Goal: Task Accomplishment & Management: Complete application form

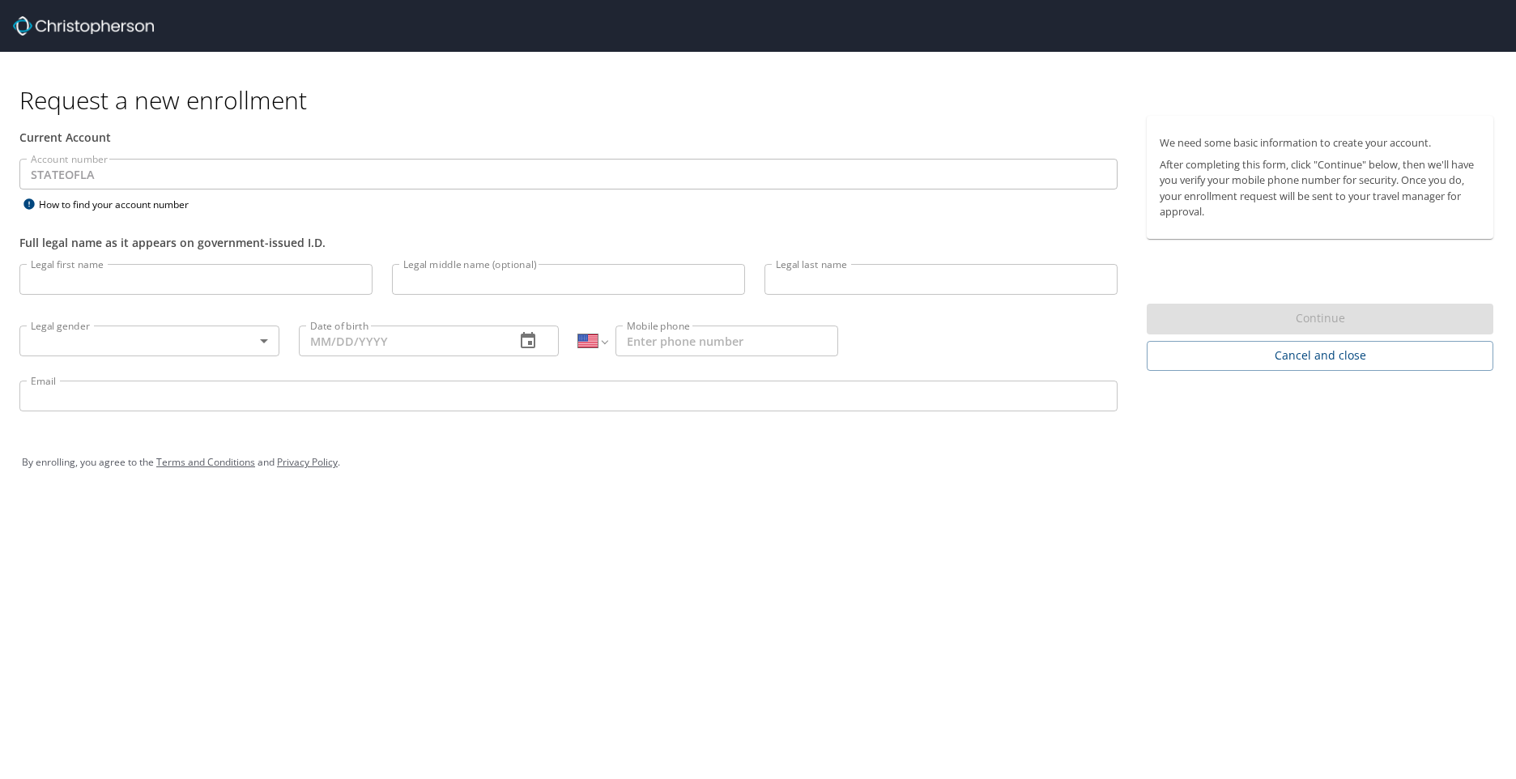
select select "US"
drag, startPoint x: 93, startPoint y: 275, endPoint x: 103, endPoint y: 280, distance: 10.9
click at [93, 275] on input "Legal first name" at bounding box center [195, 279] width 353 height 31
type input "Charmaine"
type input "Jones"
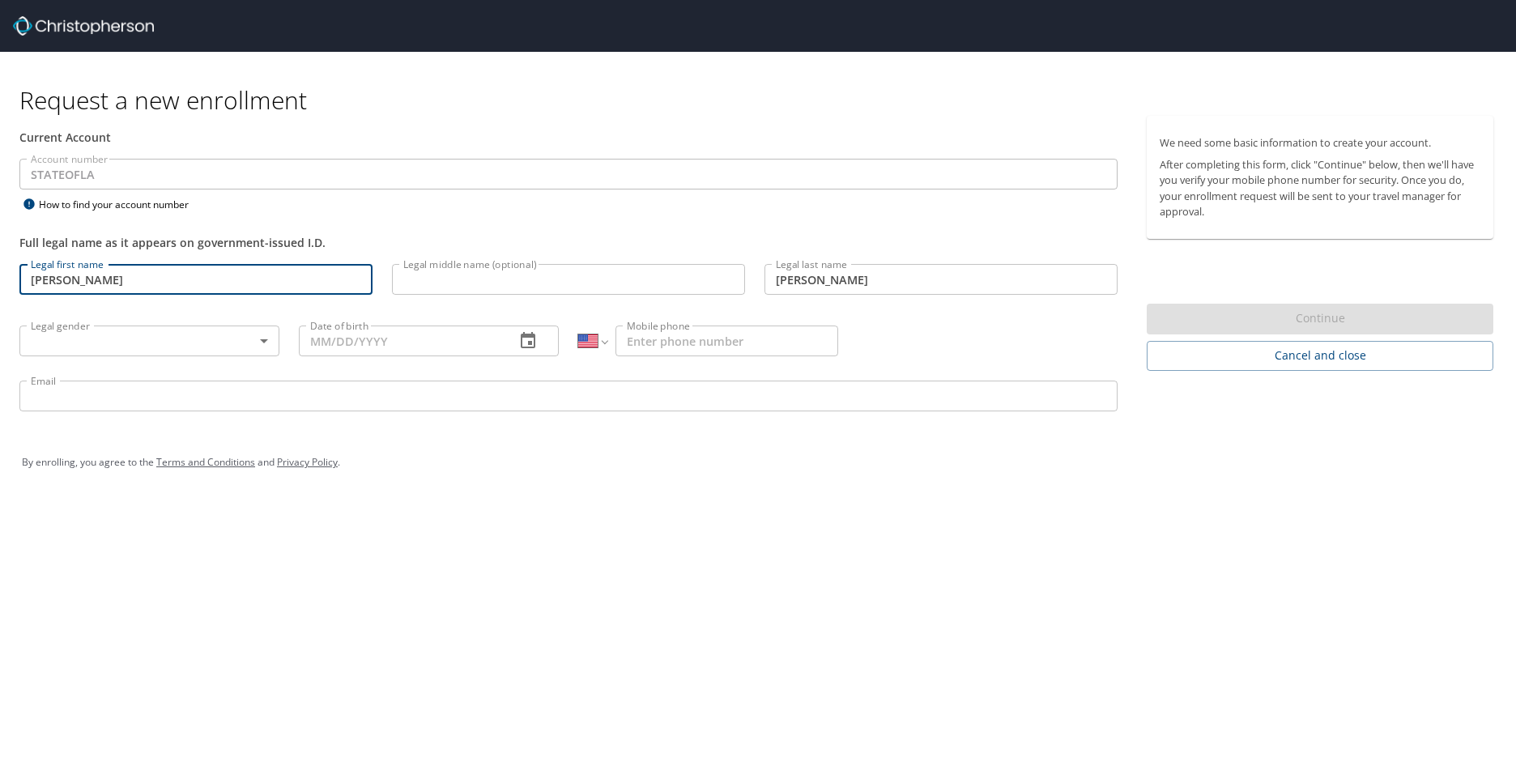
type input "01/02/1964"
type input "mscjones64@aol.com"
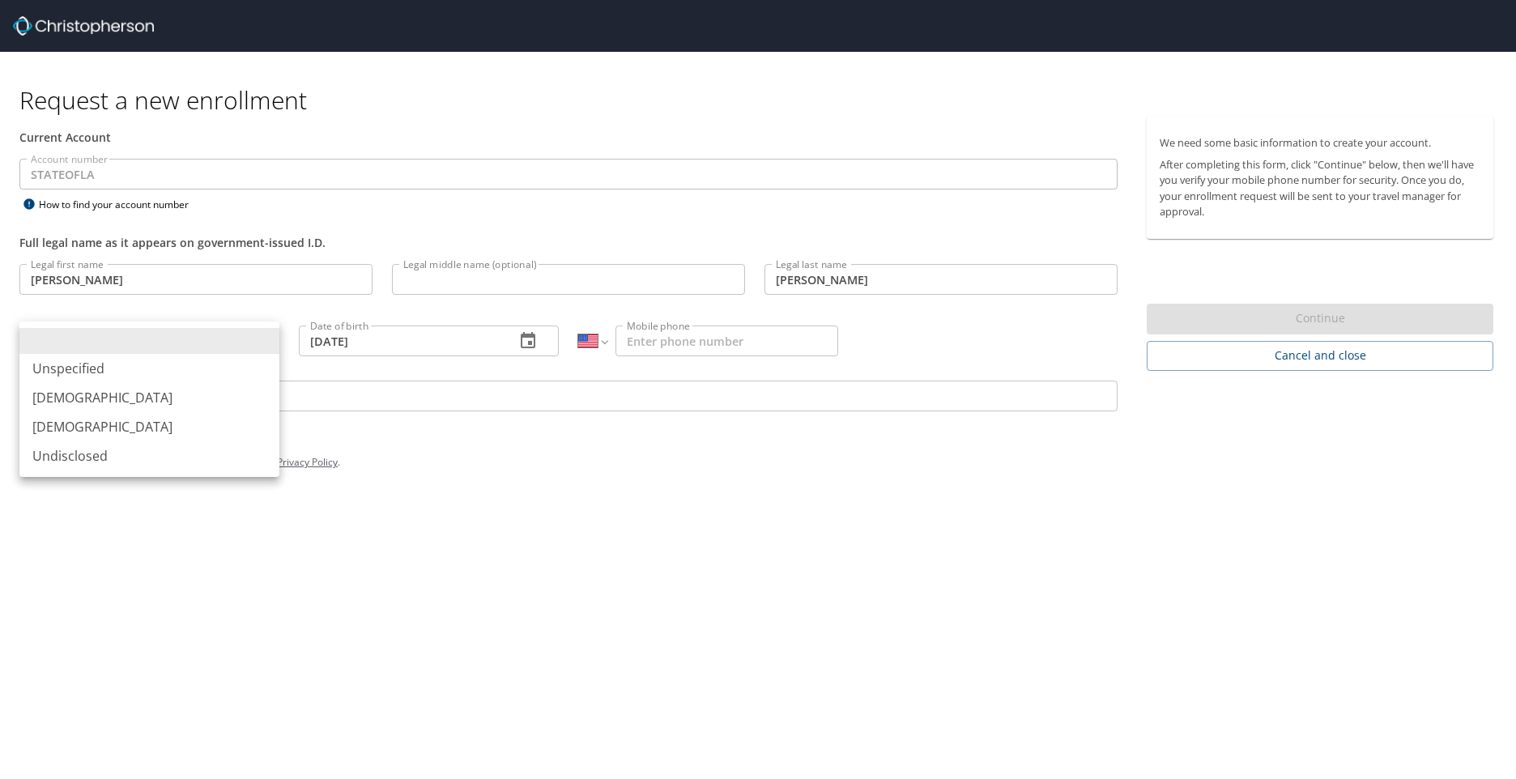
click at [265, 339] on body "Request a new enrollment Current Account Account number STATEOFLA Account numbe…" at bounding box center [758, 389] width 1516 height 779
click at [76, 428] on li "Female" at bounding box center [149, 426] width 260 height 29
type input "Female"
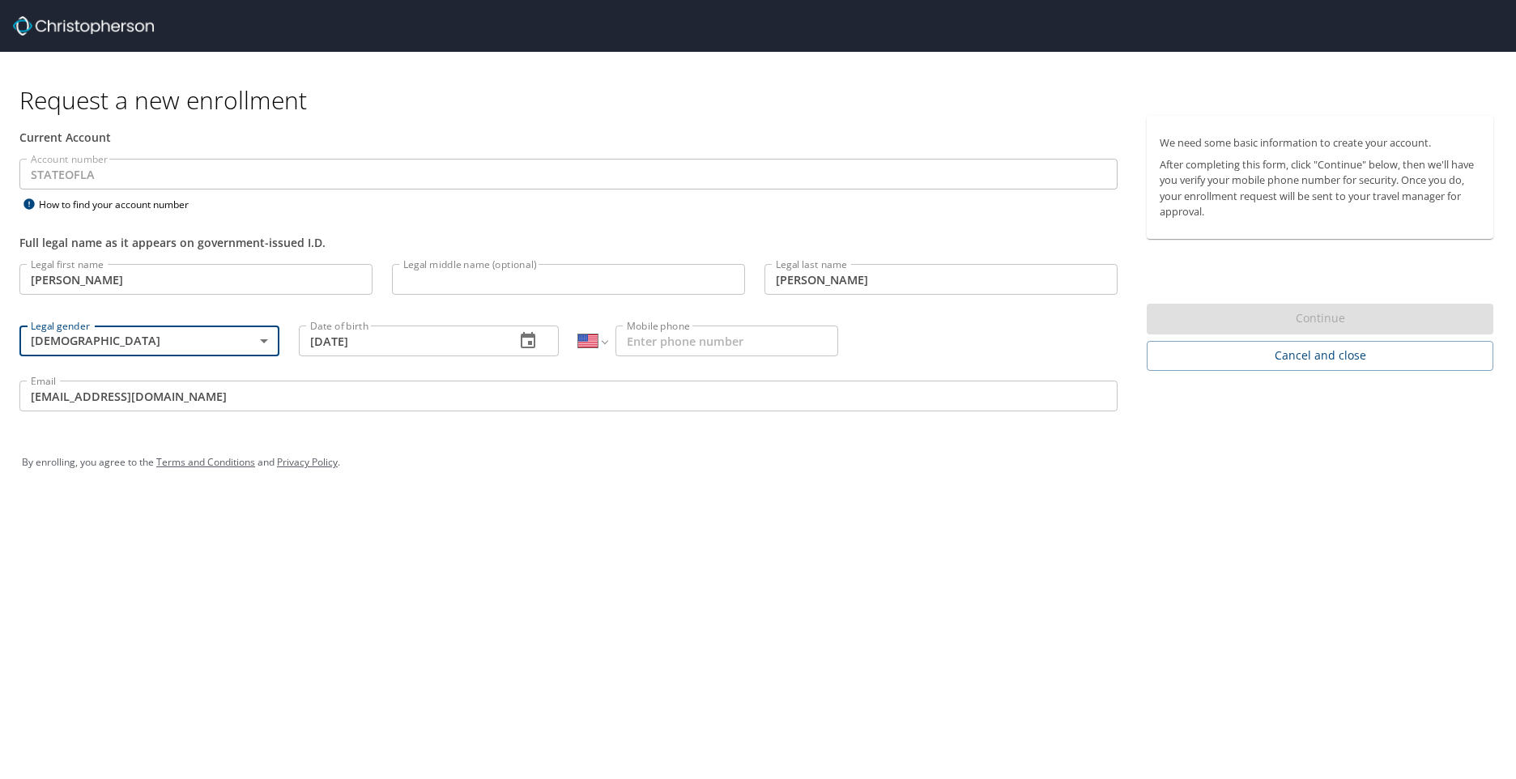
click at [582, 439] on div "By enrolling, you agree to the Terms and Conditions and Privacy Policy ." at bounding box center [758, 462] width 1497 height 73
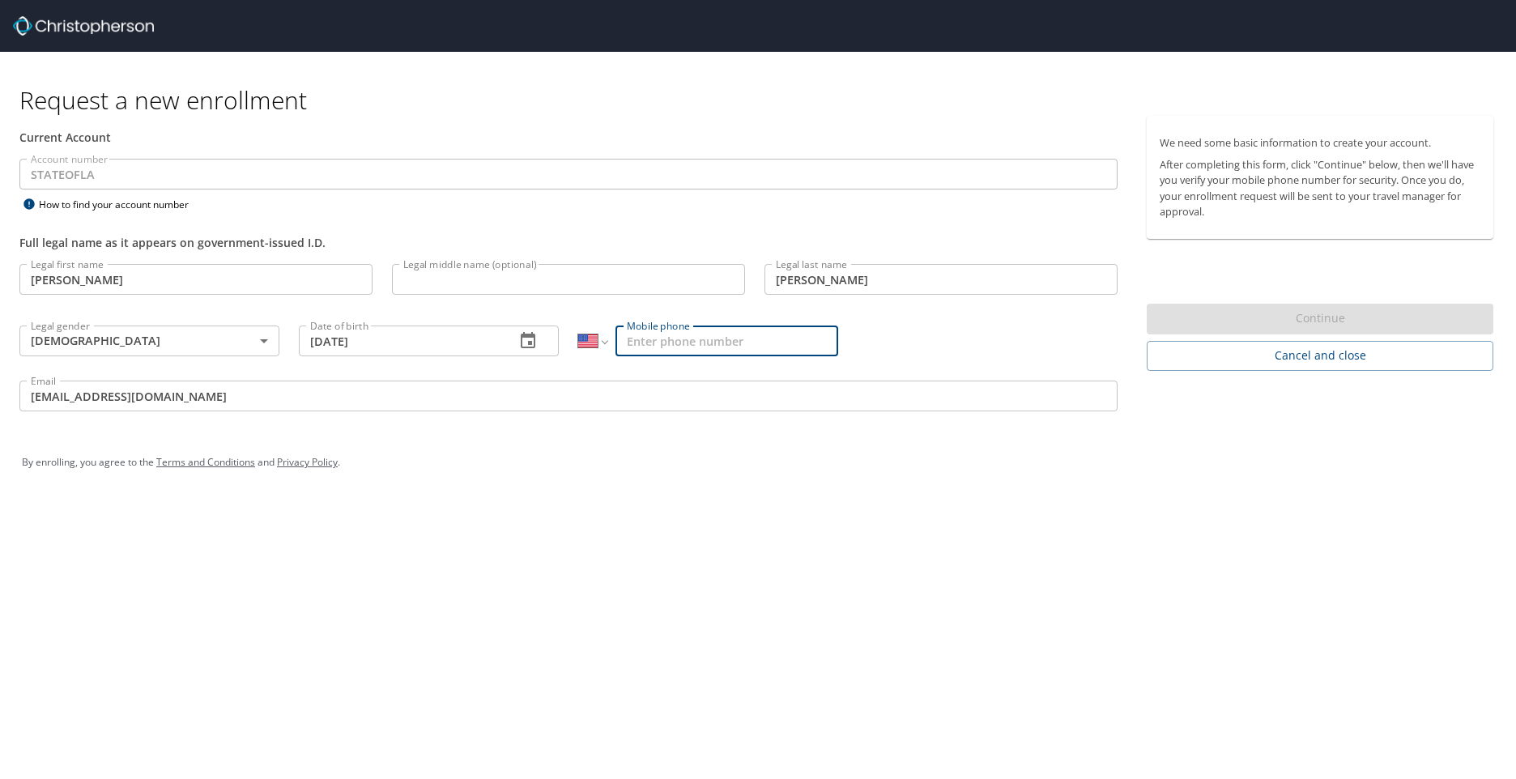
click at [645, 343] on input "Mobile phone" at bounding box center [727, 341] width 223 height 31
type input "(225) 202-8950"
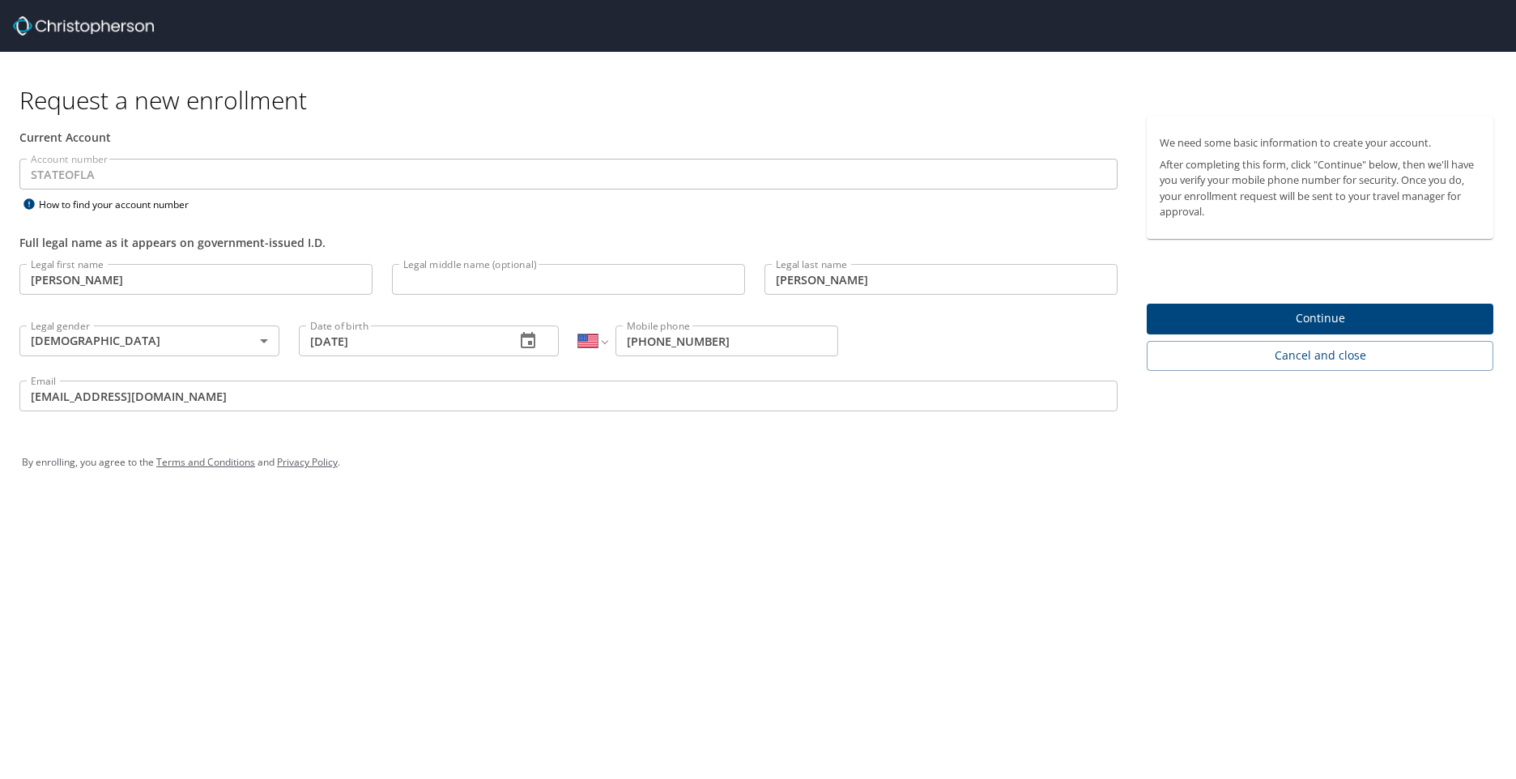
drag, startPoint x: 151, startPoint y: 399, endPoint x: 162, endPoint y: 400, distance: 11.4
click at [151, 399] on input "mscjones64@aol.com" at bounding box center [568, 396] width 1098 height 31
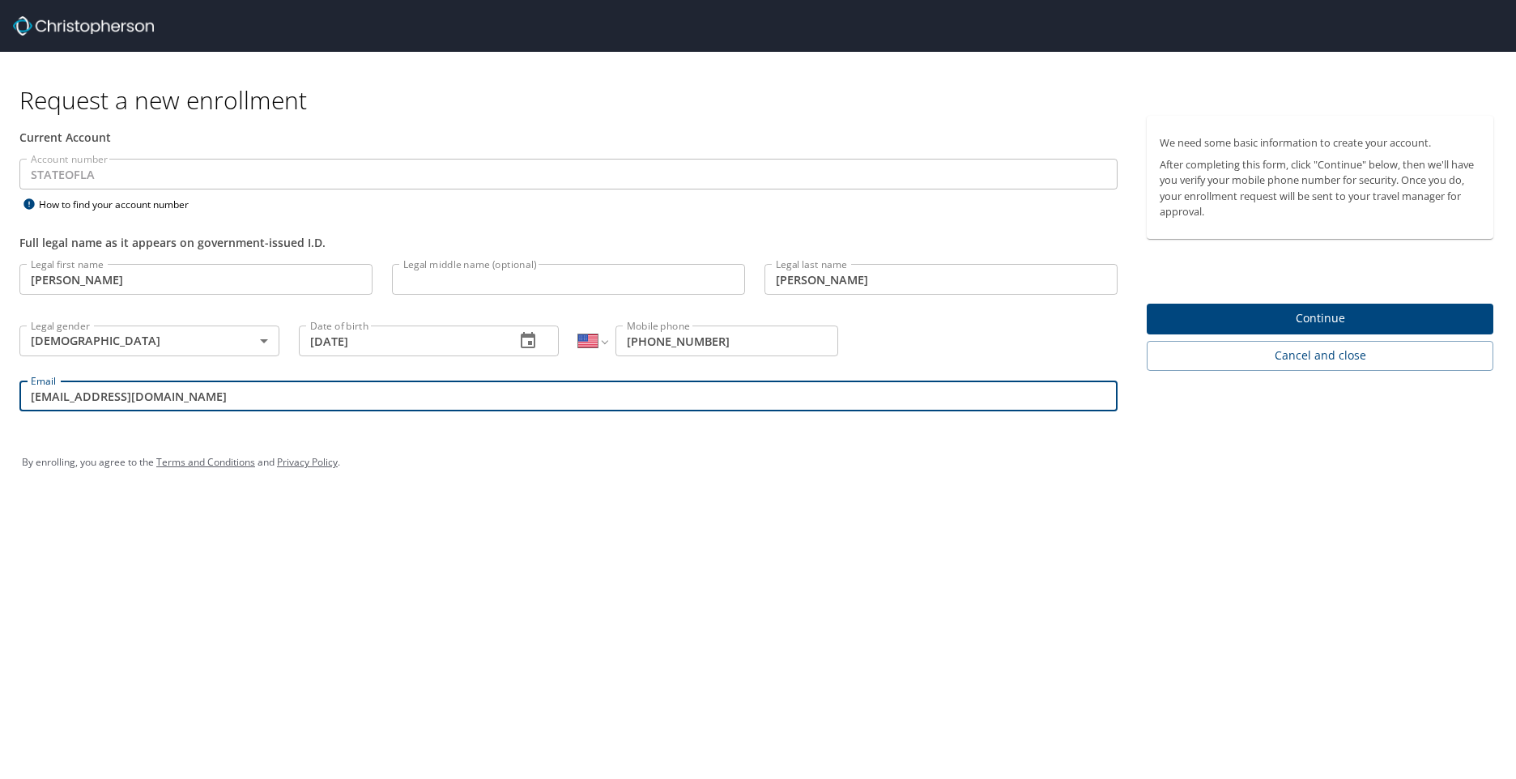
drag, startPoint x: 162, startPoint y: 402, endPoint x: -3, endPoint y: 391, distance: 165.5
click at [0, 391] on html "Request a new enrollment Current Account Account number STATEOFLA Account numbe…" at bounding box center [758, 389] width 1516 height 779
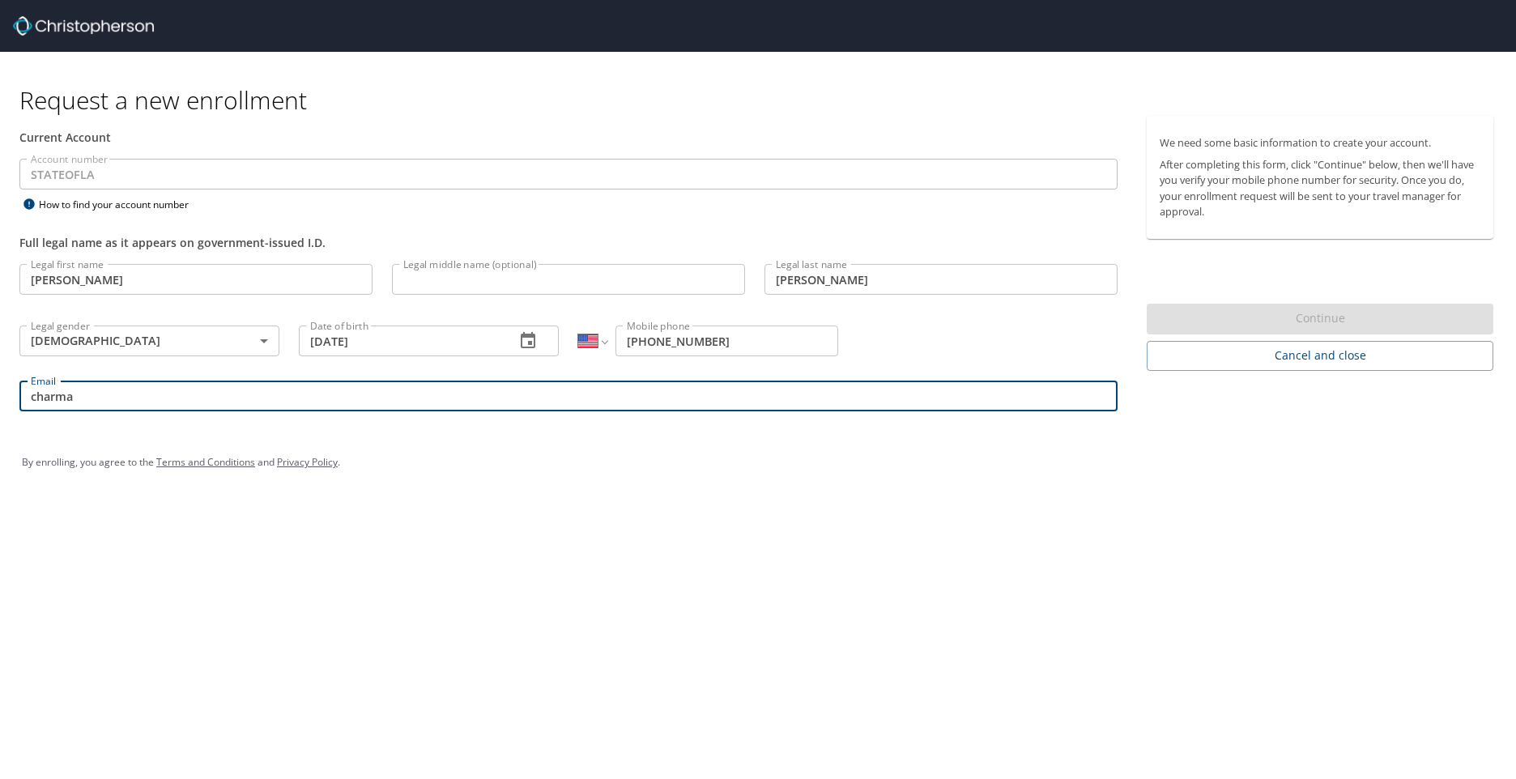
type input "charmaine.jones3@la.gov"
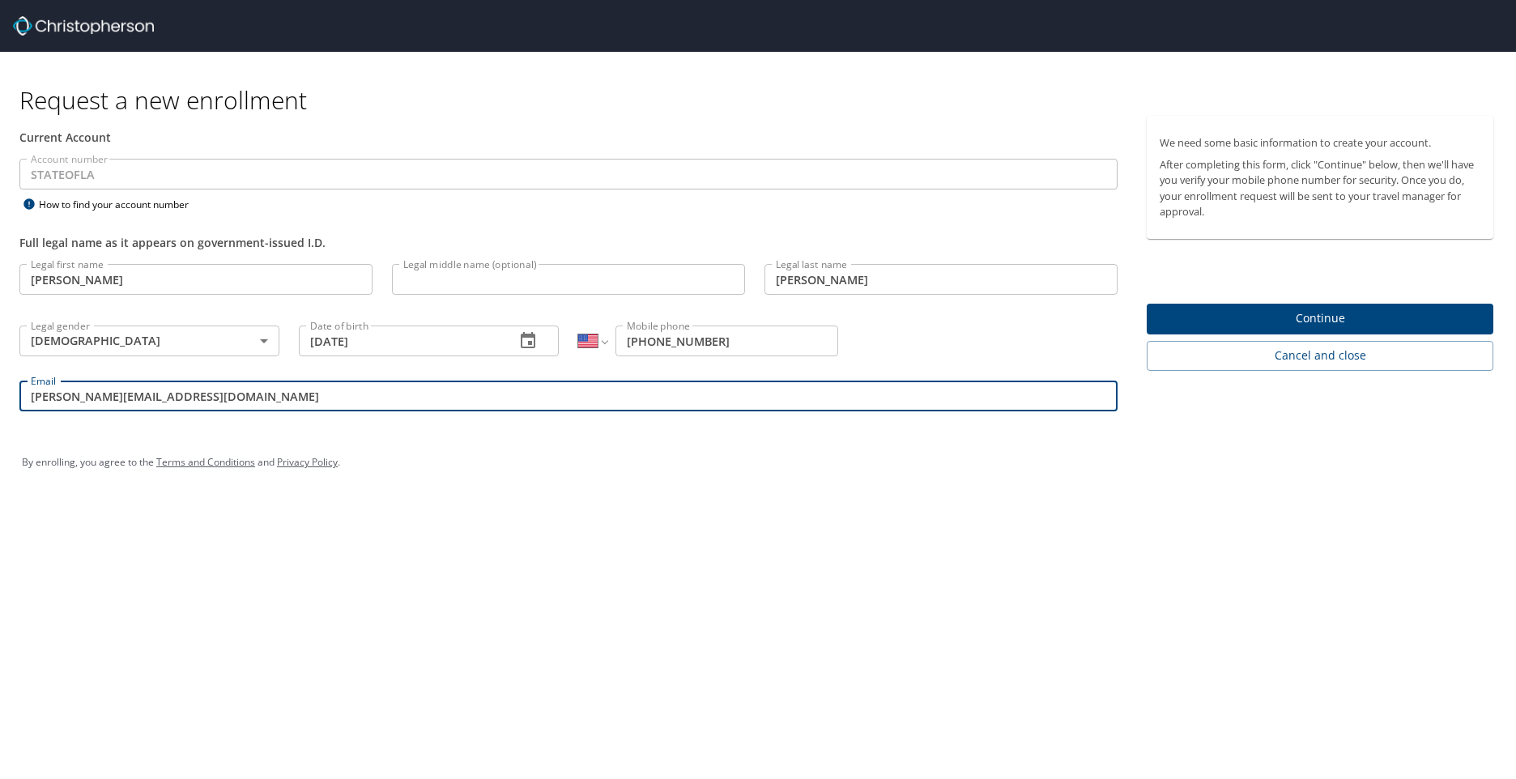
click at [1319, 322] on span "Continue" at bounding box center [1320, 319] width 321 height 20
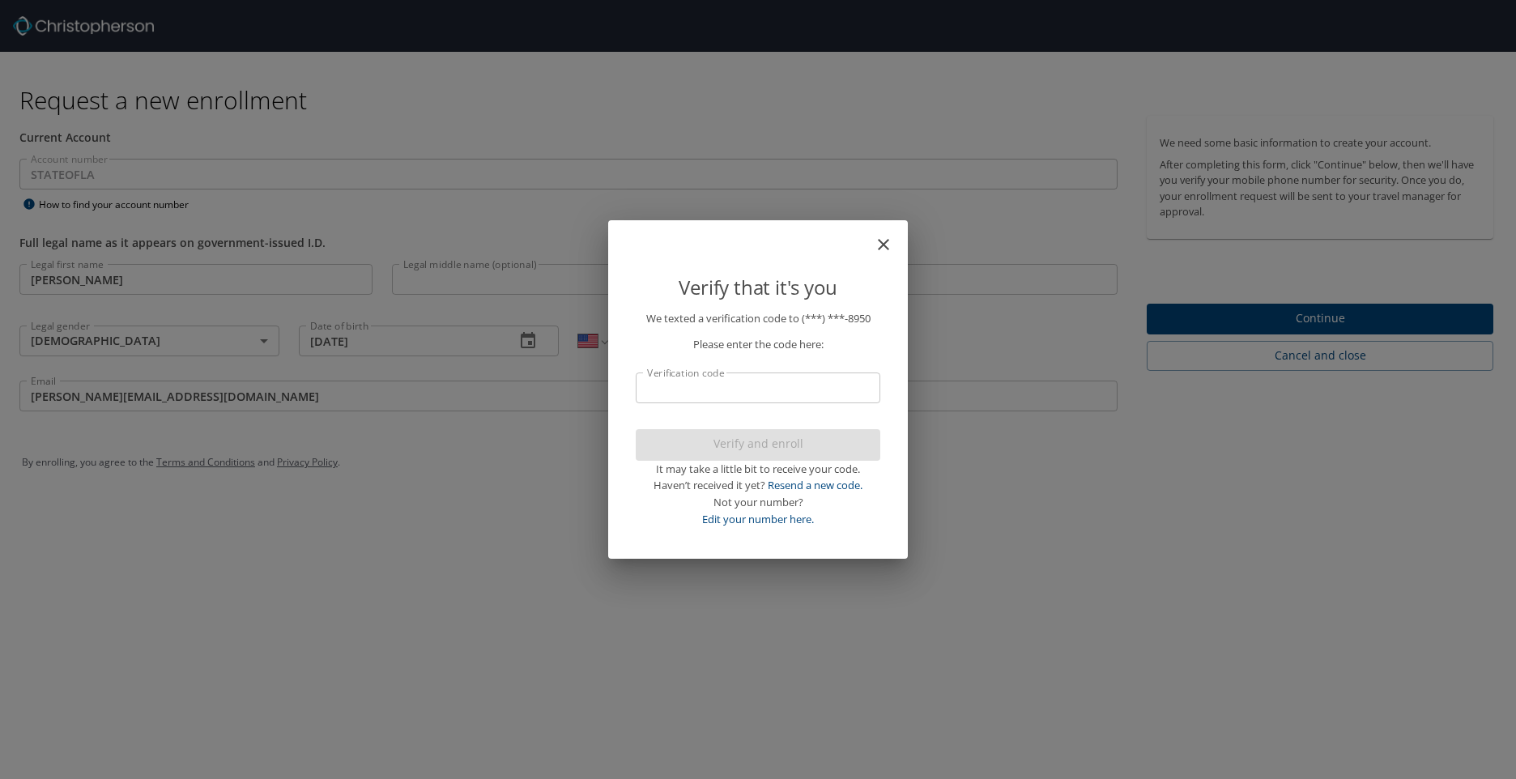
click at [773, 390] on input "Verification code" at bounding box center [758, 388] width 245 height 31
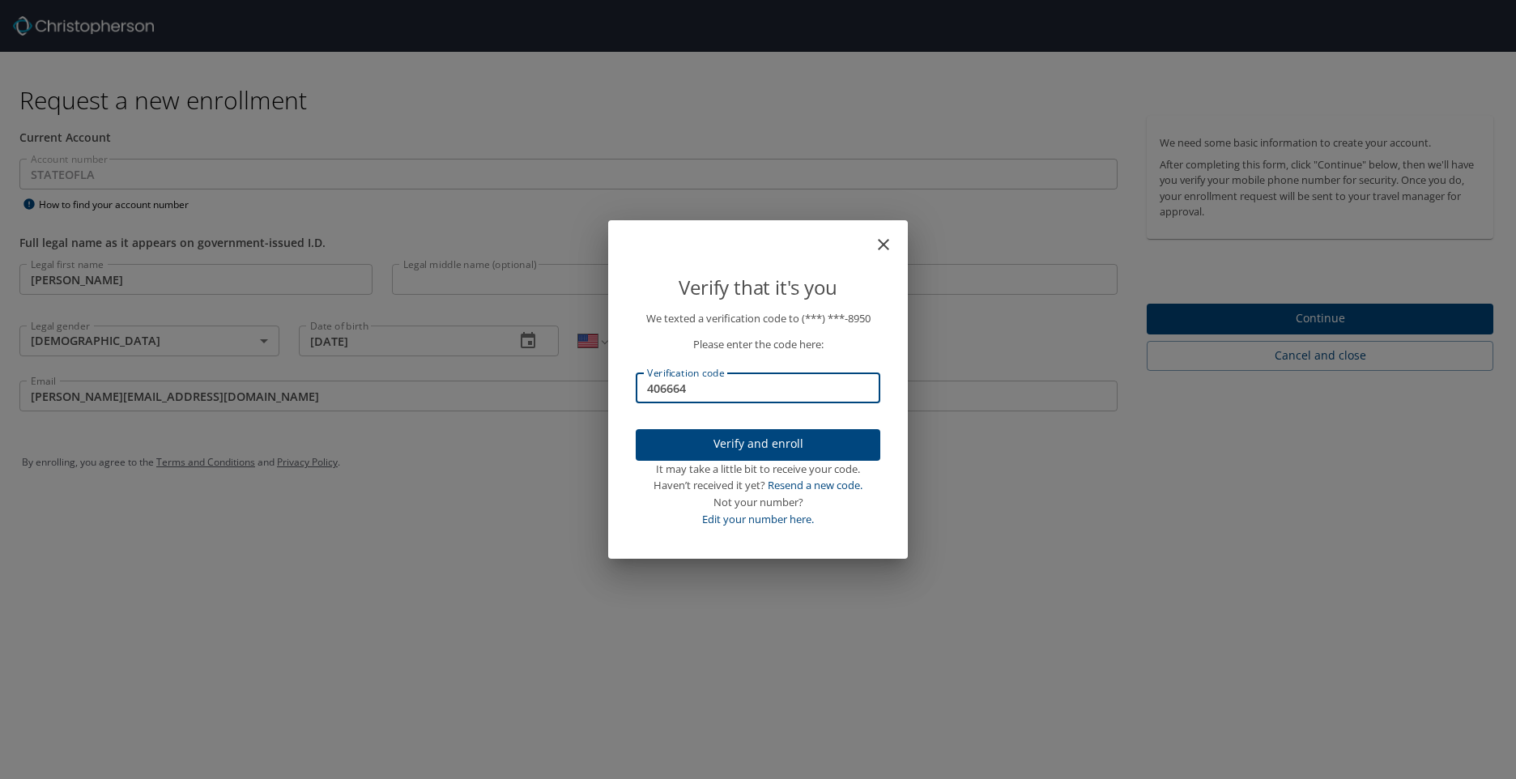
type input "406664"
click at [782, 449] on span "Verify and enroll" at bounding box center [758, 444] width 219 height 20
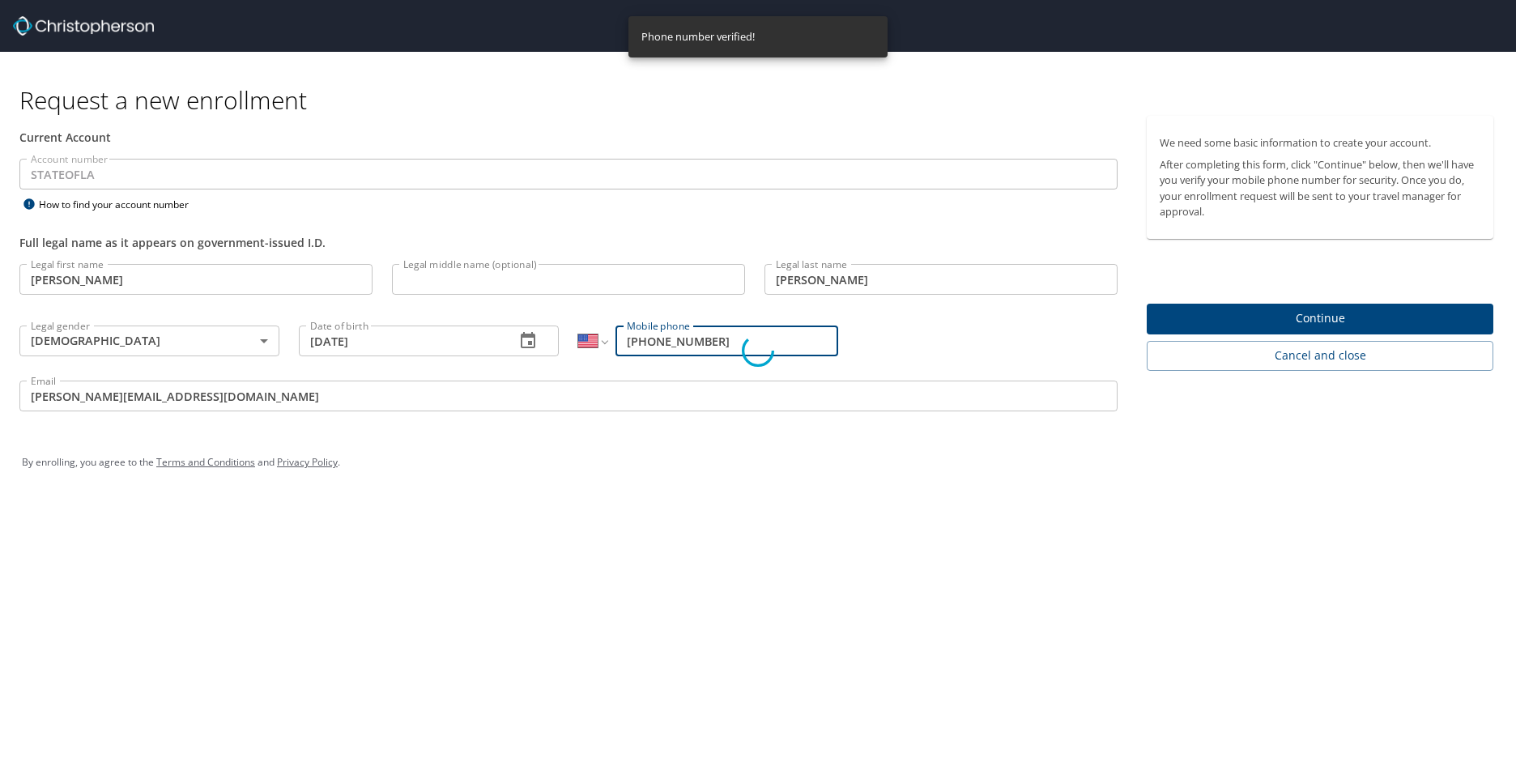
click at [1179, 722] on div "Request a new enrollment Current Account Account number STATEOFLA Account numbe…" at bounding box center [758, 389] width 1516 height 779
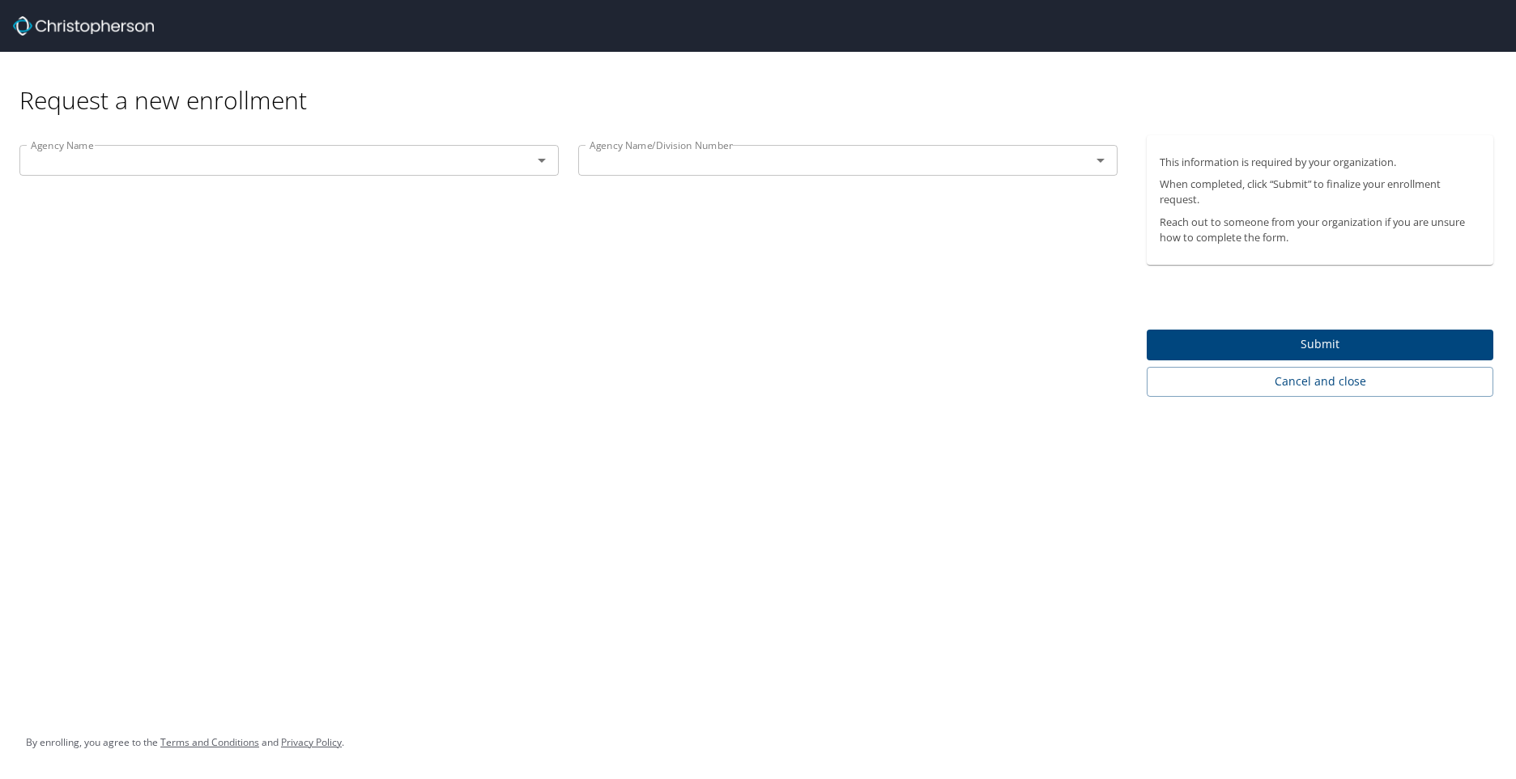
click at [543, 164] on icon "Open" at bounding box center [541, 160] width 19 height 19
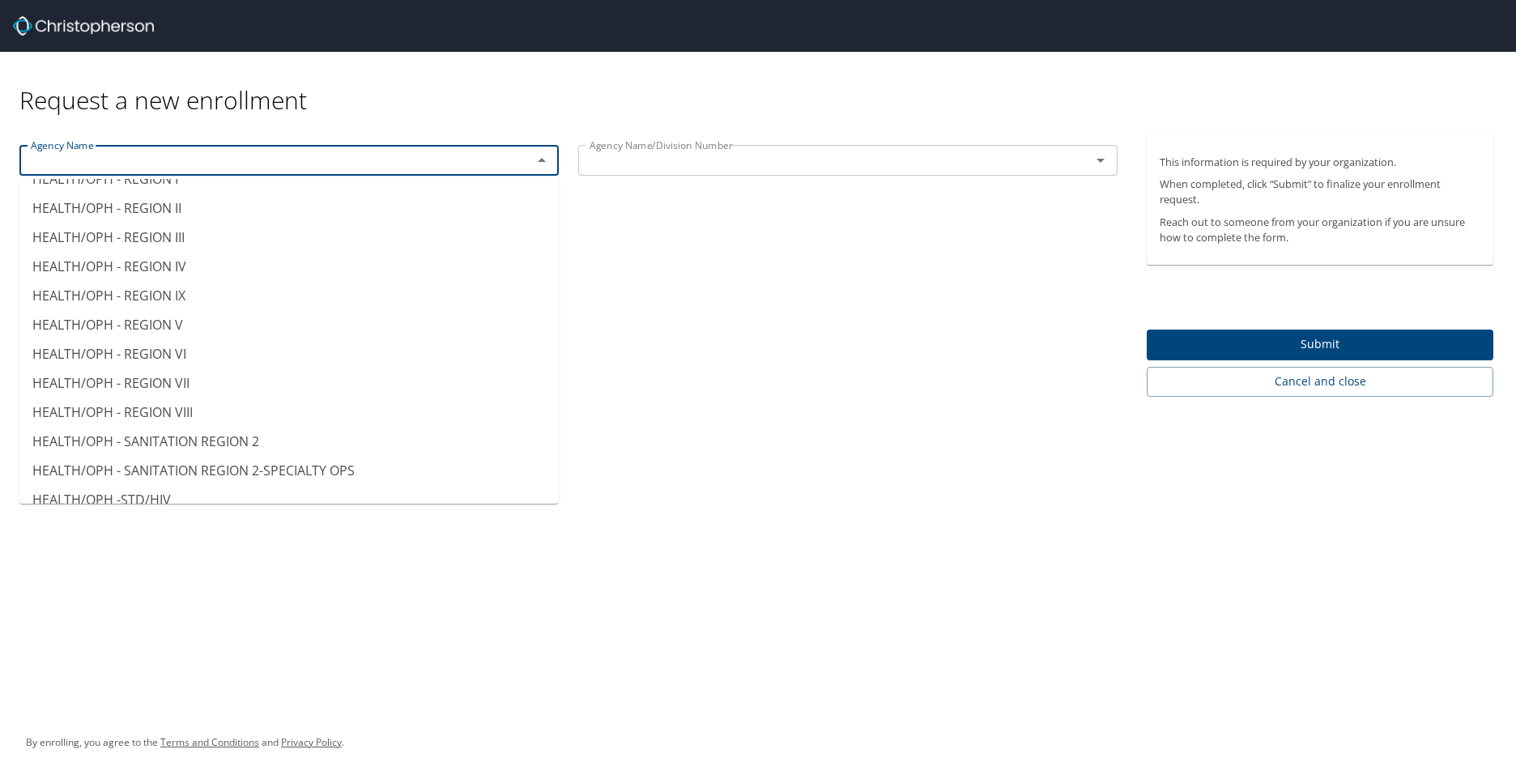
scroll to position [7022, 0]
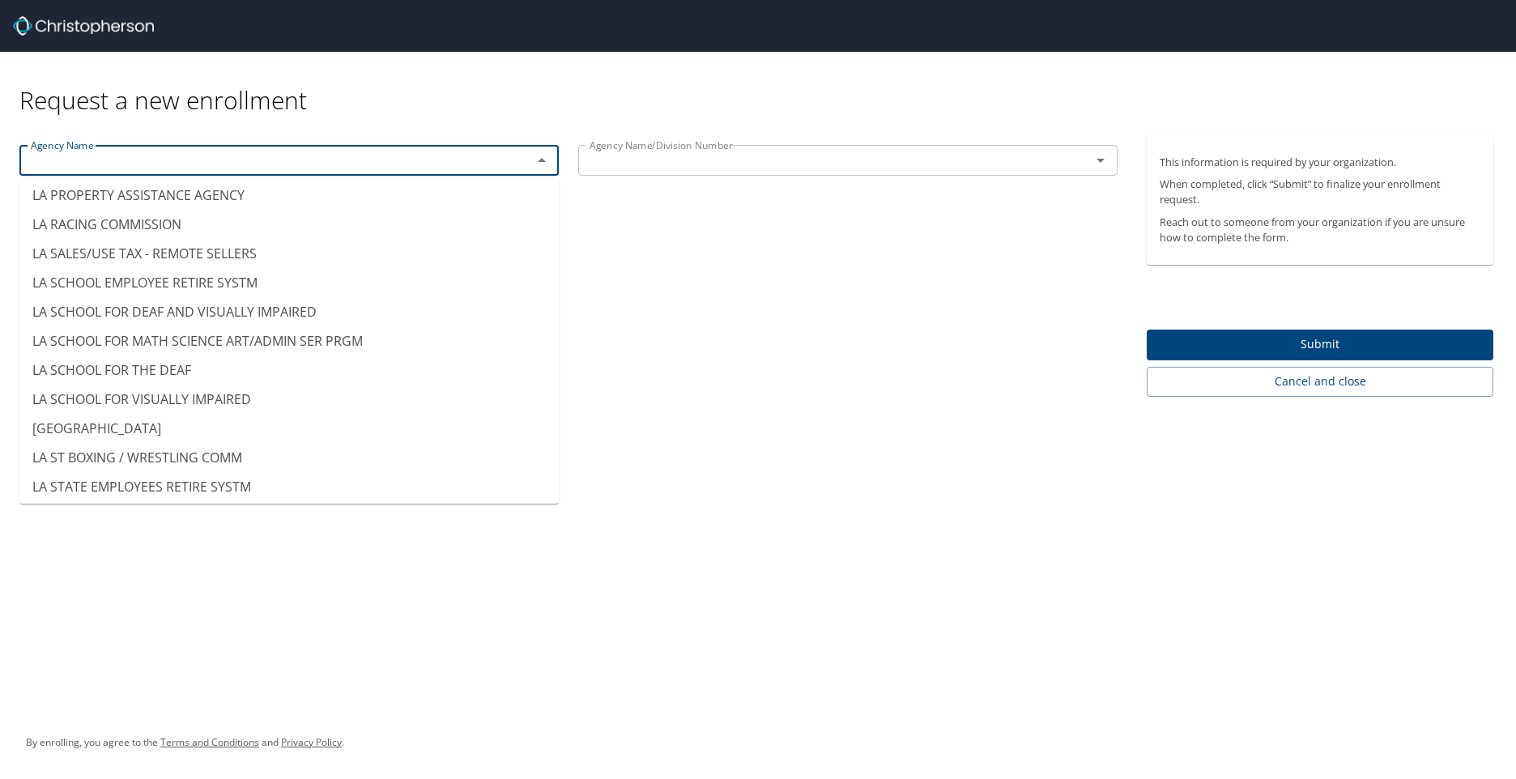
click at [580, 348] on div "Agency Name Agency Name Agency Name/Division Number Agency Name/Division Number" at bounding box center [568, 266] width 1137 height 262
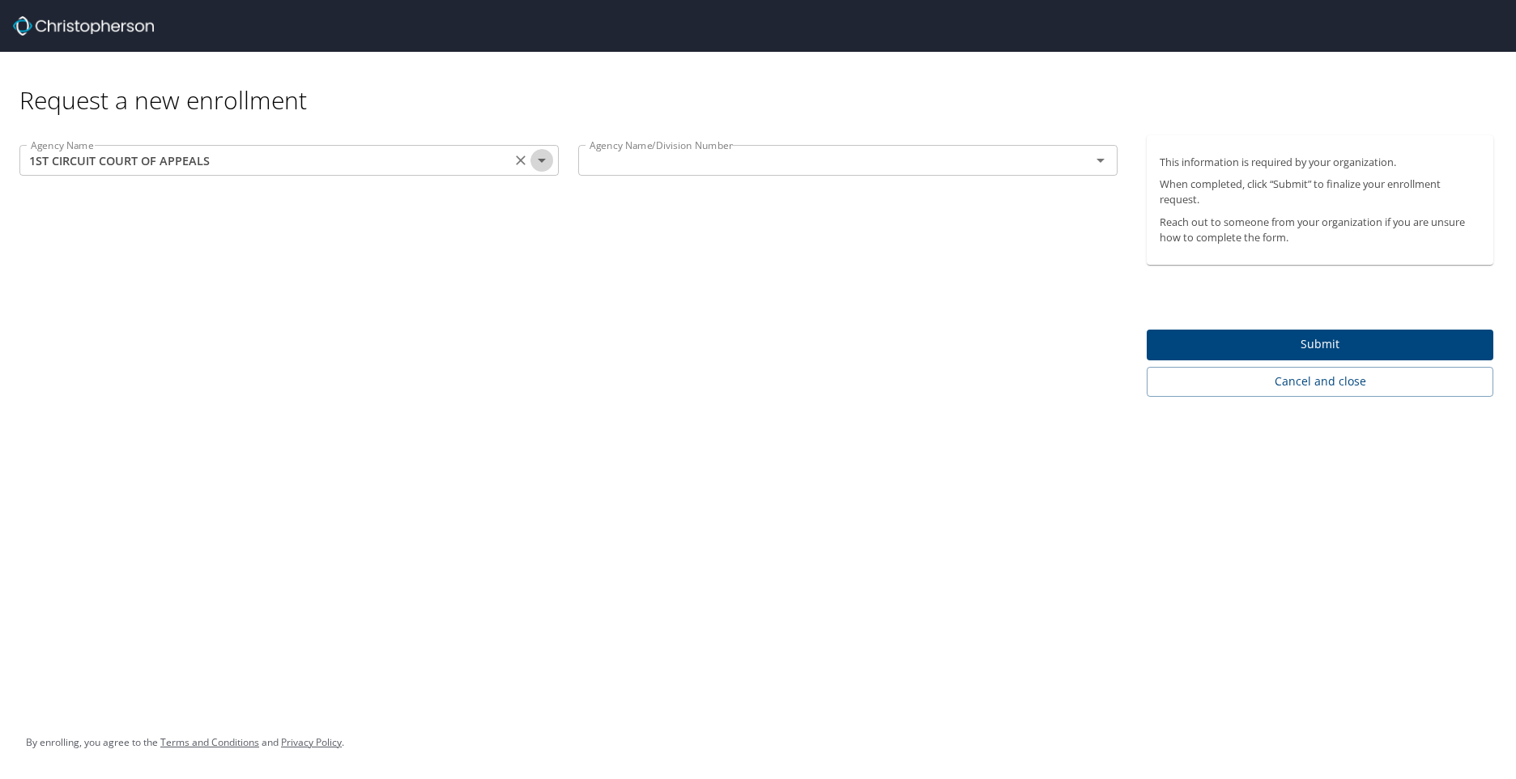
click at [543, 162] on icon "Open" at bounding box center [541, 160] width 19 height 19
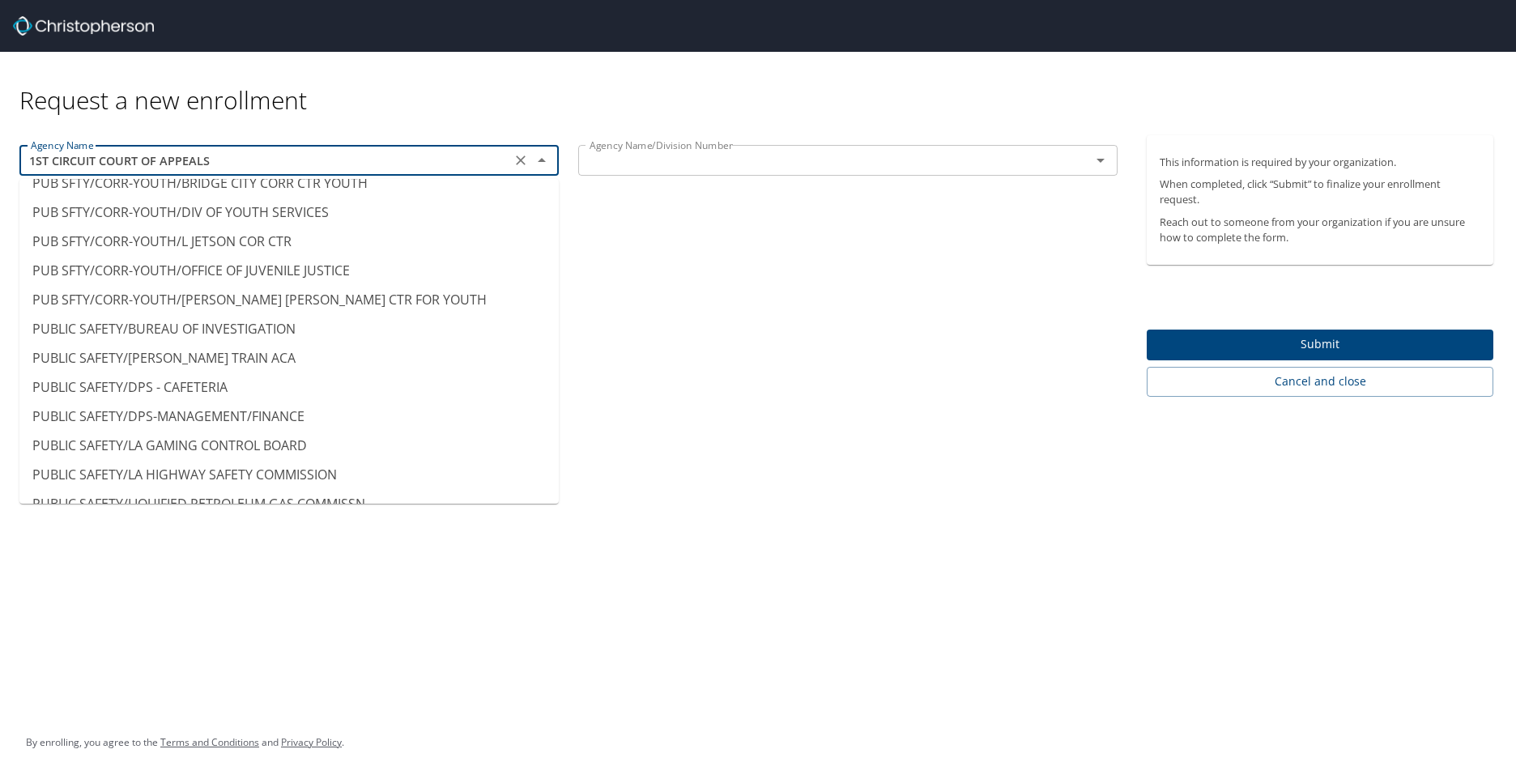
scroll to position [10387, 0]
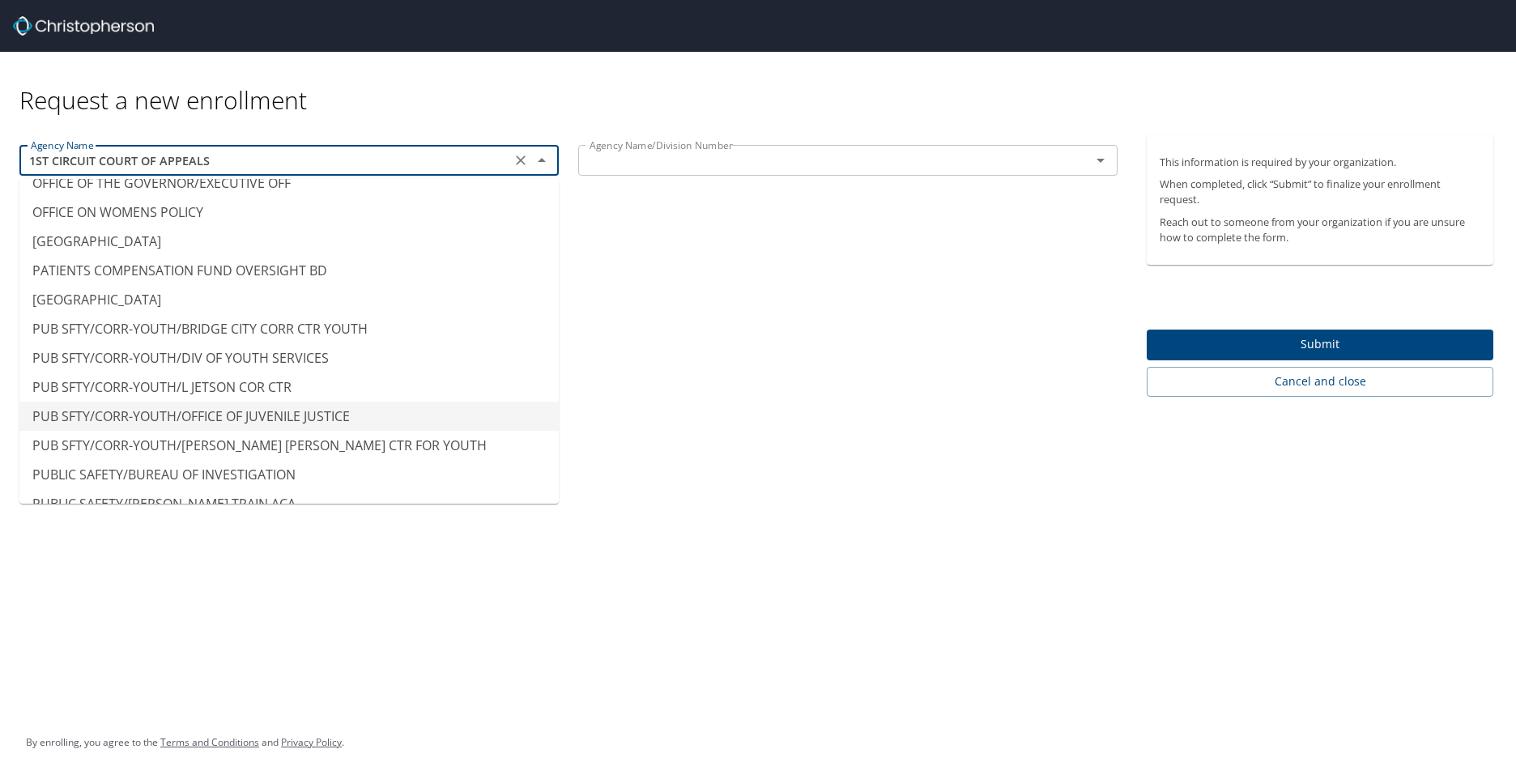
click at [256, 402] on li "PUB SFTY/CORR-YOUTH/OFFICE OF JUVENILE JUSTICE" at bounding box center [288, 416] width 539 height 29
type input "PUB SFTY/CORR-YOUTH/OFFICE OF JUVENILE JUSTICE"
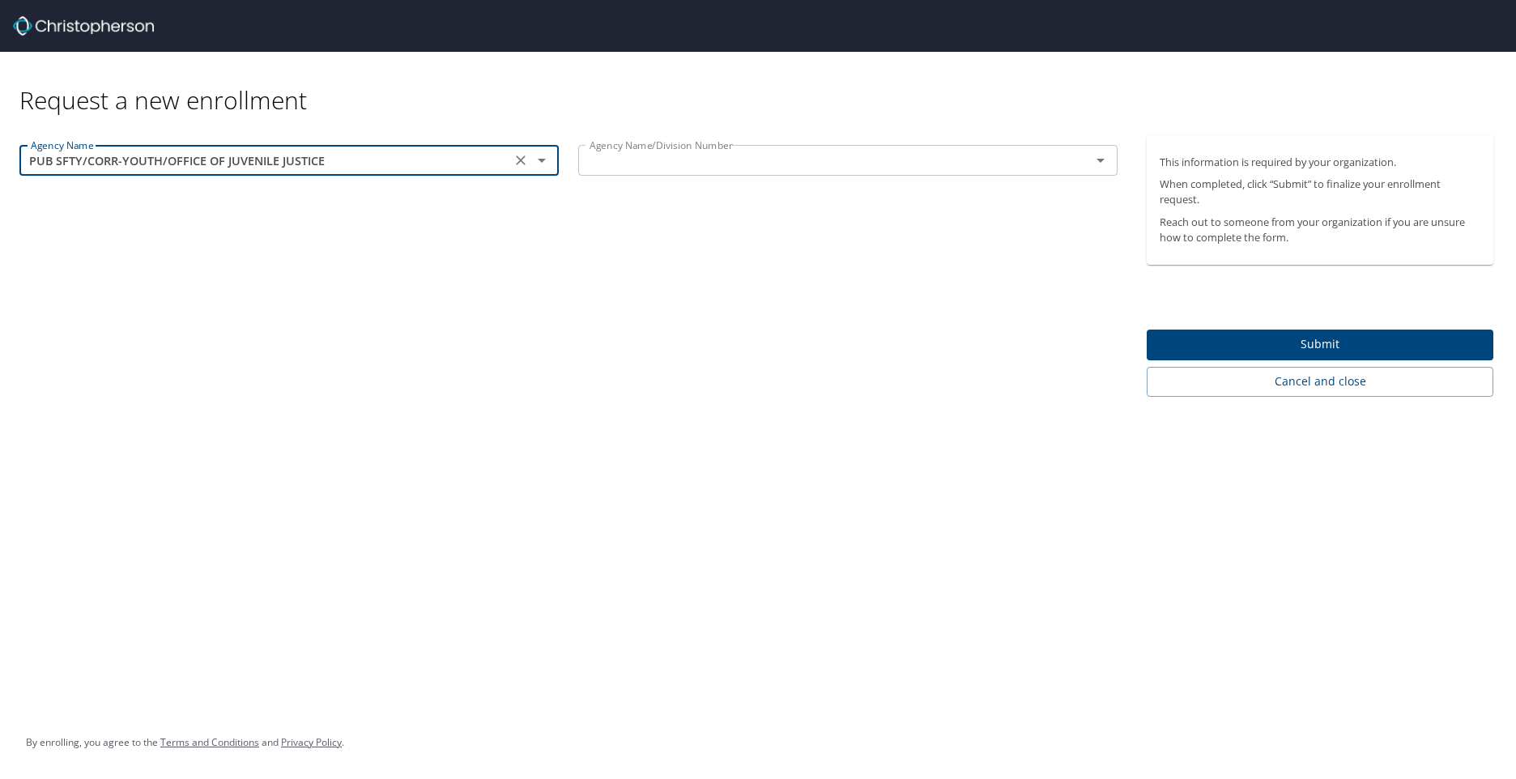
click at [1098, 164] on icon "Open" at bounding box center [1100, 160] width 19 height 19
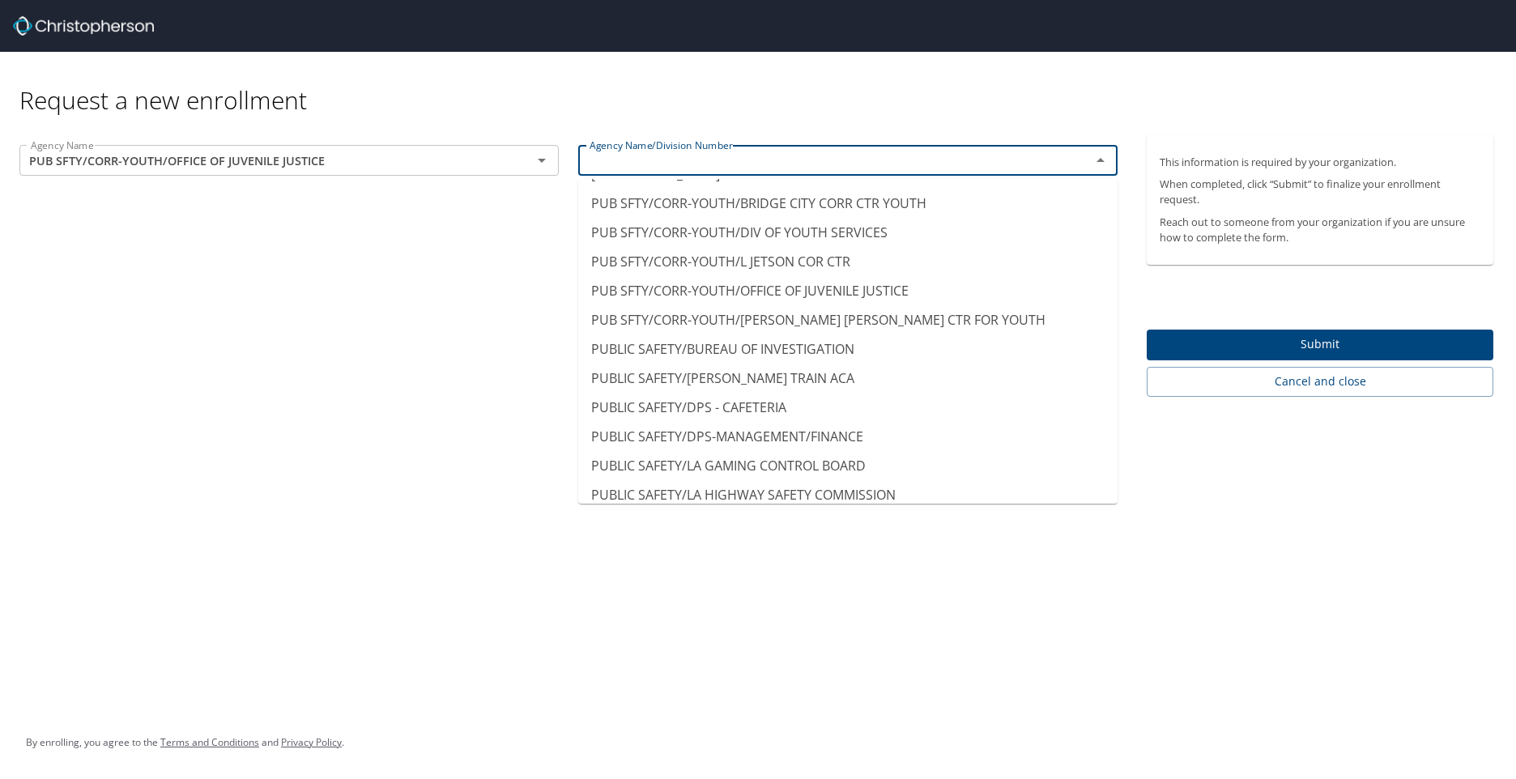
scroll to position [10511, 0]
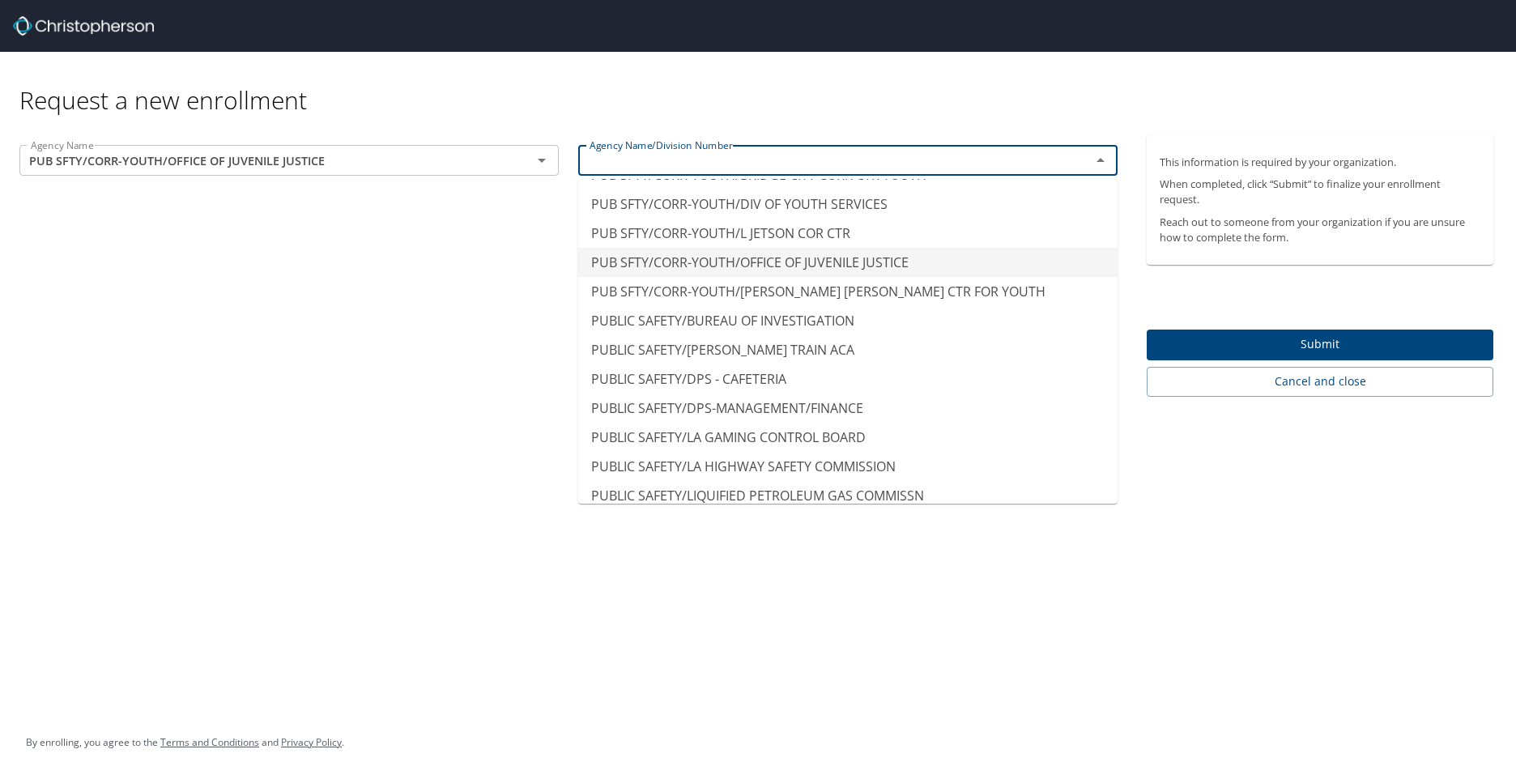
click at [817, 248] on li "PUB SFTY/CORR-YOUTH/OFFICE OF JUVENILE JUSTICE" at bounding box center [847, 262] width 539 height 29
type input "PUB SFTY/CORR-YOUTH/OFFICE OF JUVENILE JUSTICE"
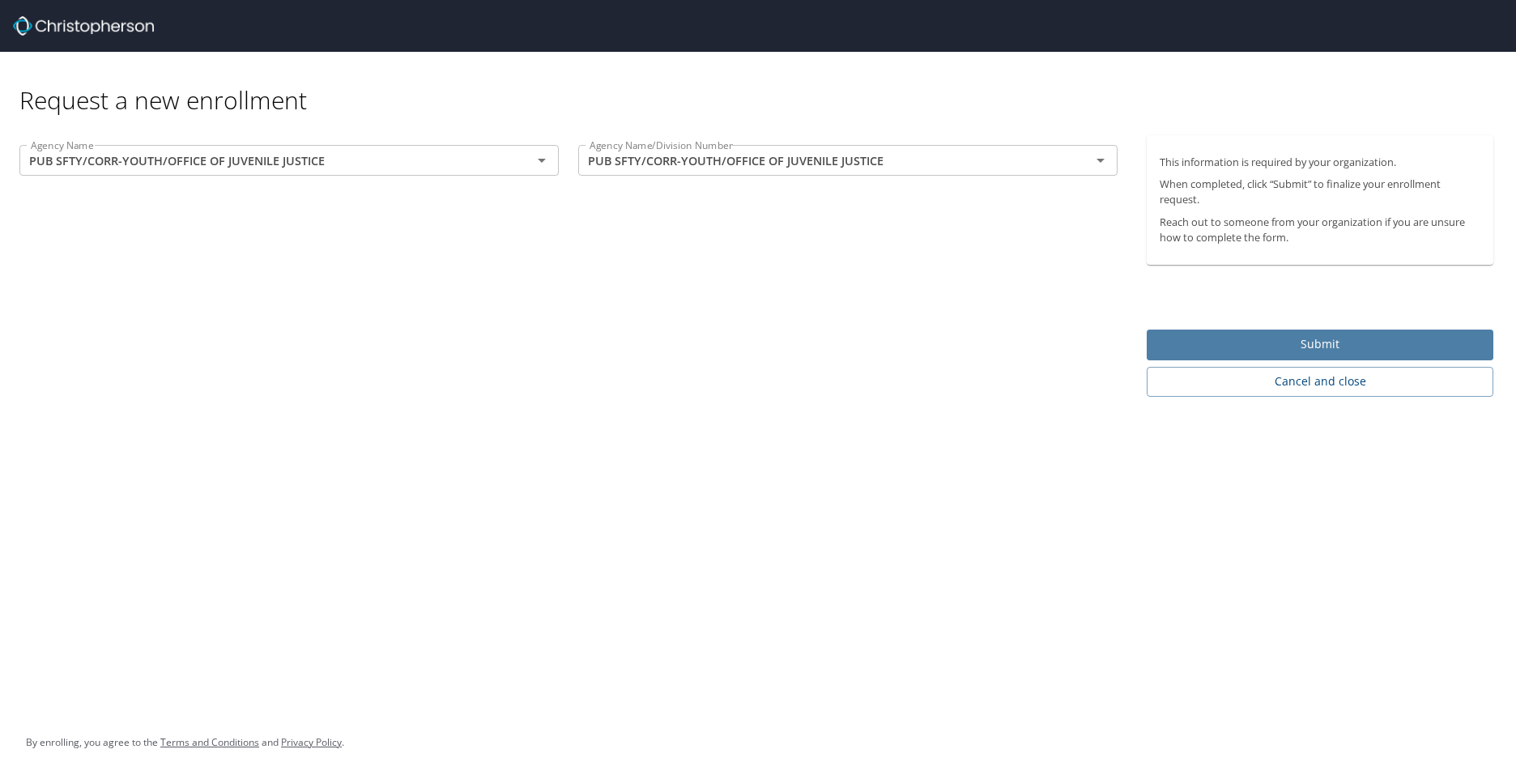
click at [1339, 344] on span "Submit" at bounding box center [1320, 344] width 321 height 20
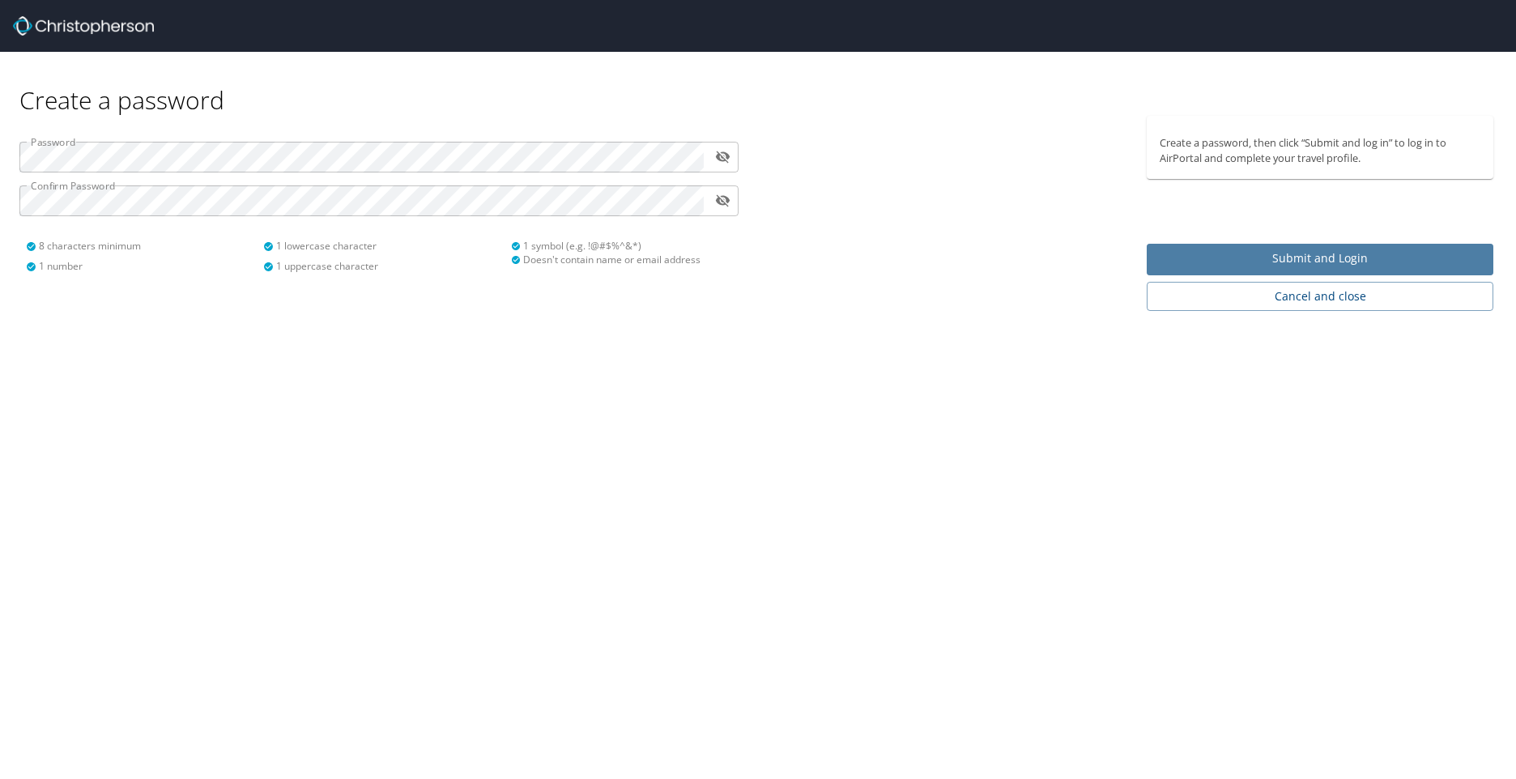
click at [1317, 253] on span "Submit and Login" at bounding box center [1320, 259] width 321 height 20
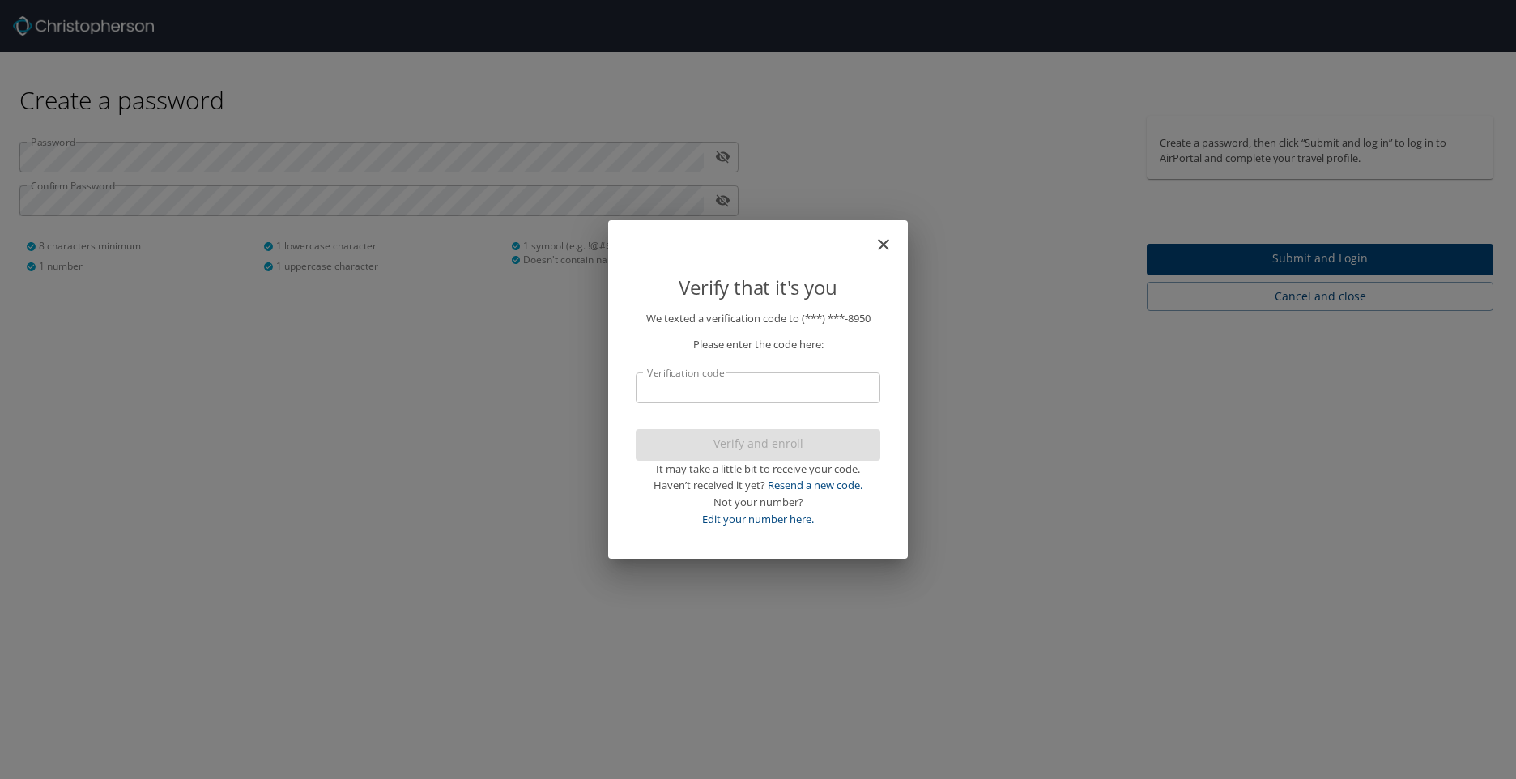
click at [738, 382] on input "Verification code" at bounding box center [758, 388] width 245 height 31
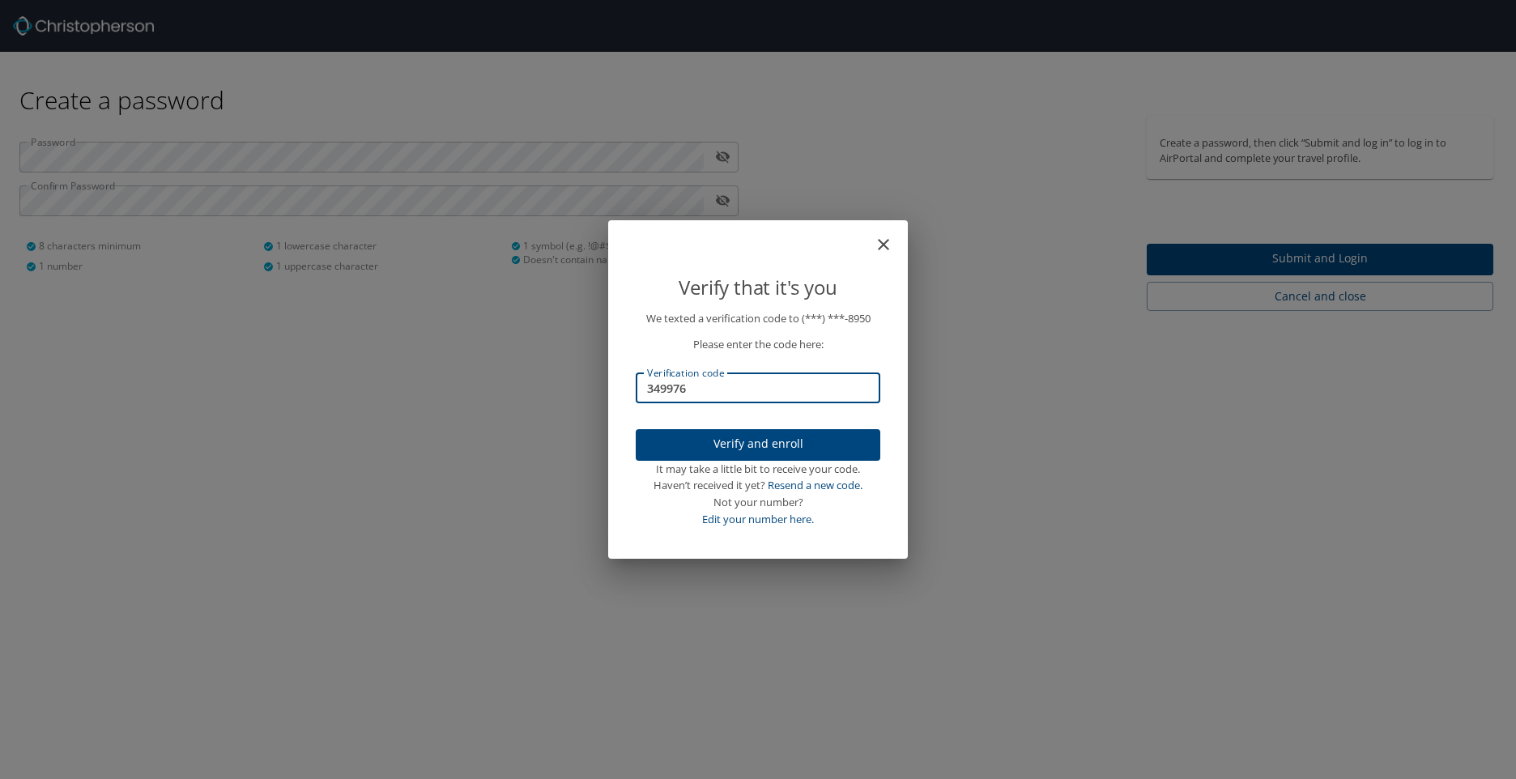
type input "349976"
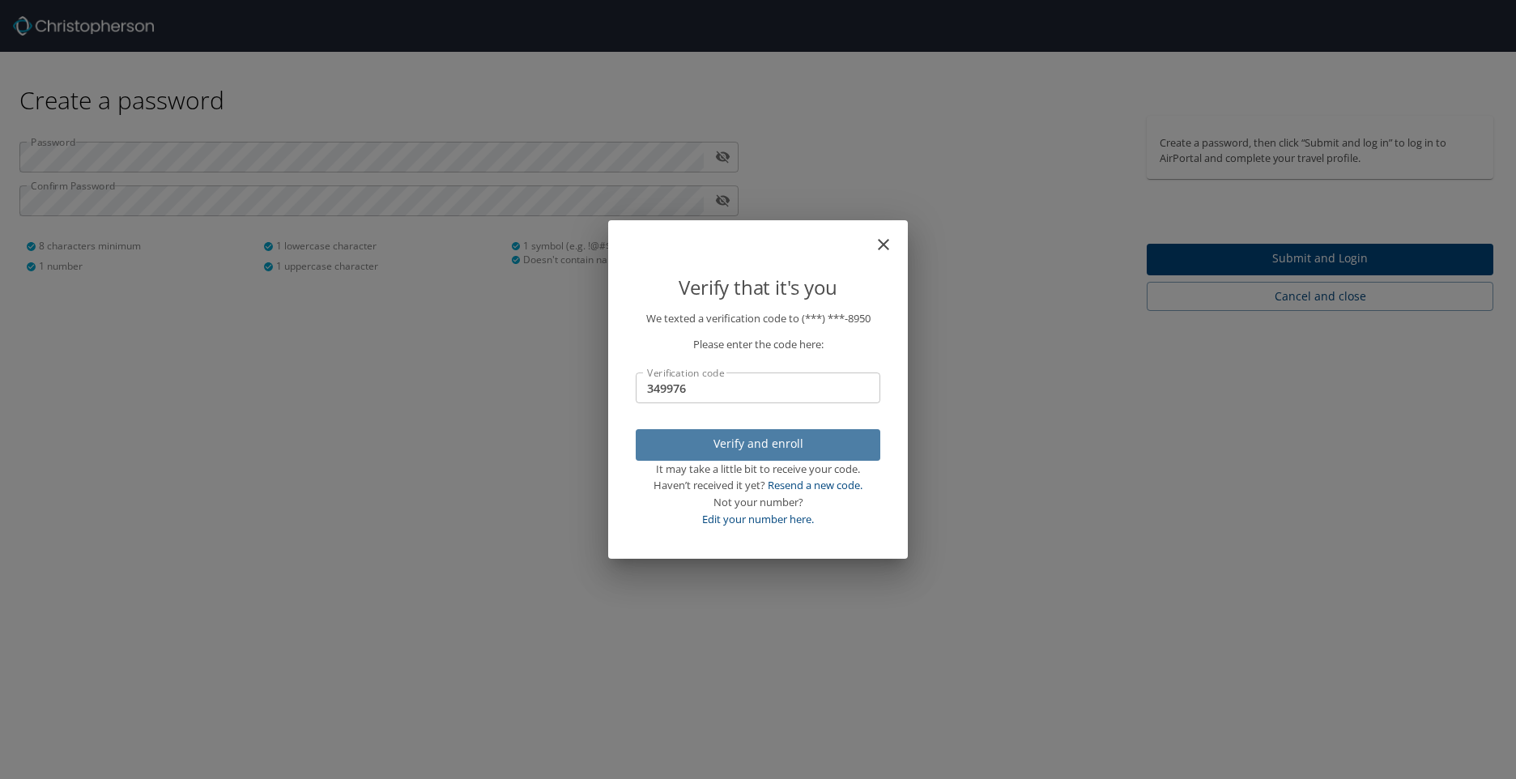
click at [792, 449] on span "Verify and enroll" at bounding box center [758, 444] width 219 height 20
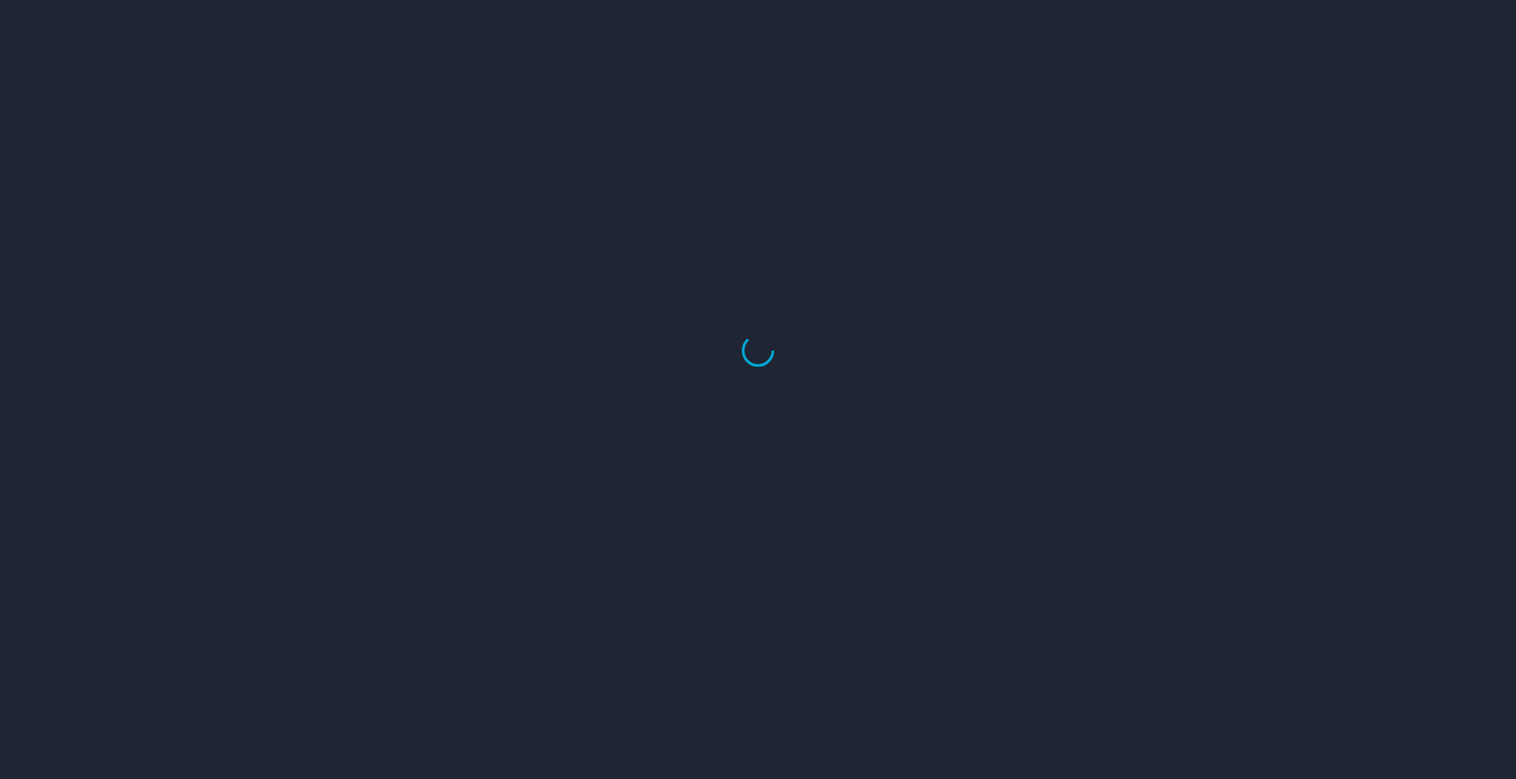
select select "US"
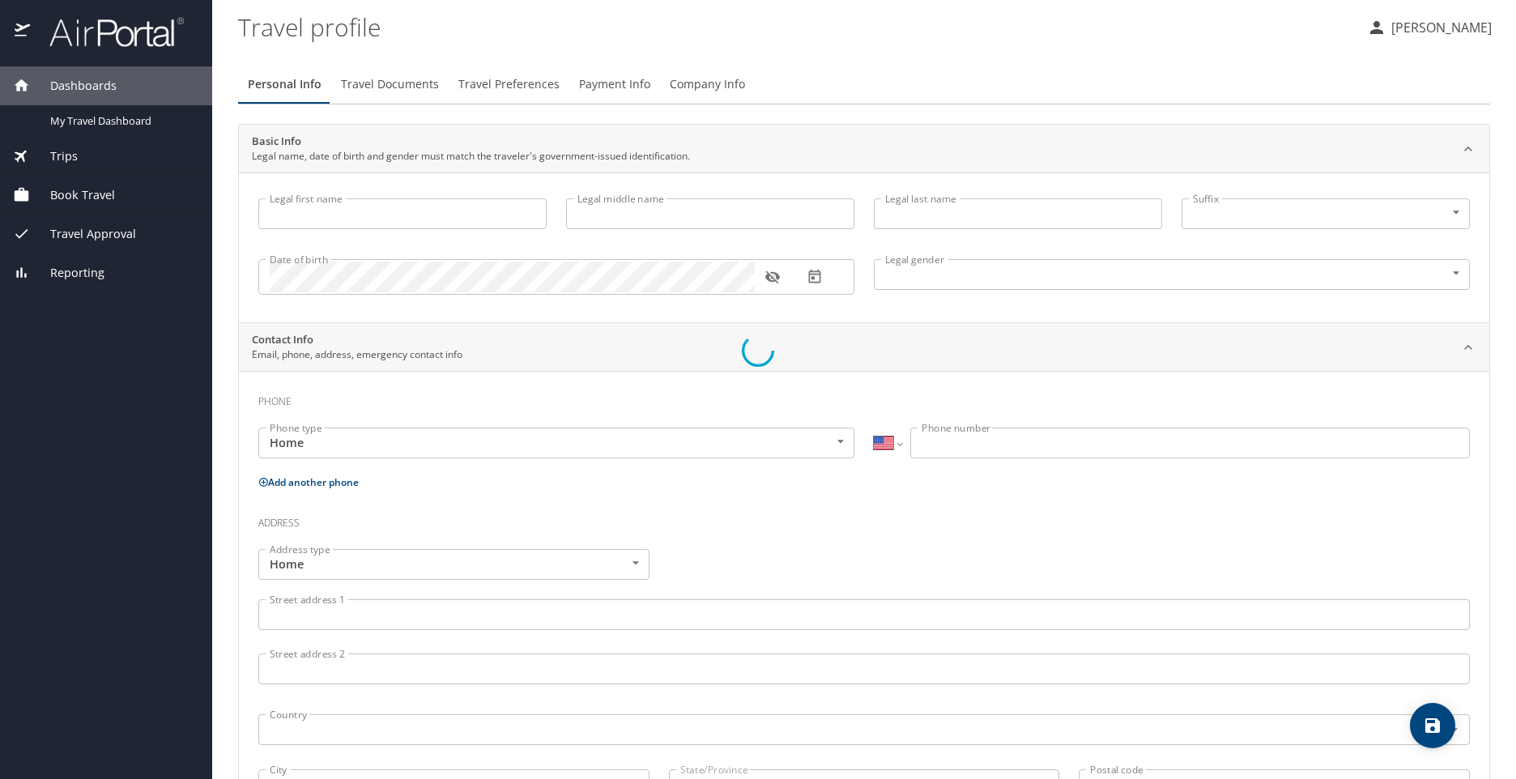
type input "[PERSON_NAME]"
type input "[DEMOGRAPHIC_DATA]"
select select "US"
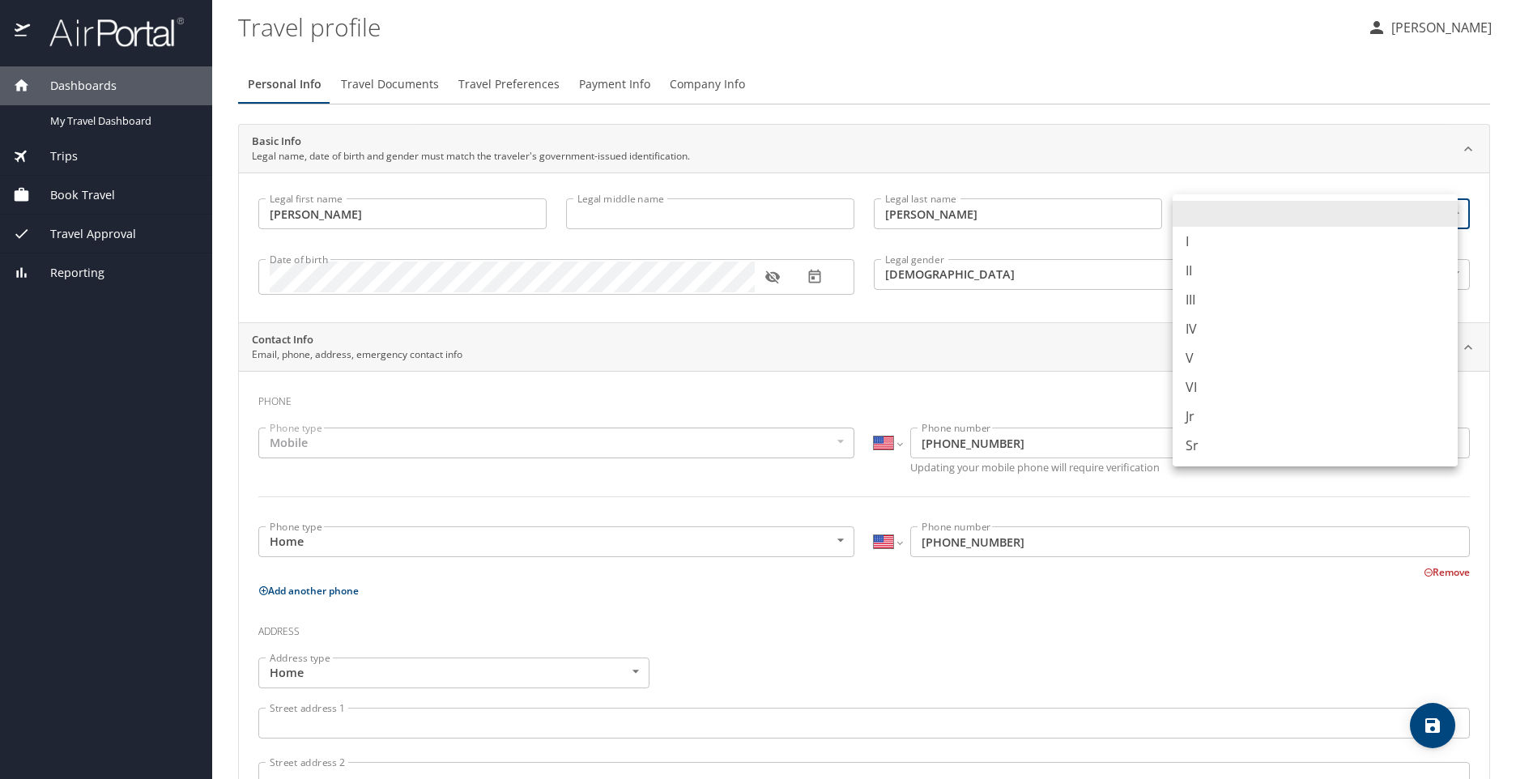
click at [1445, 211] on body "Dashboards My Travel Dashboard Trips Current / Future Trips Past Trips Trips Mi…" at bounding box center [758, 389] width 1516 height 779
click at [1294, 206] on li at bounding box center [1315, 214] width 285 height 26
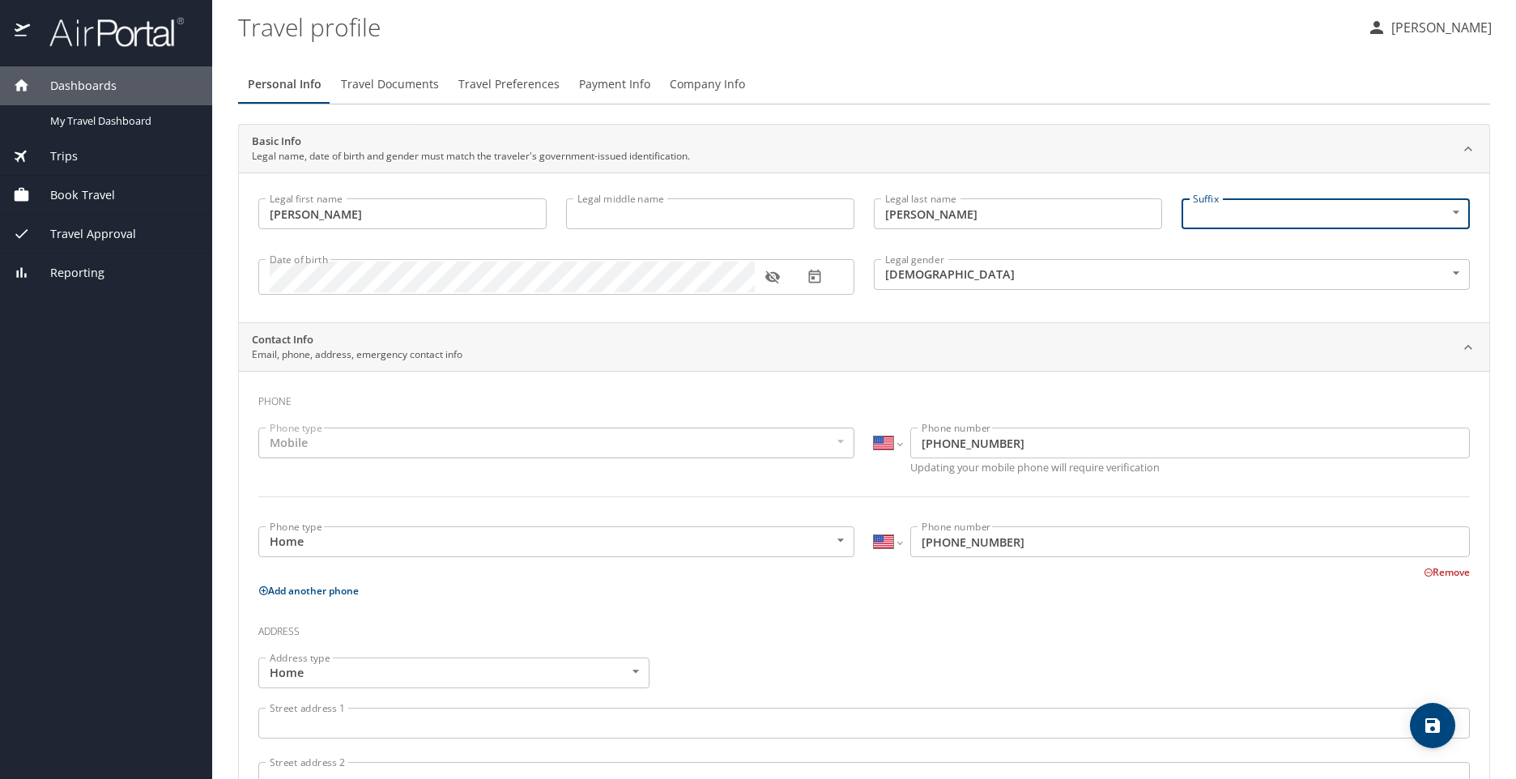
click at [316, 444] on div "Mobile" at bounding box center [556, 443] width 596 height 31
click at [348, 442] on div "Mobile" at bounding box center [556, 443] width 596 height 31
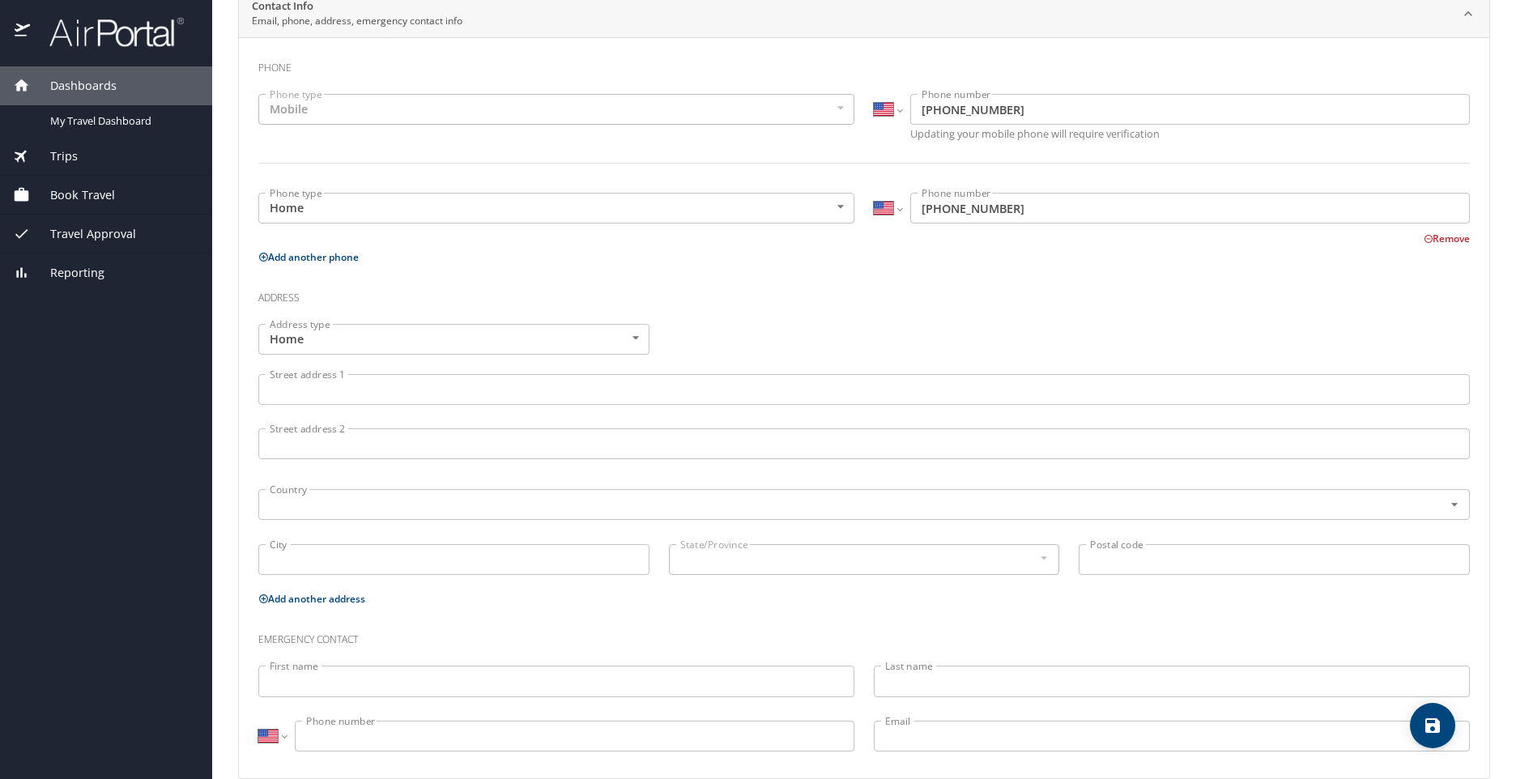
scroll to position [360, 0]
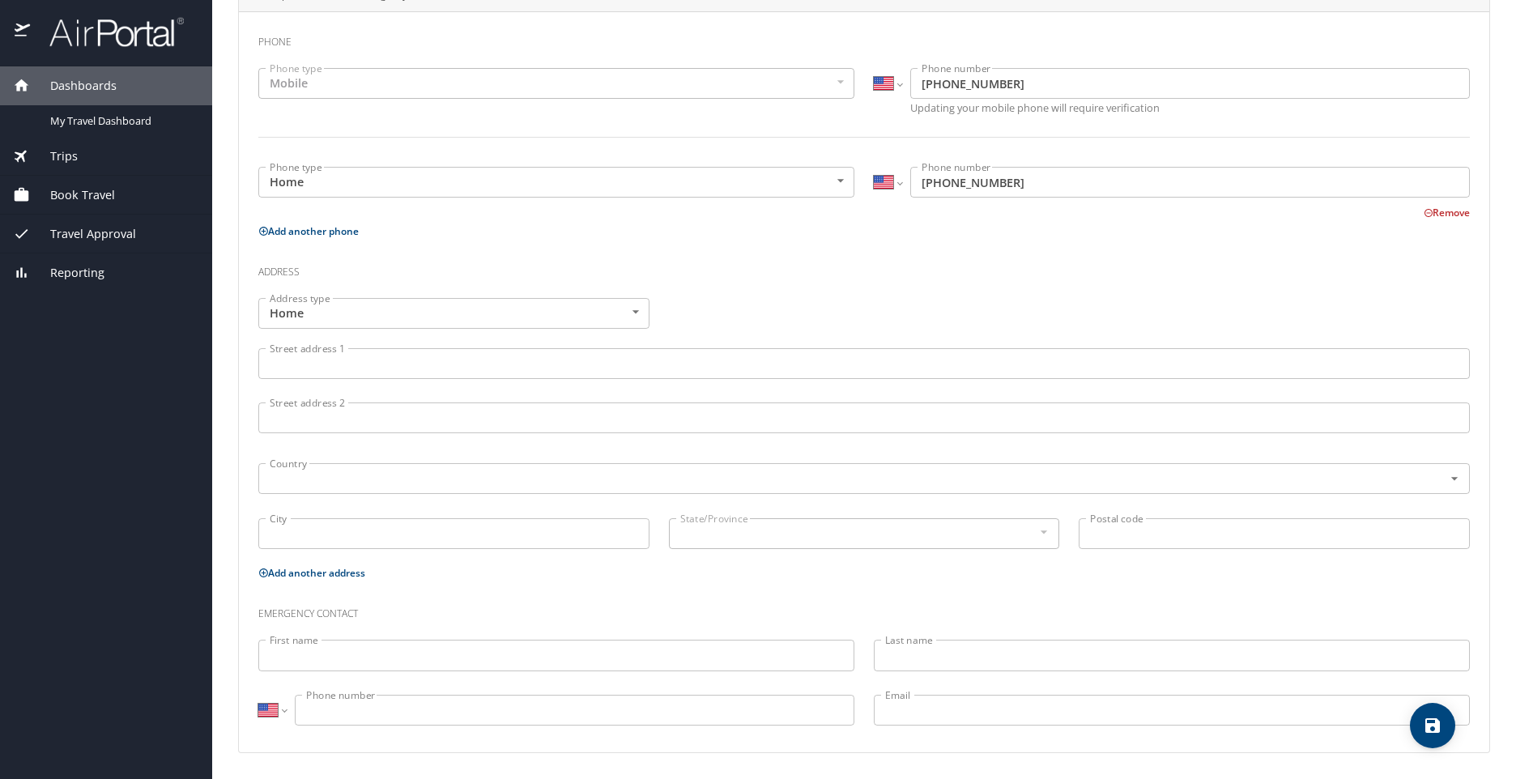
click at [356, 316] on body "Dashboards My Travel Dashboard Trips Current / Future Trips Past Trips Trips Mi…" at bounding box center [758, 389] width 1516 height 779
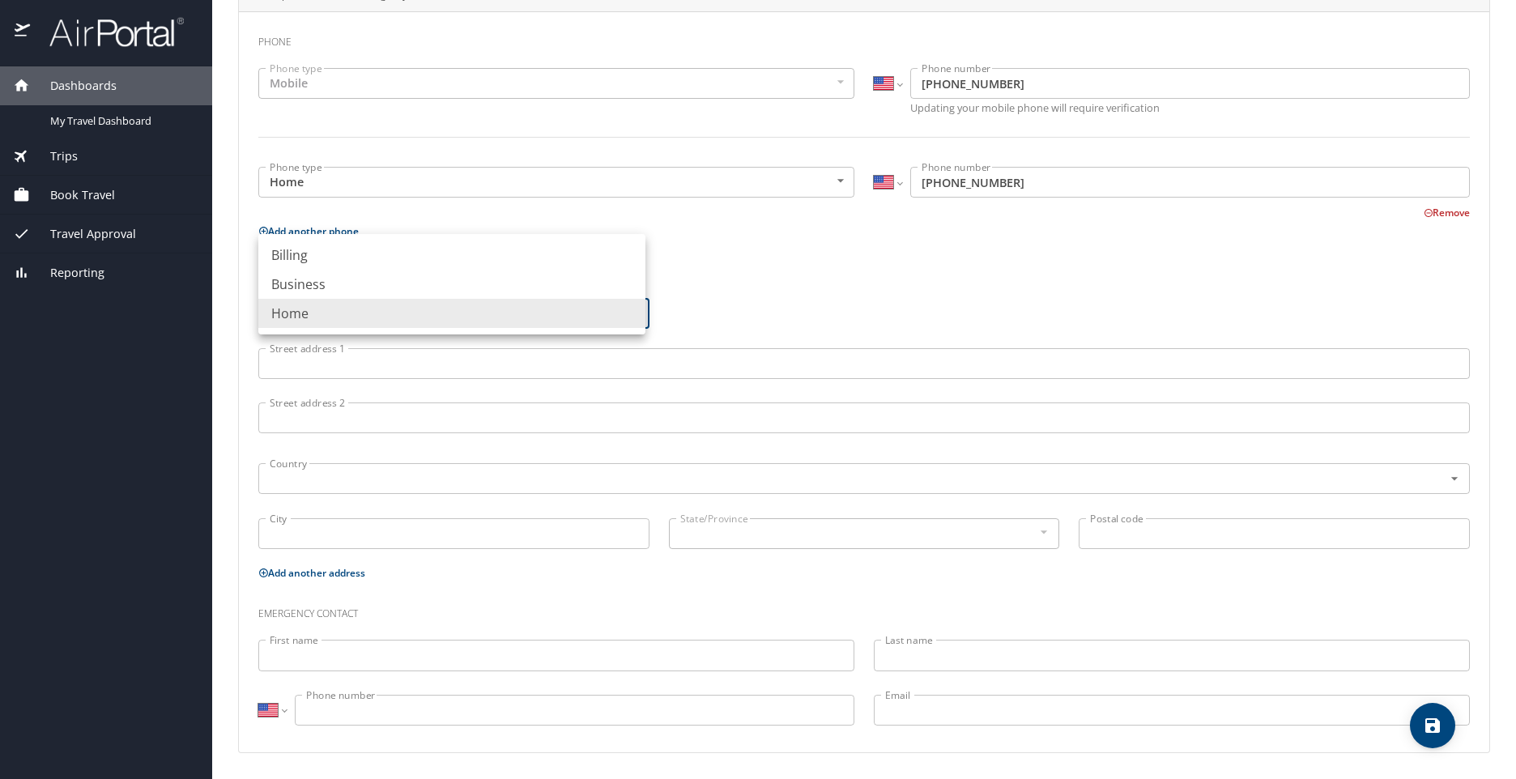
click at [364, 315] on li "Home" at bounding box center [451, 313] width 387 height 29
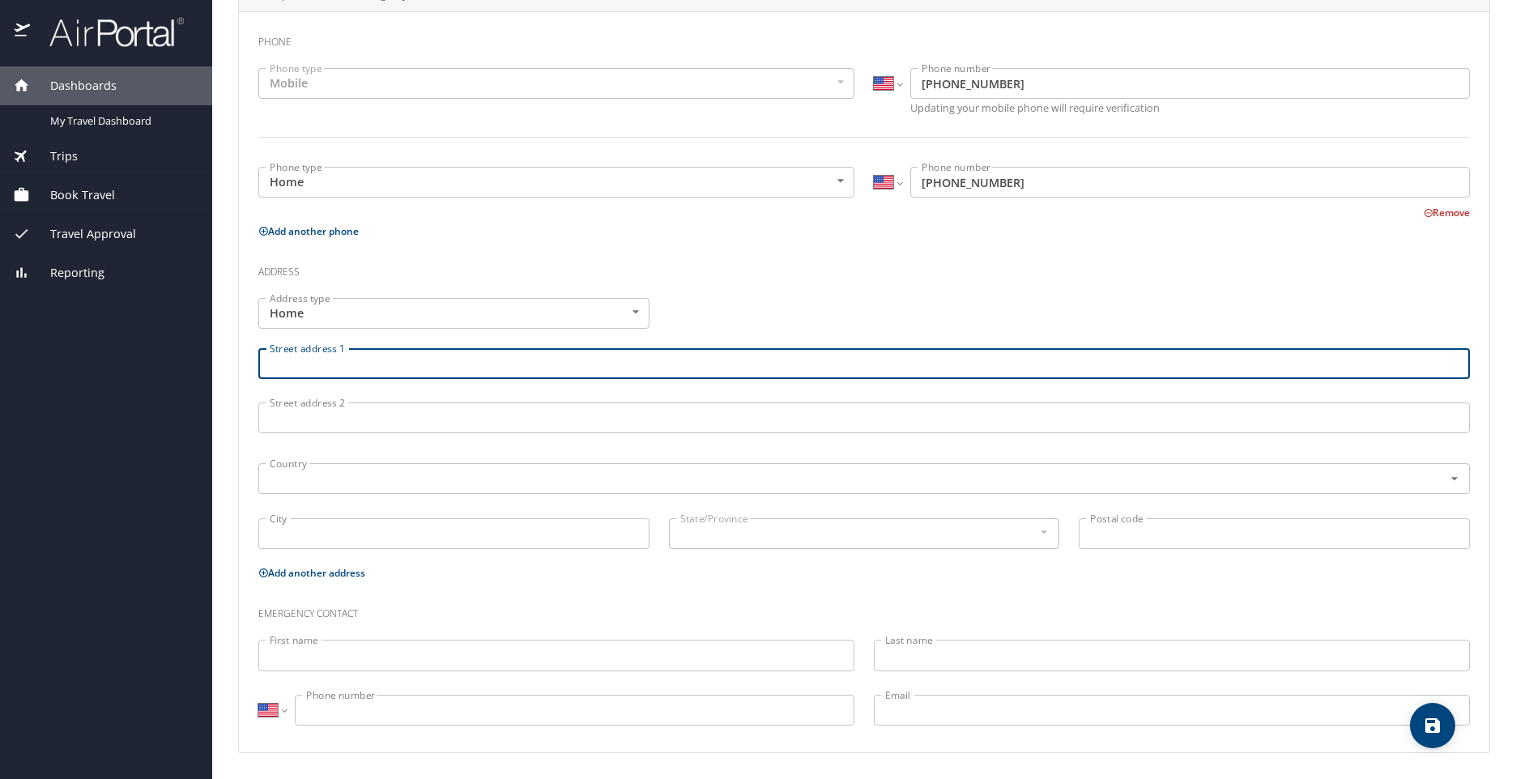
click at [364, 365] on input "Street address 1" at bounding box center [864, 363] width 1212 height 31
type input "149 Ocean Dr. 10B"
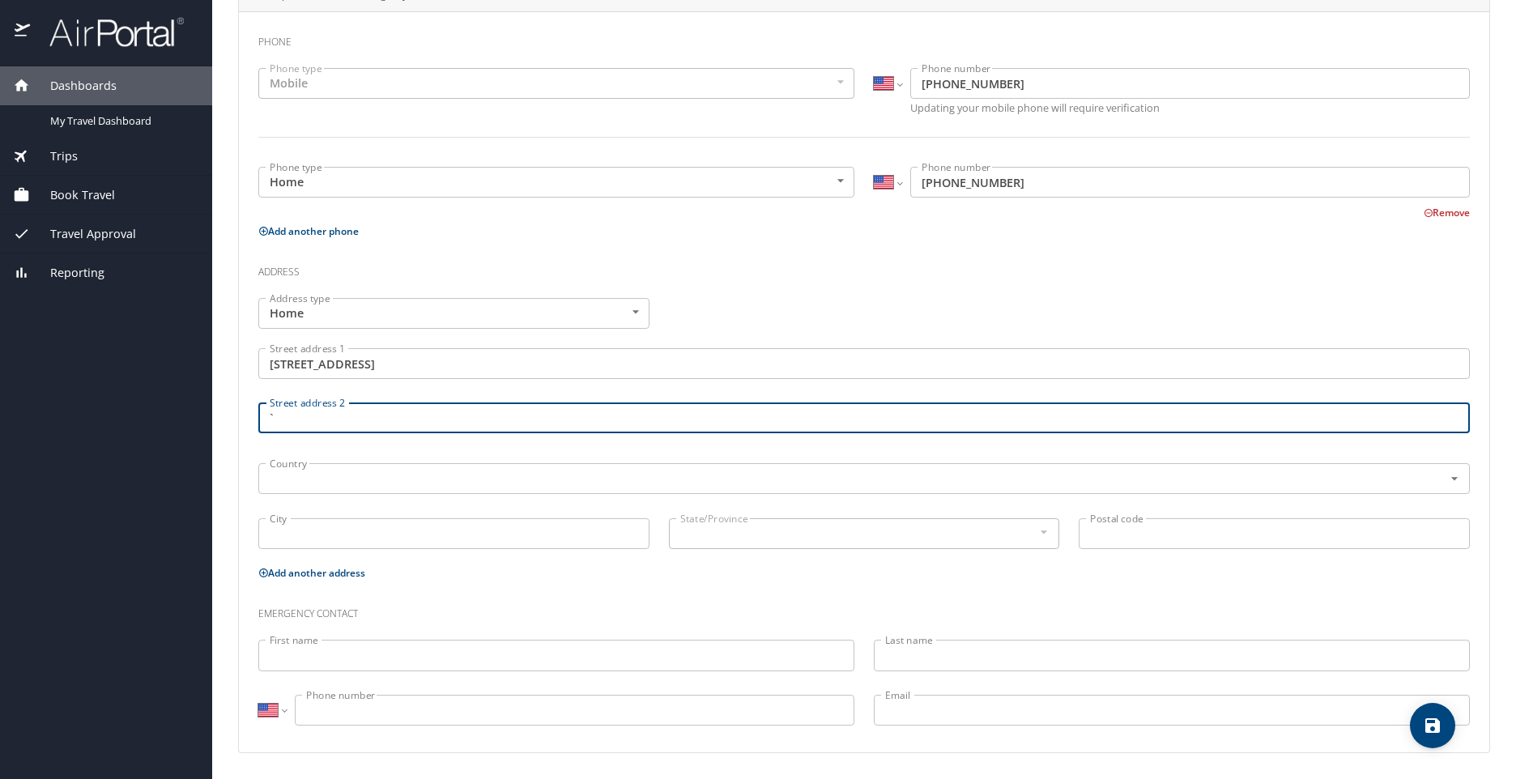
type input "`"
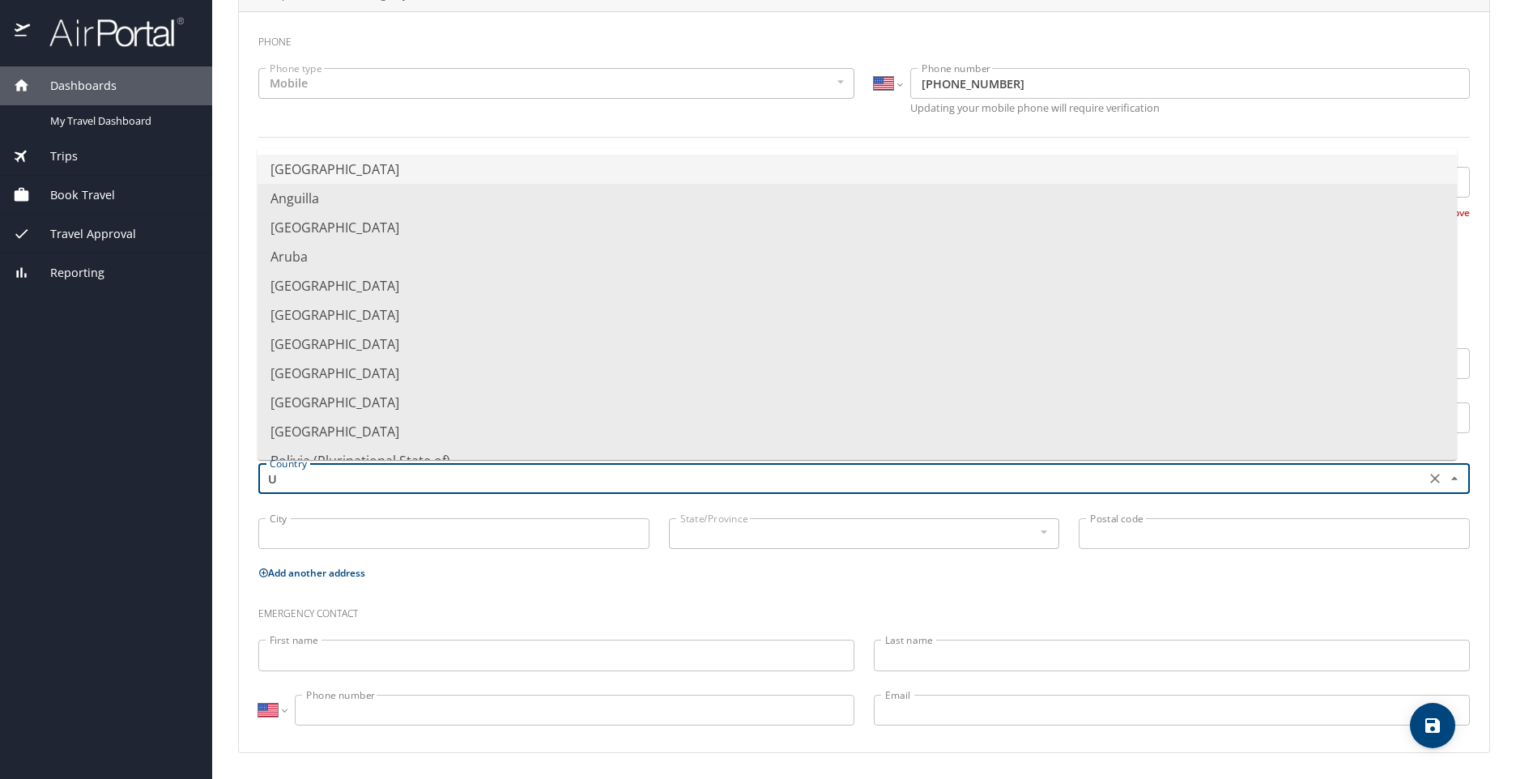
click at [373, 168] on li "United States of America" at bounding box center [857, 169] width 1199 height 29
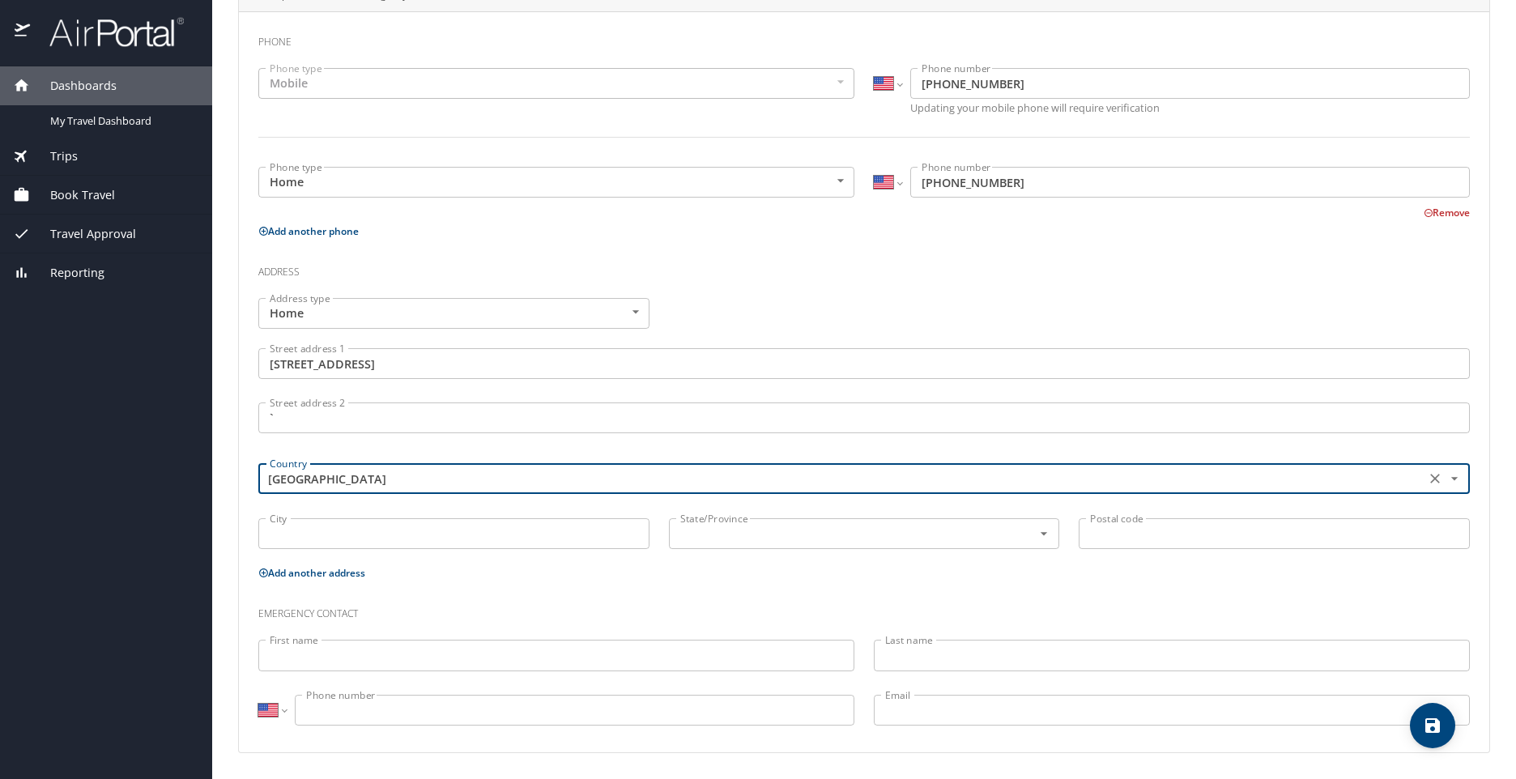
type input "United States of America"
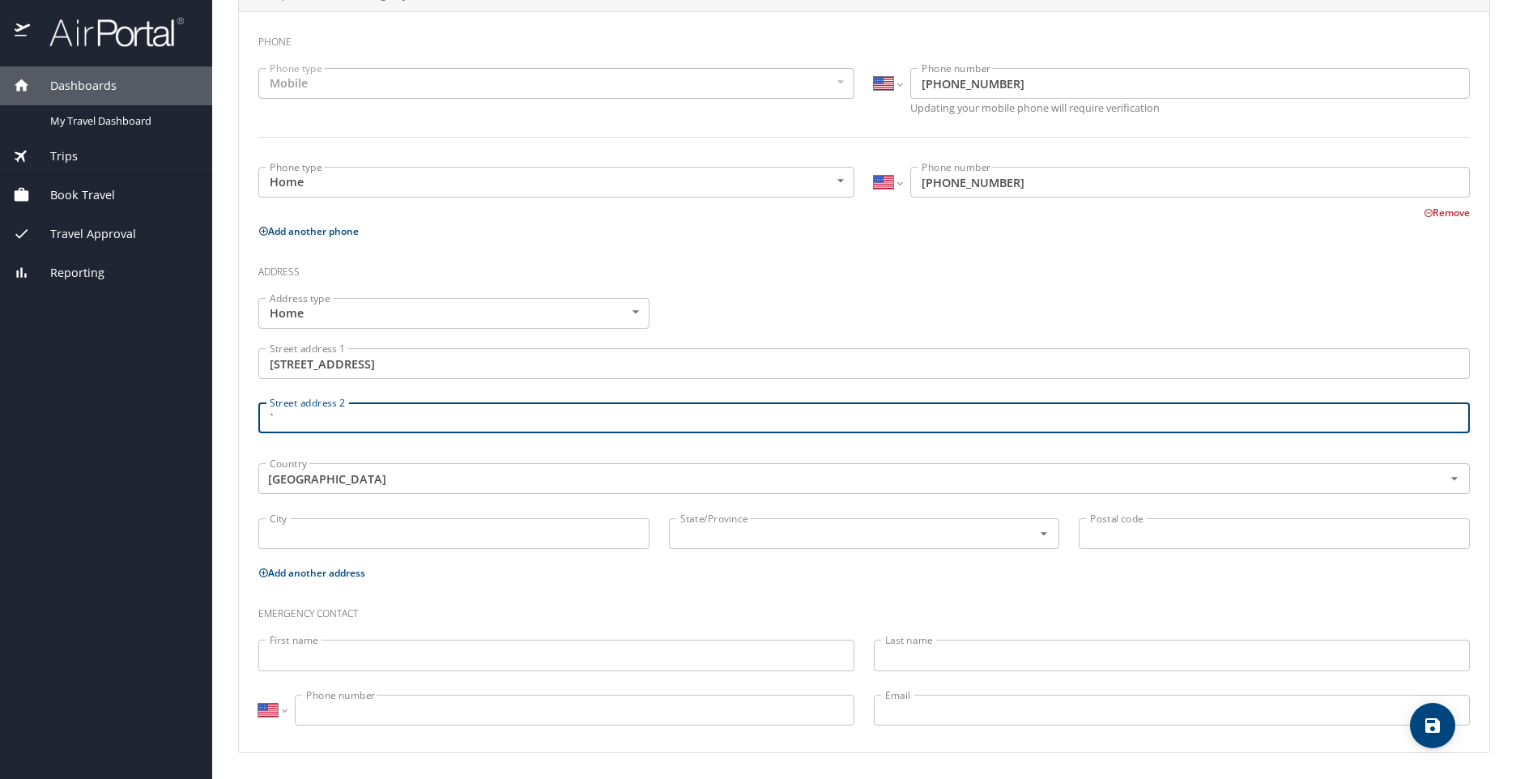
drag, startPoint x: 282, startPoint y: 419, endPoint x: 241, endPoint y: 419, distance: 40.5
click at [241, 419] on div "Phone Phone type Mobile Mobile Phone type International Afghanistan Åland Islan…" at bounding box center [864, 381] width 1250 height 741
click at [297, 538] on input "City" at bounding box center [453, 533] width 391 height 31
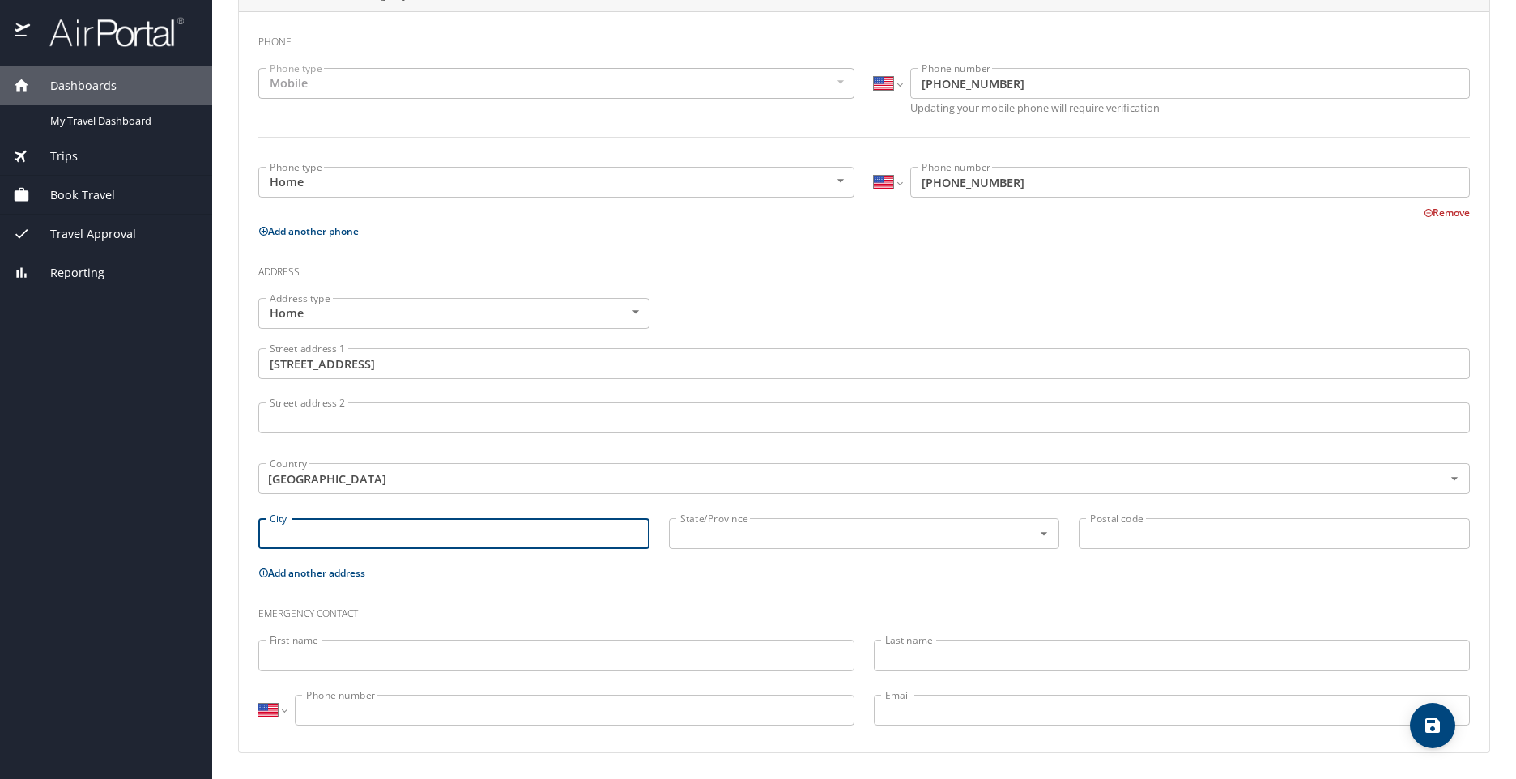
type input "Baton Rouge"
click at [767, 539] on input "text" at bounding box center [841, 533] width 334 height 21
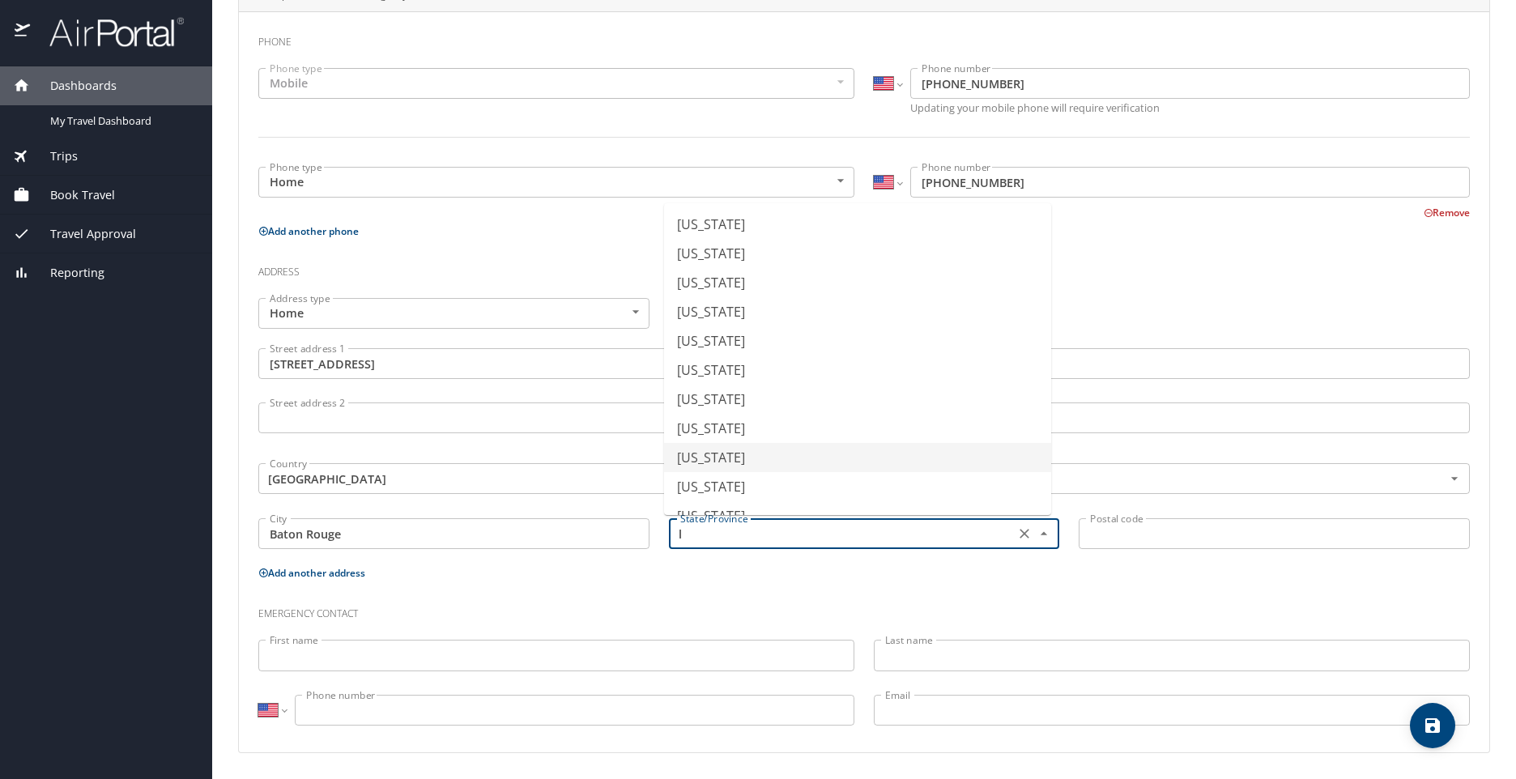
click at [723, 466] on li "Louisiana" at bounding box center [857, 457] width 387 height 29
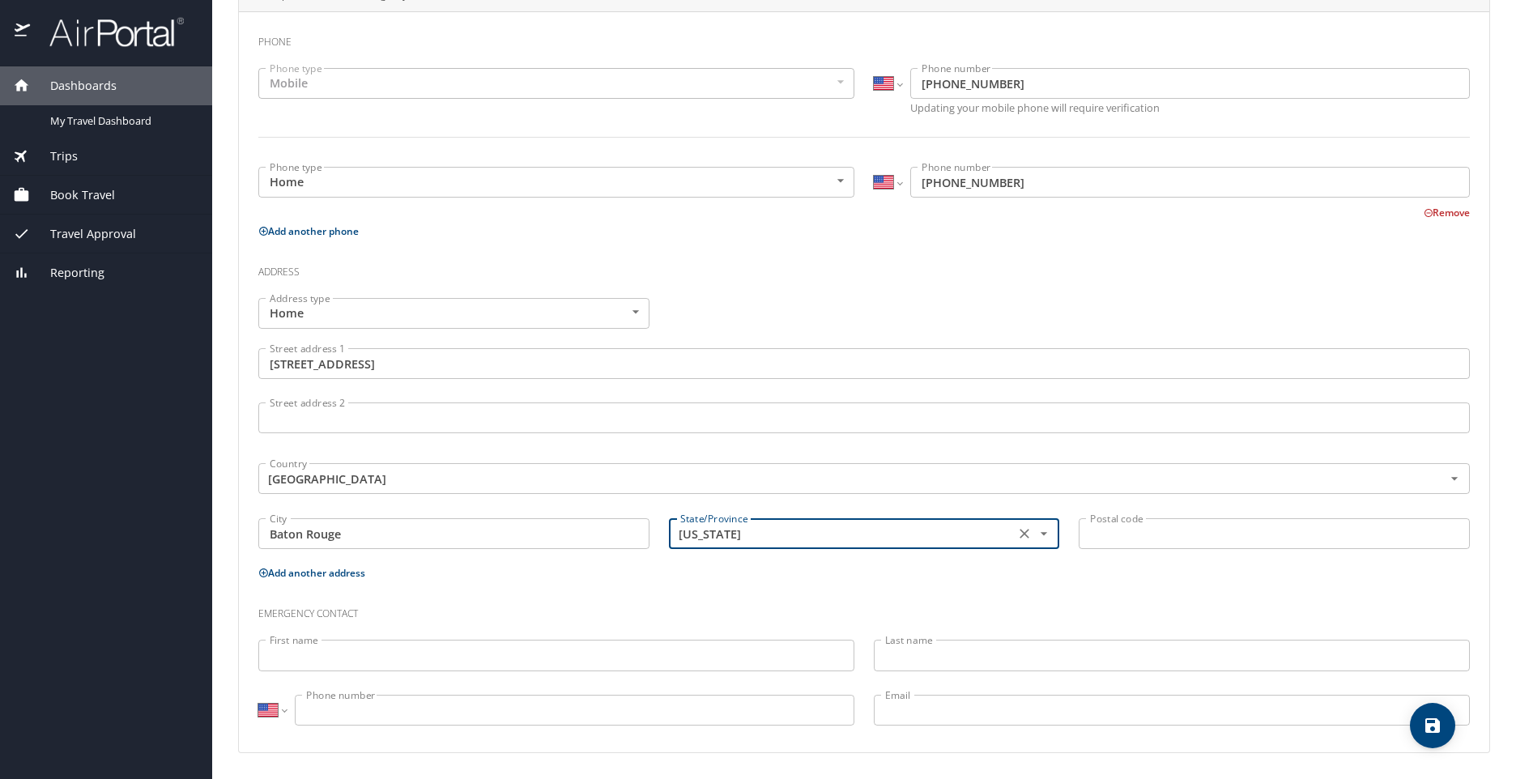
type input "Louisiana"
click at [1102, 531] on input "Postal code" at bounding box center [1274, 533] width 391 height 31
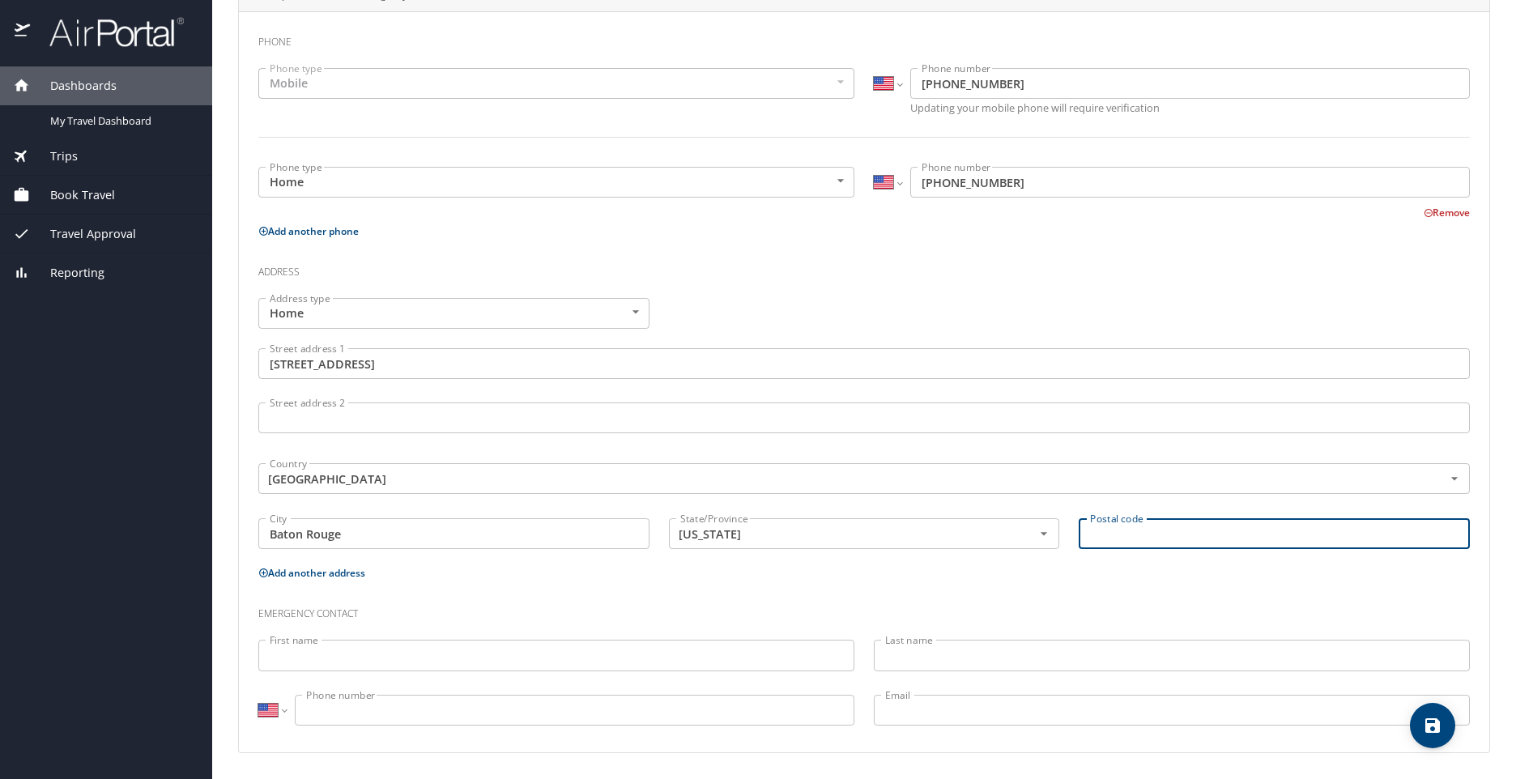
type input "70806"
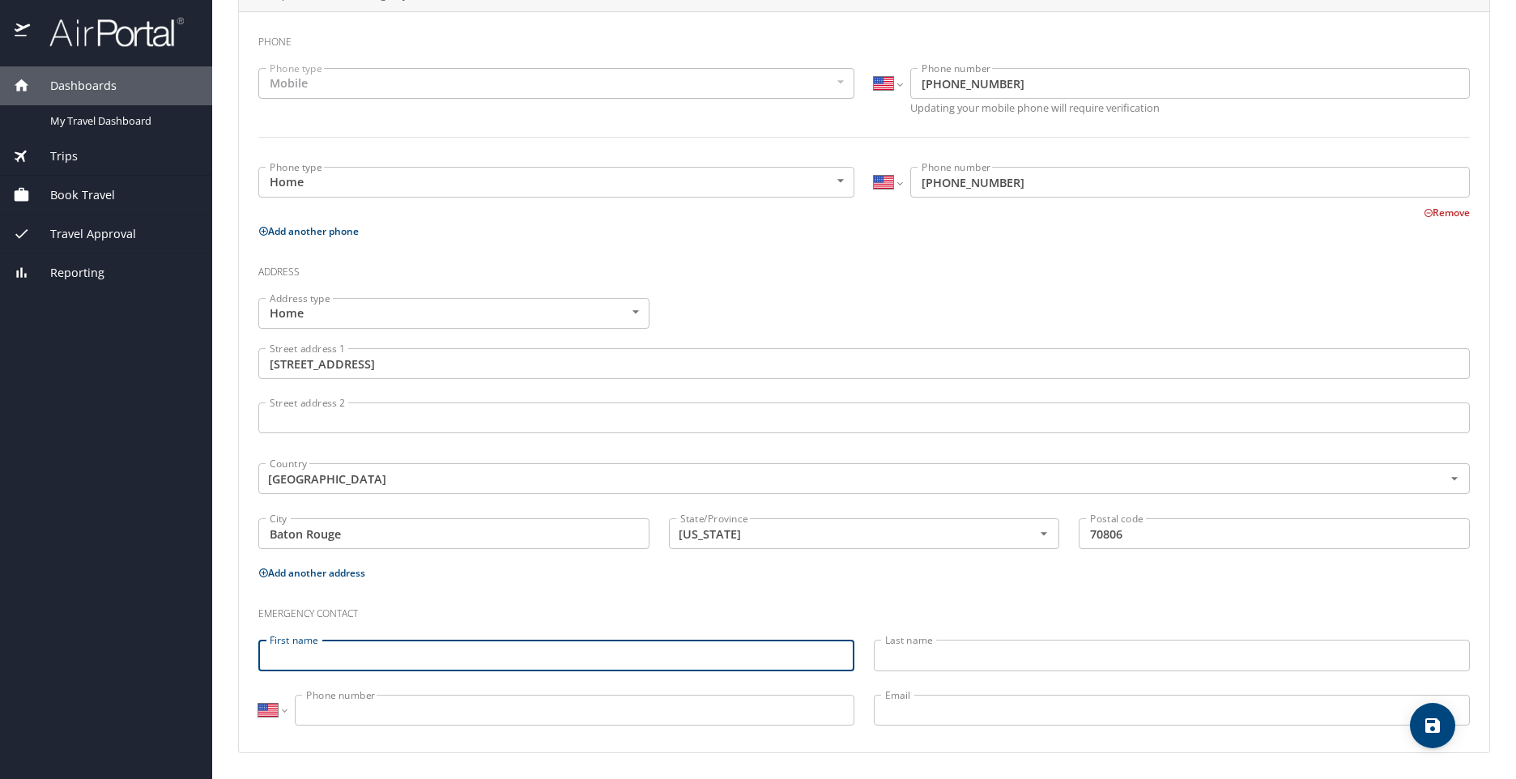
click at [313, 654] on input "First name" at bounding box center [556, 655] width 596 height 31
type input "Kayla"
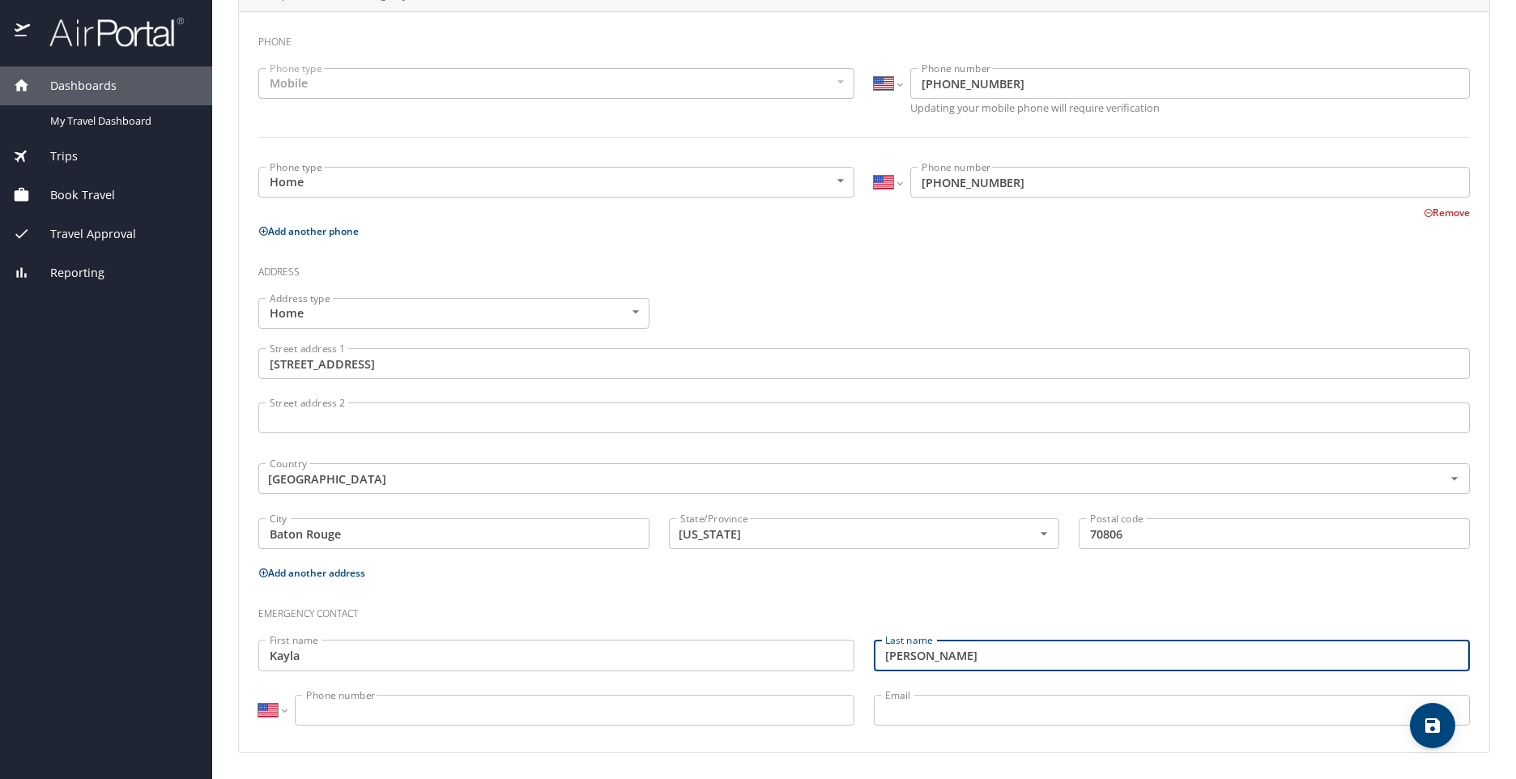
type input "Jones"
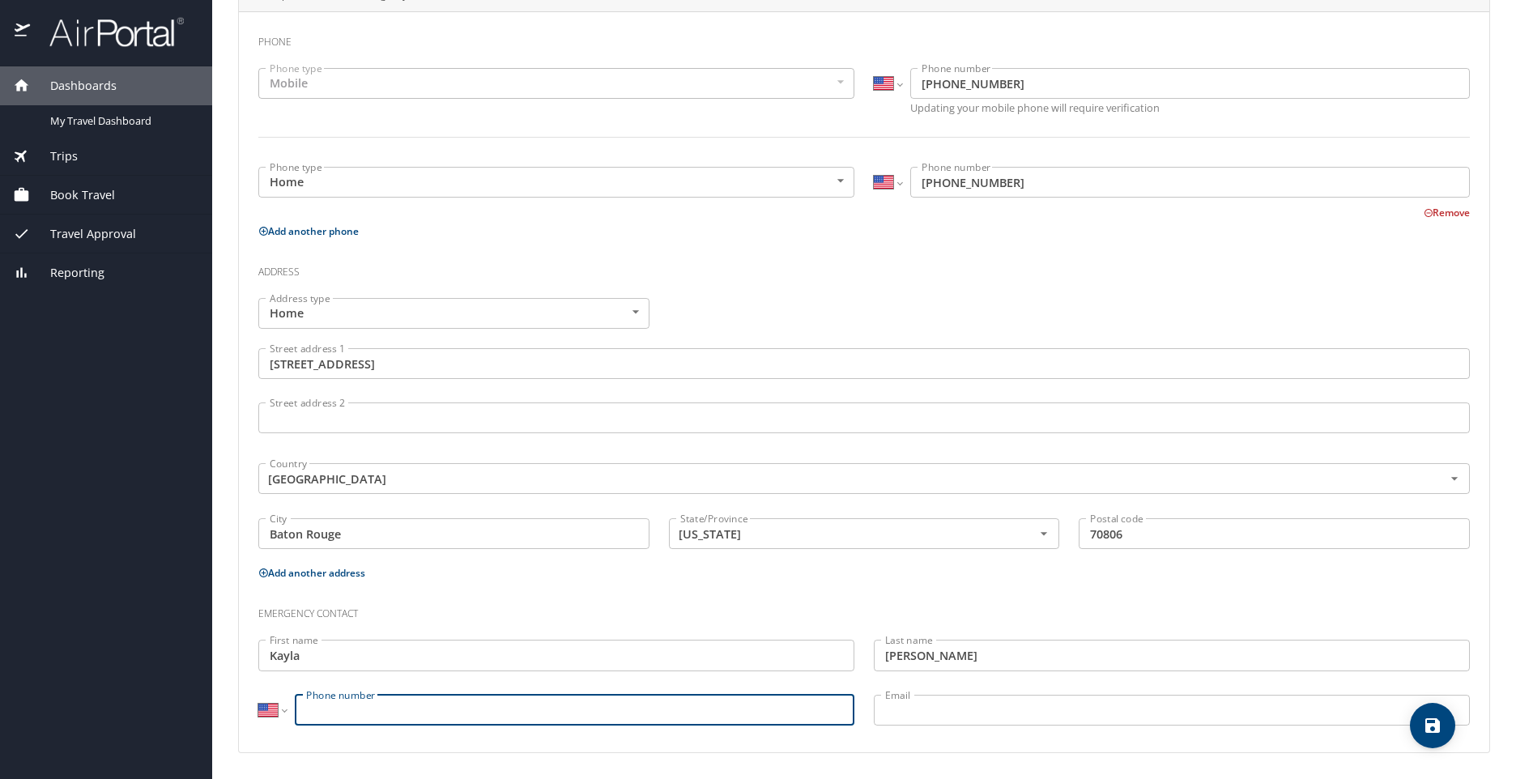
click at [309, 718] on input "Phone number" at bounding box center [575, 710] width 560 height 31
type input "(225) 278-1916"
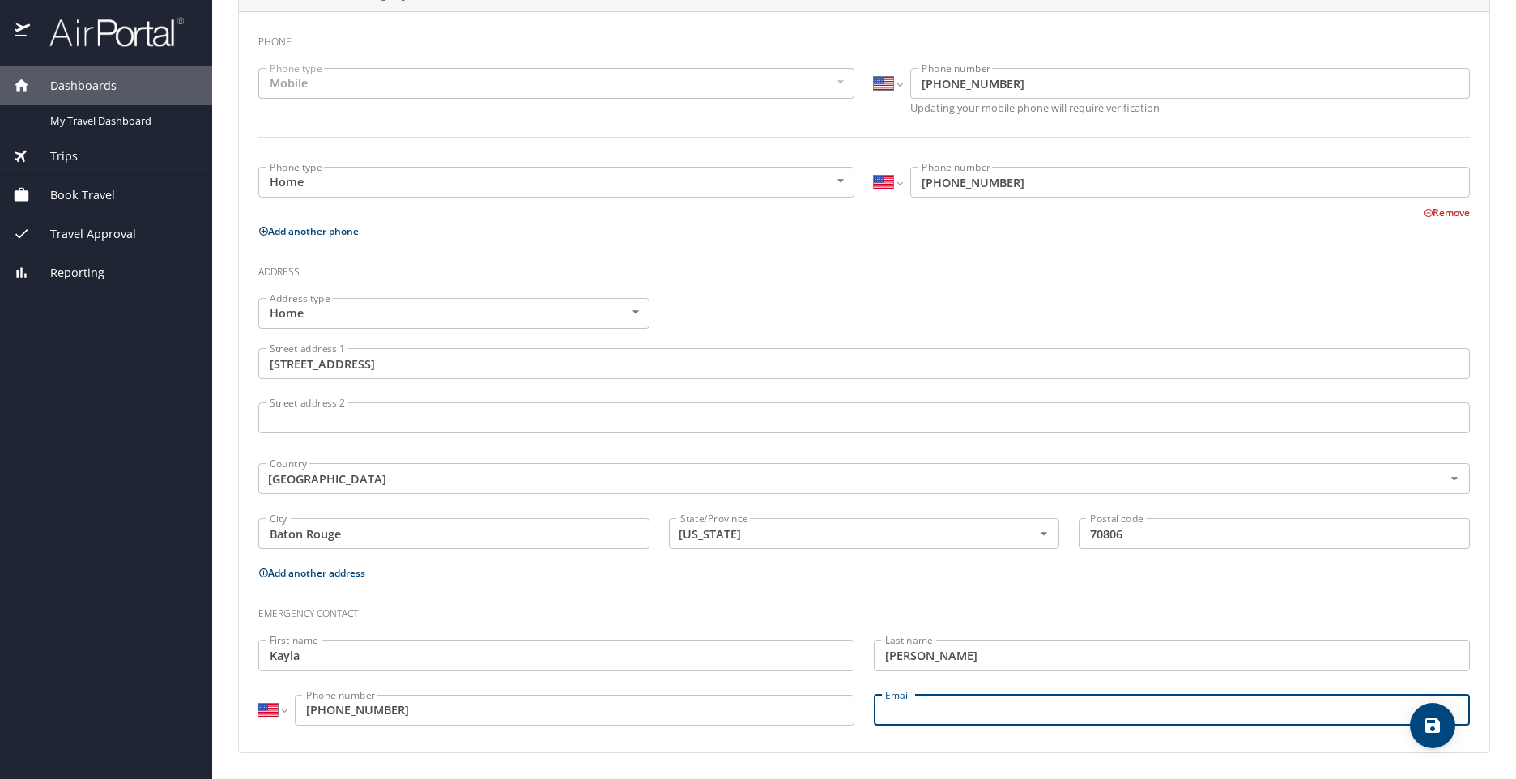
click at [892, 713] on input "Email" at bounding box center [1172, 710] width 596 height 31
type input "mskjones60@aol.com"
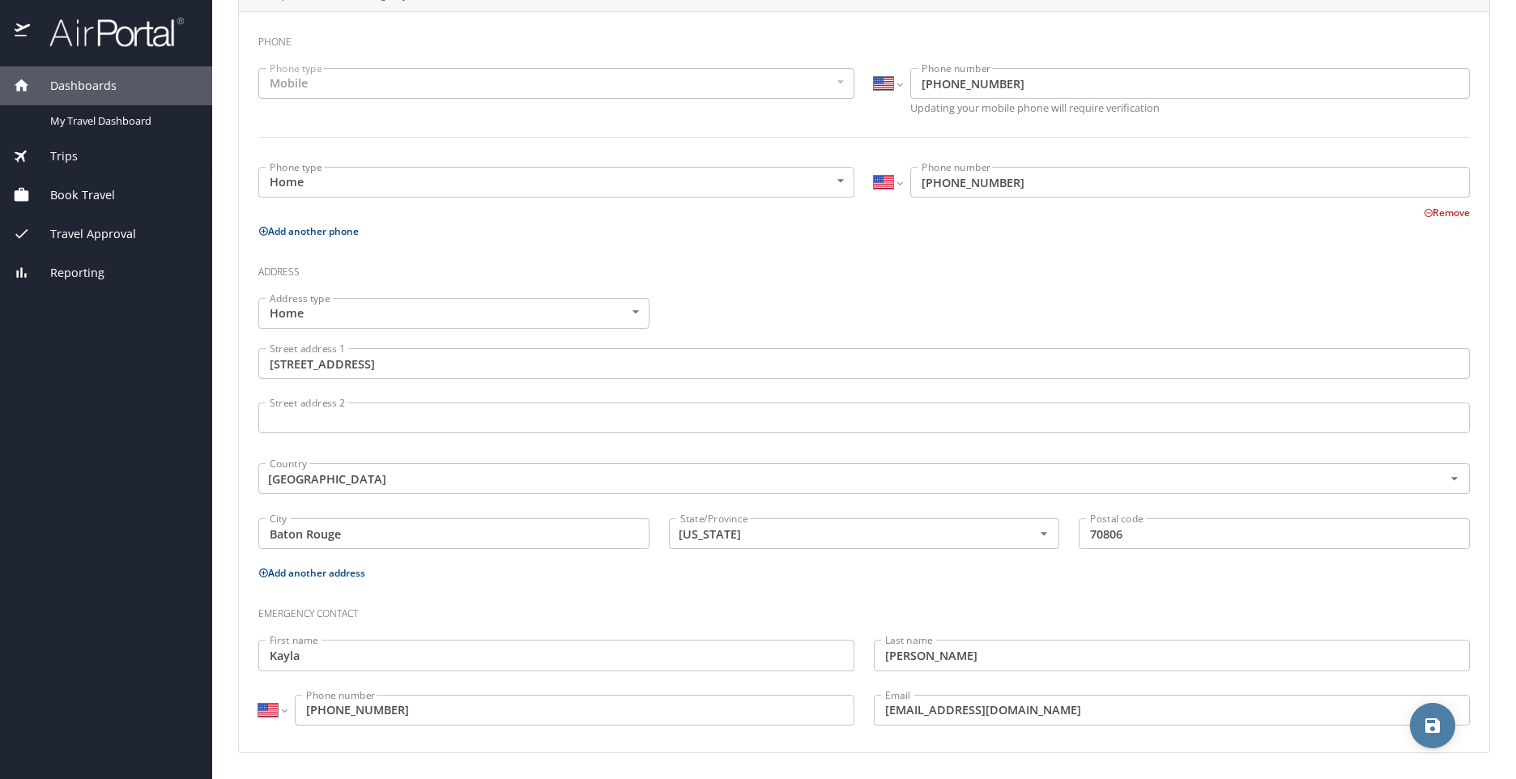
click at [1432, 721] on icon "save" at bounding box center [1432, 725] width 19 height 19
select select "US"
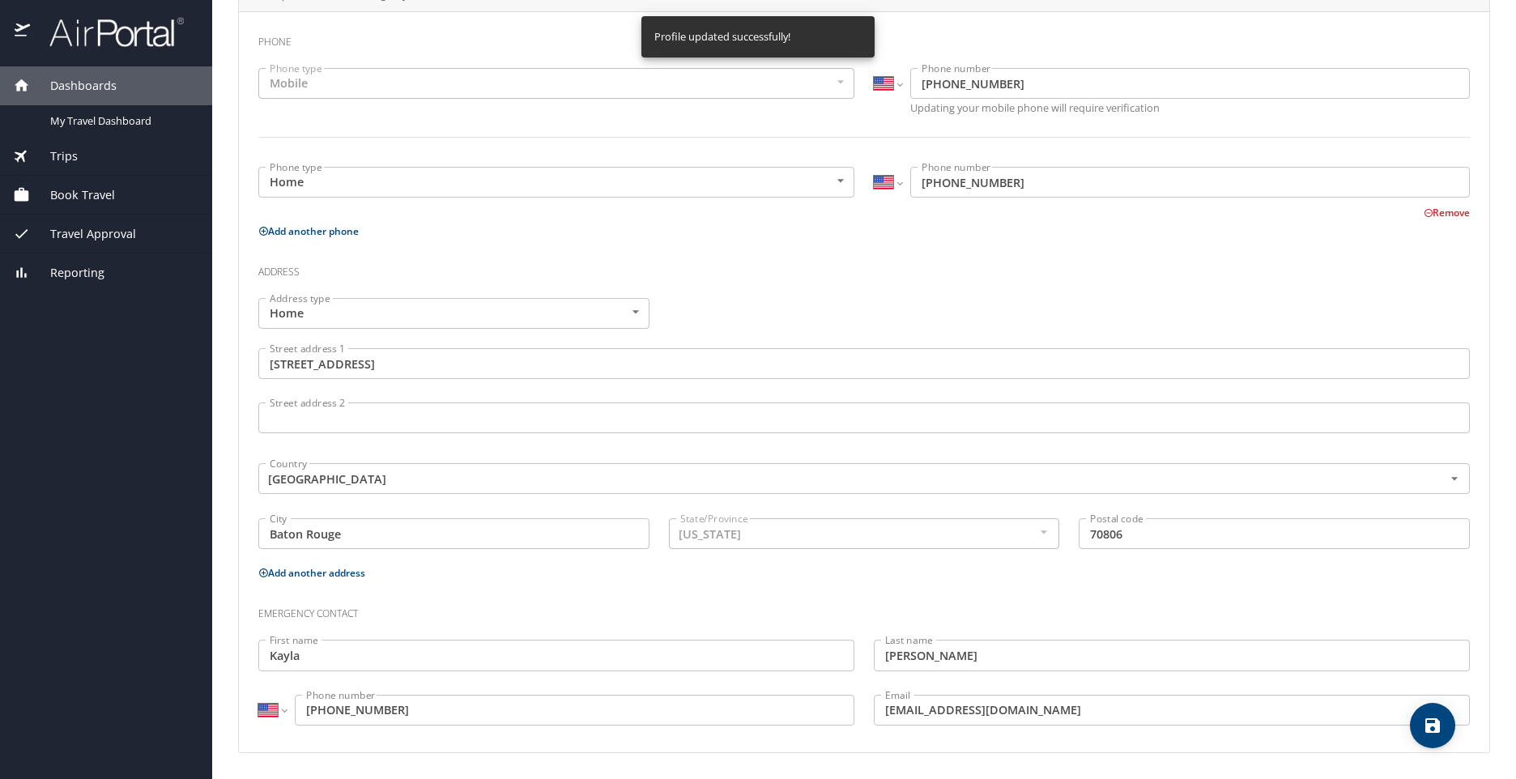
select select "US"
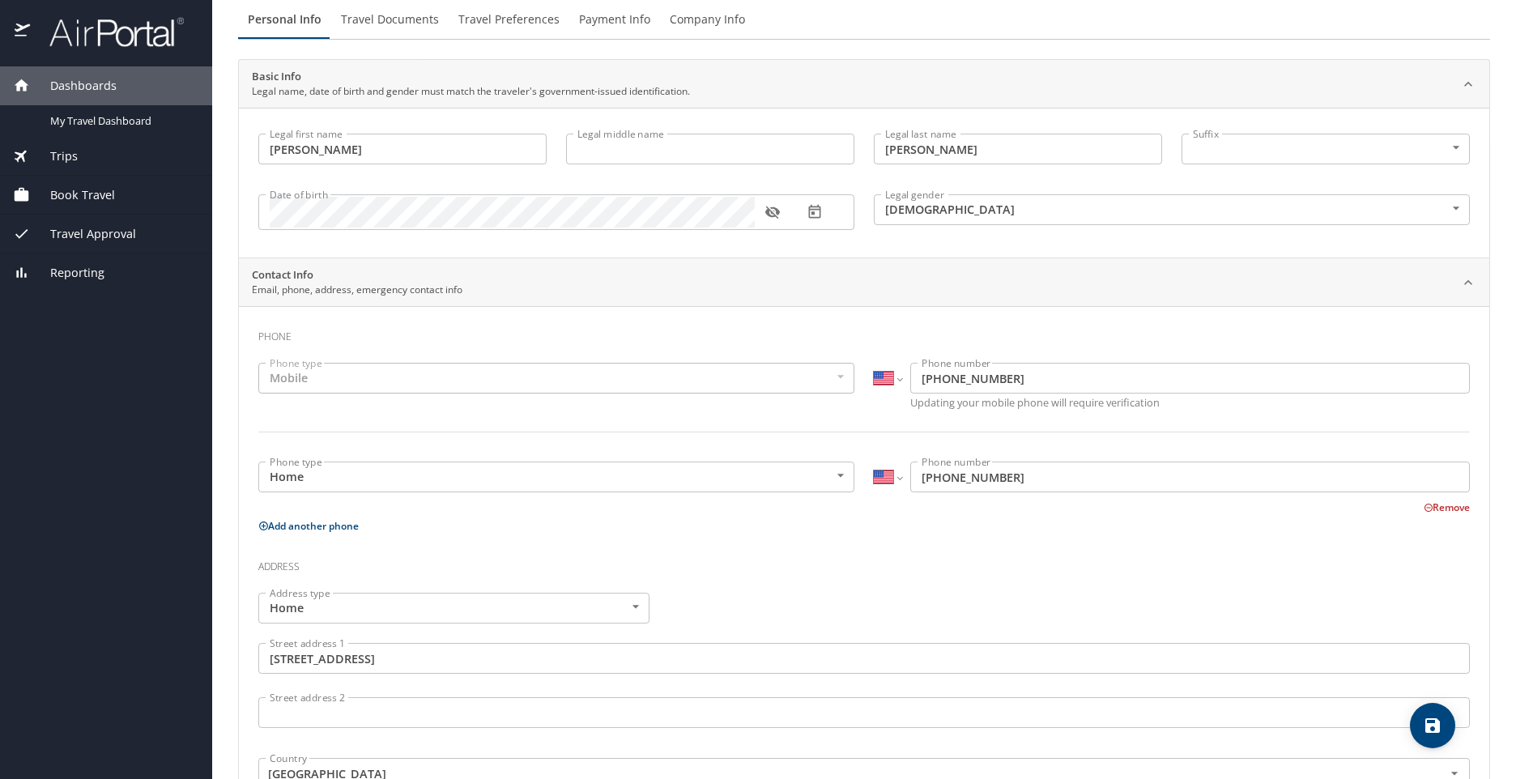
scroll to position [0, 0]
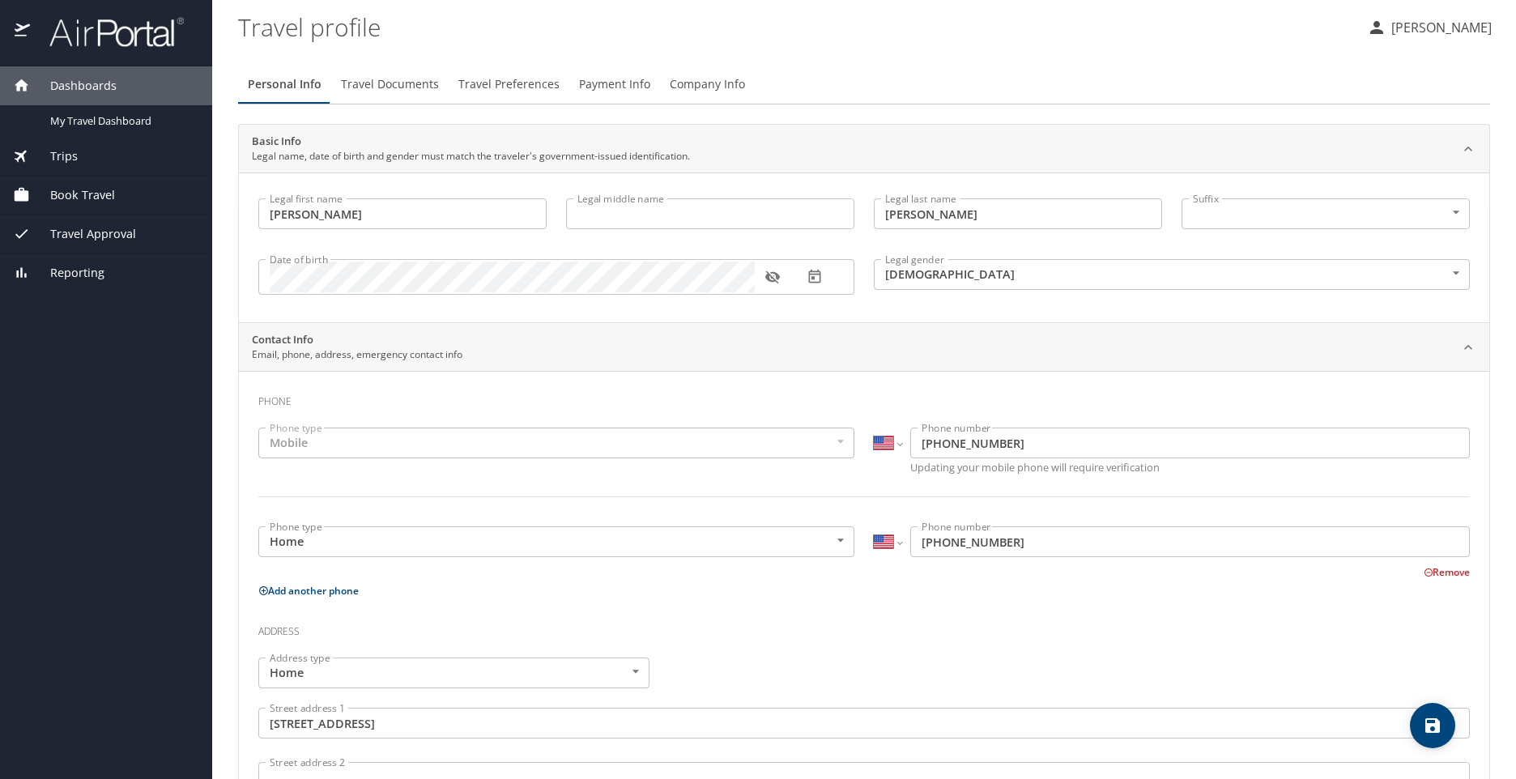
click at [377, 88] on span "Travel Documents" at bounding box center [390, 85] width 98 height 20
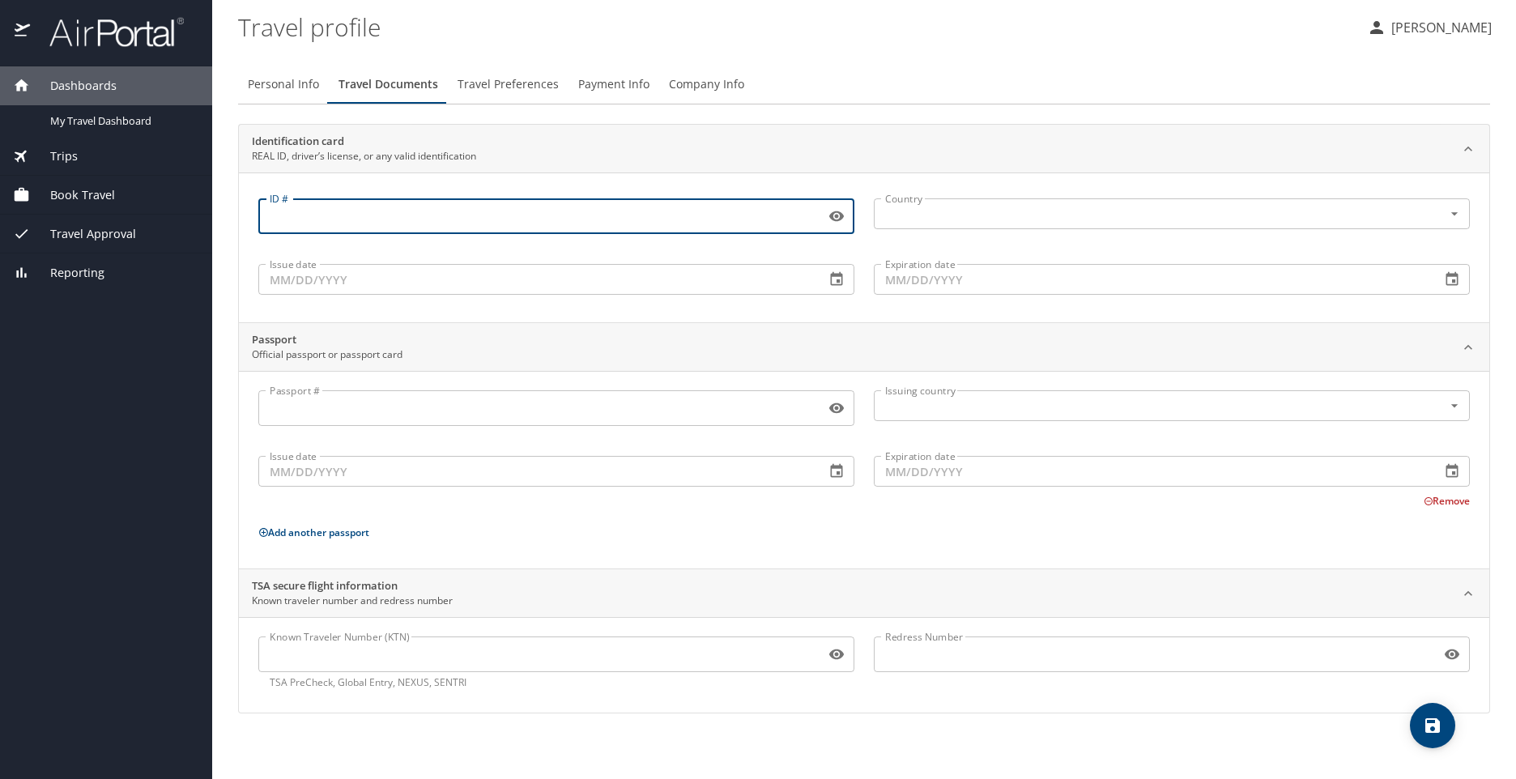
click at [311, 215] on input "ID #" at bounding box center [538, 216] width 560 height 31
click at [935, 225] on div "Country" at bounding box center [1172, 213] width 596 height 31
type input "000051760"
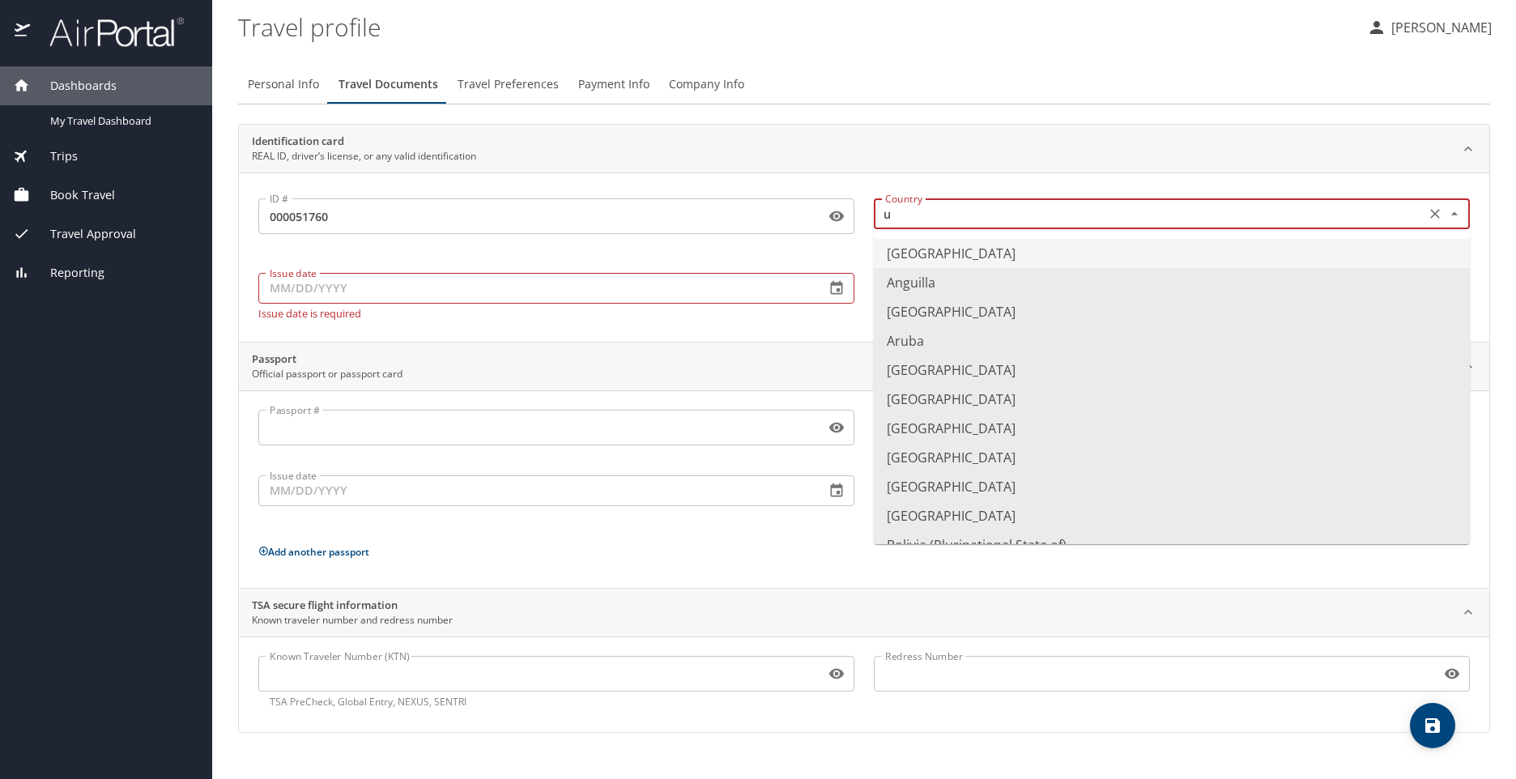
click at [954, 249] on li "United States of America" at bounding box center [1172, 253] width 596 height 29
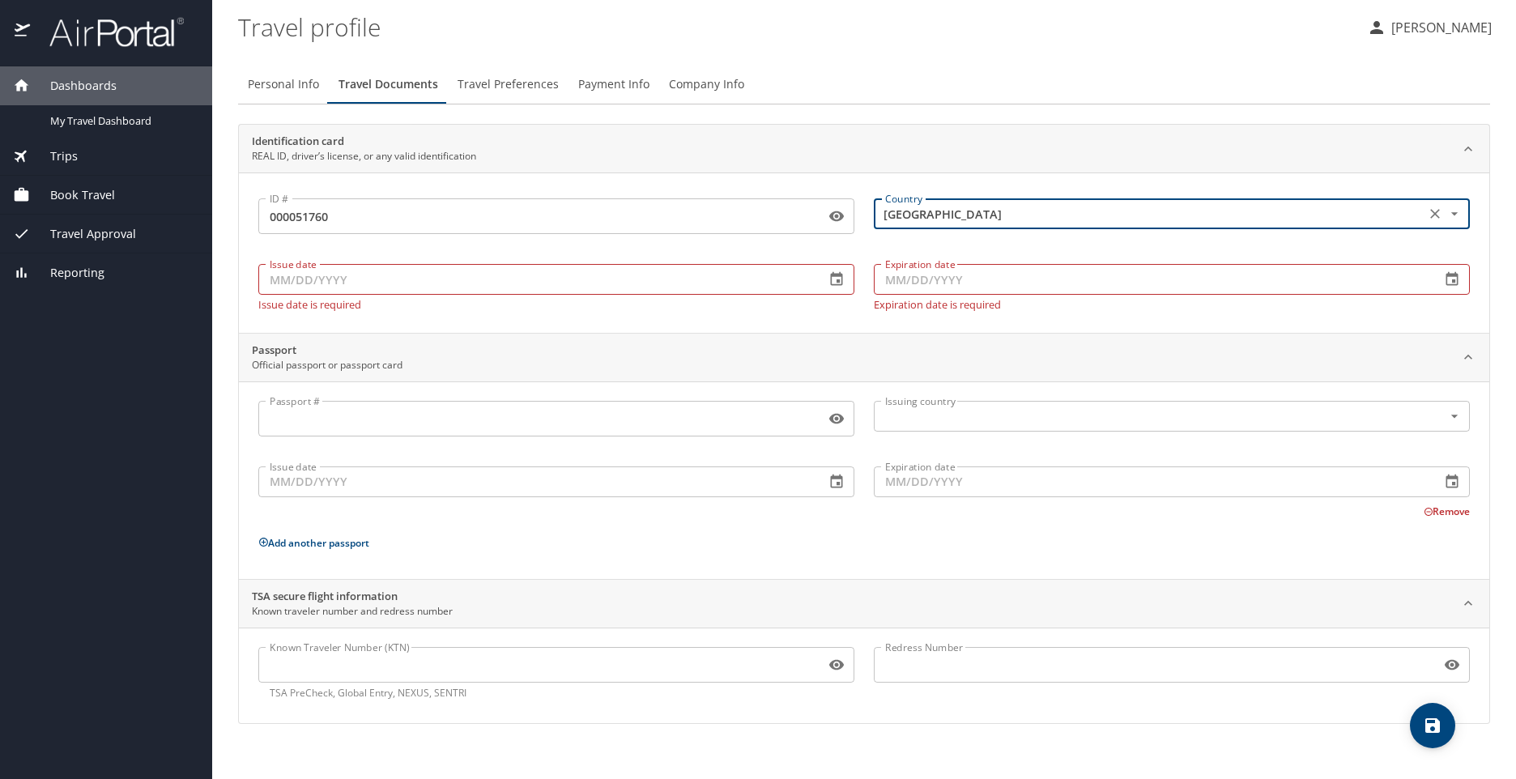
type input "United States of America"
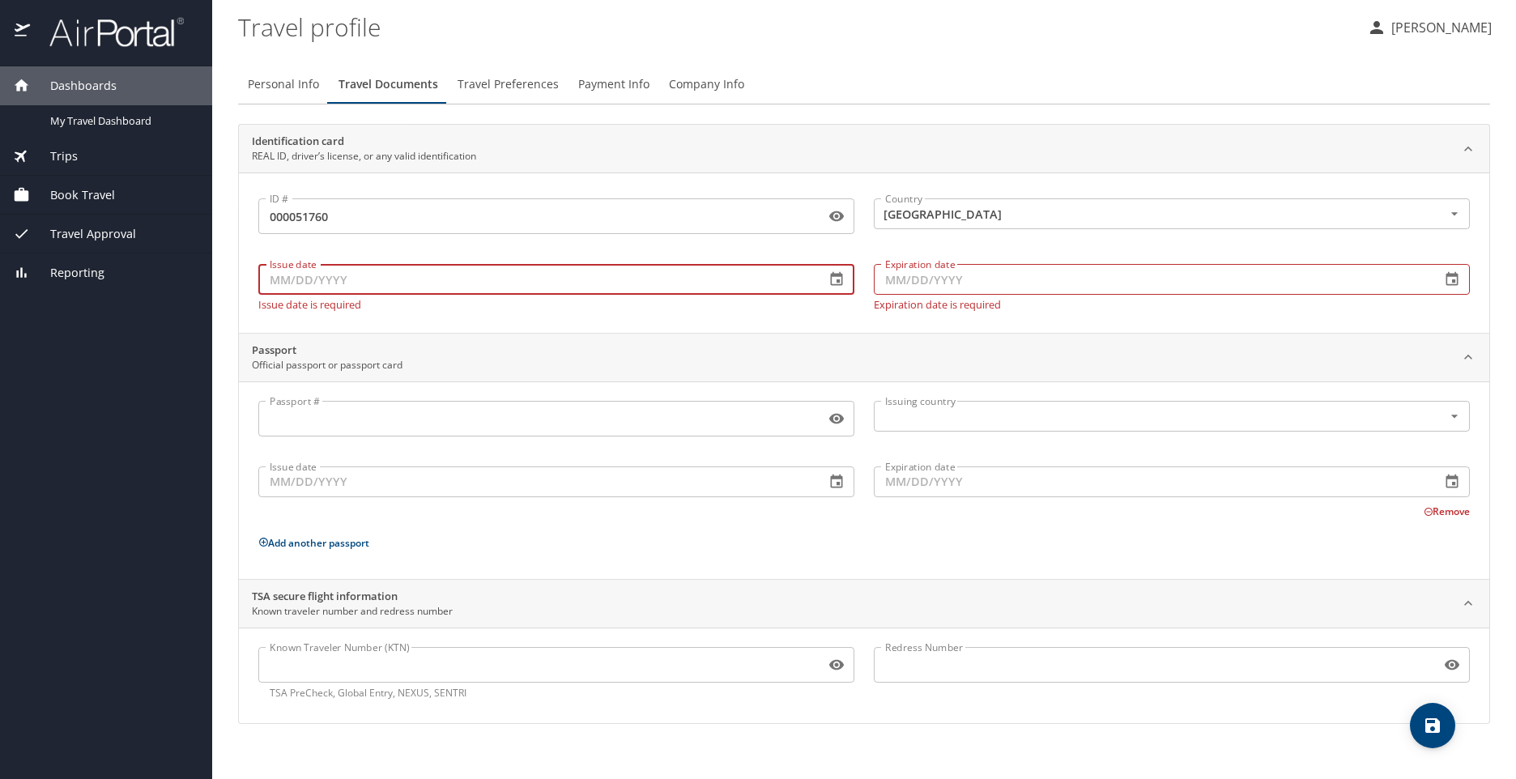
click at [298, 288] on input "Issue date" at bounding box center [535, 279] width 554 height 31
type input "0_/__/____"
type input "10/10/2023"
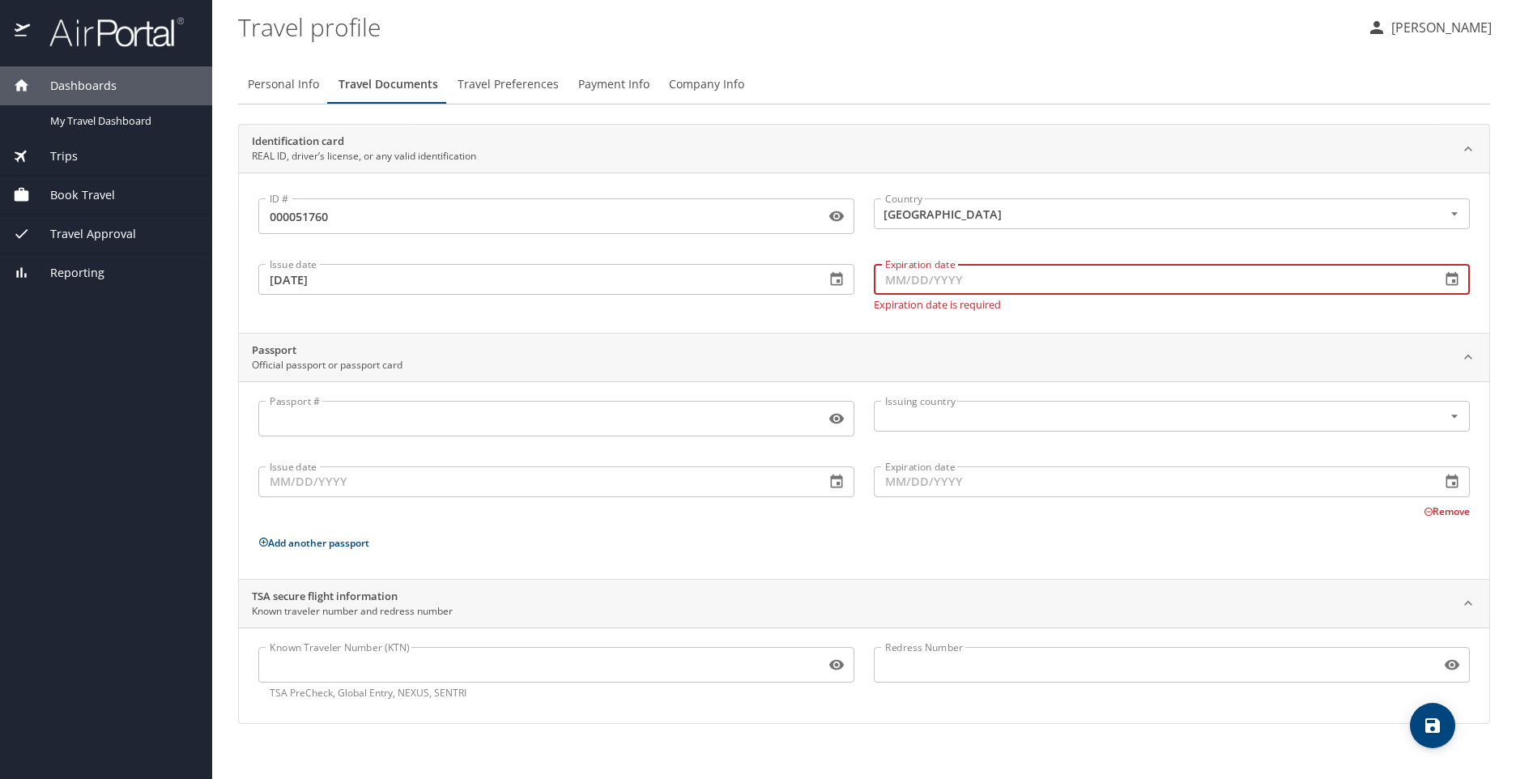
click at [909, 288] on input "Expiration date" at bounding box center [1151, 279] width 554 height 31
type input "01/02/2030"
click at [341, 418] on input "Passport #" at bounding box center [538, 418] width 560 height 31
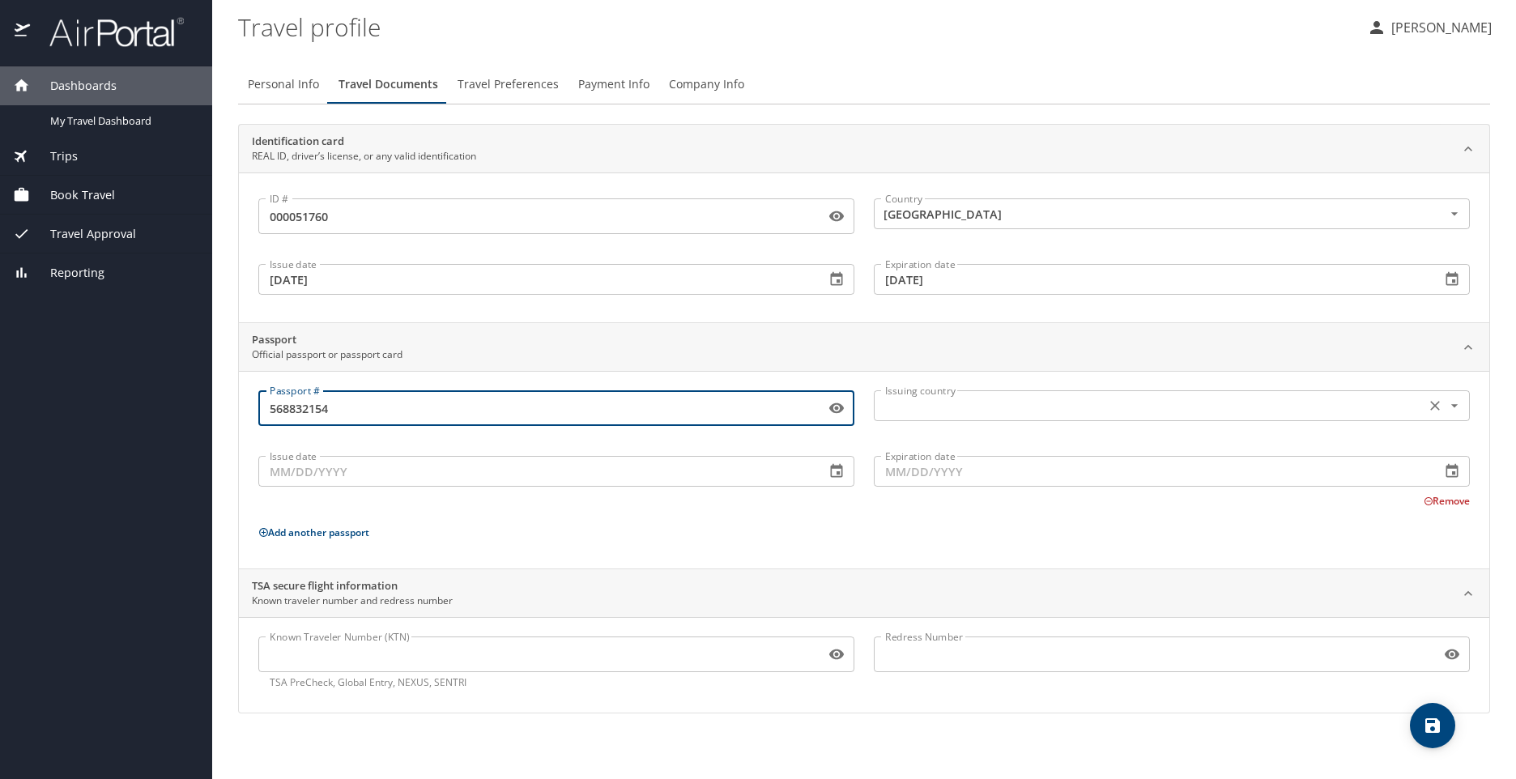
type input "568832154"
click at [900, 407] on input "text" at bounding box center [1148, 405] width 539 height 21
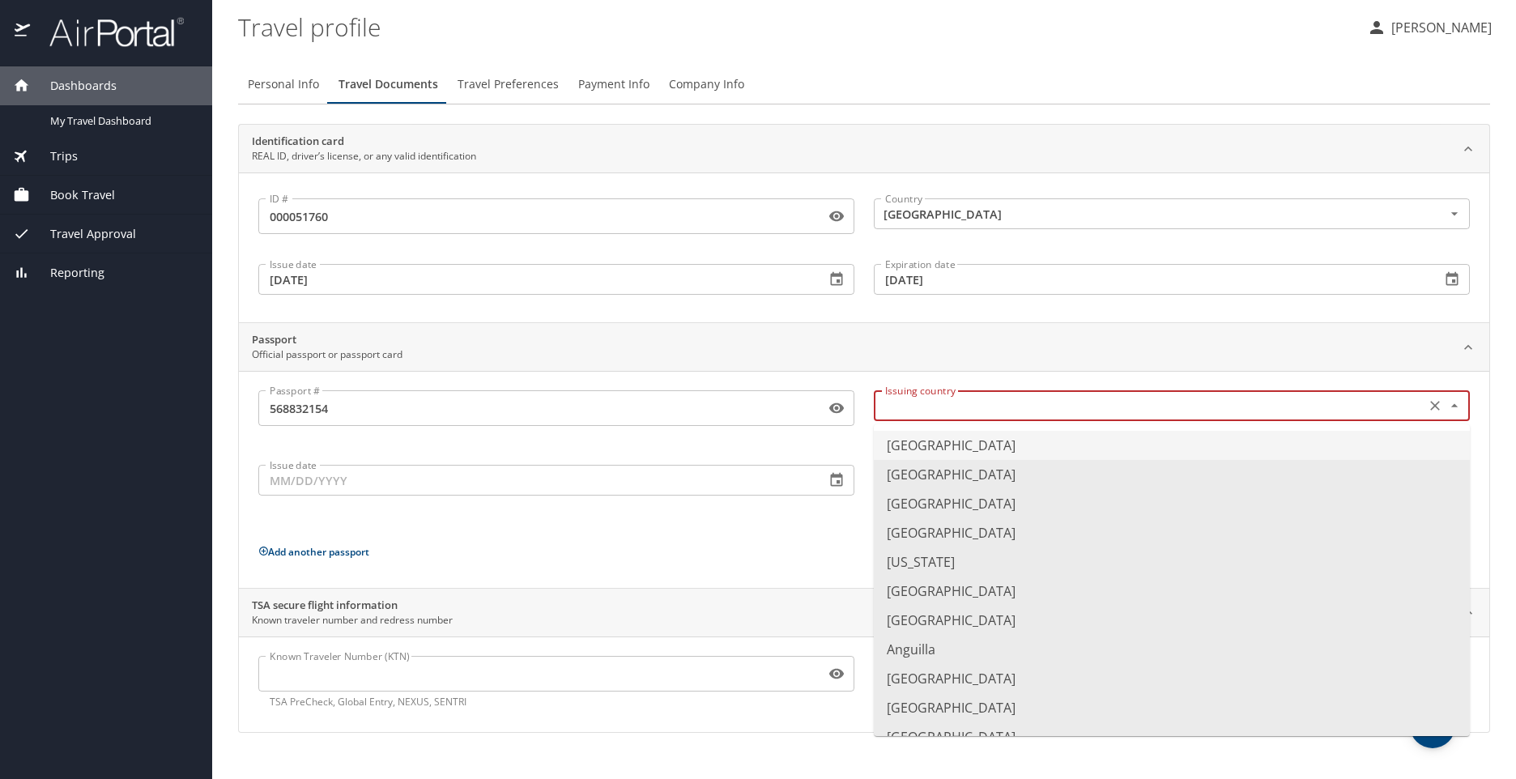
click at [973, 445] on li "United States of America" at bounding box center [1172, 445] width 596 height 29
type input "United States of America"
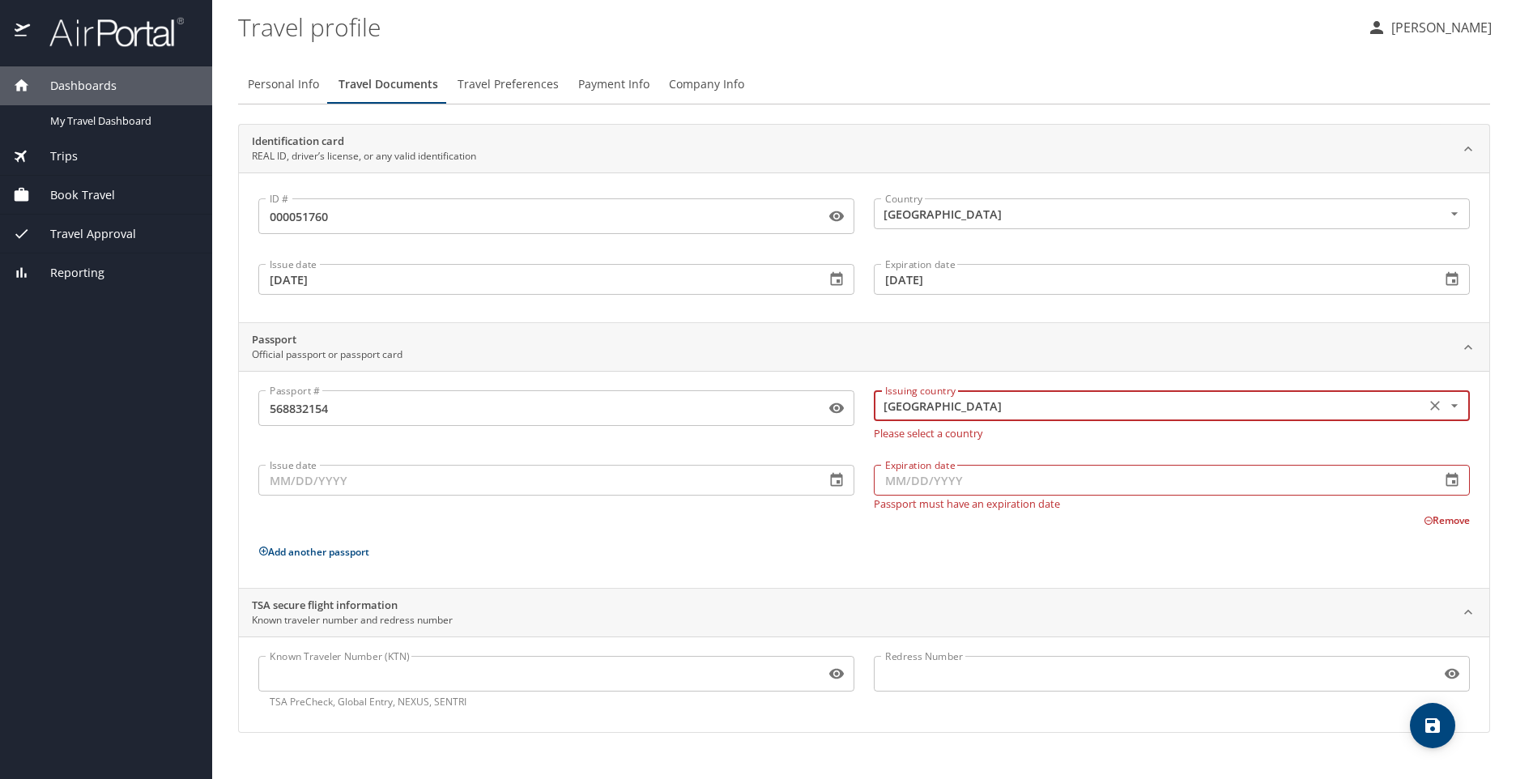
click at [288, 483] on input "Issue date" at bounding box center [535, 480] width 554 height 31
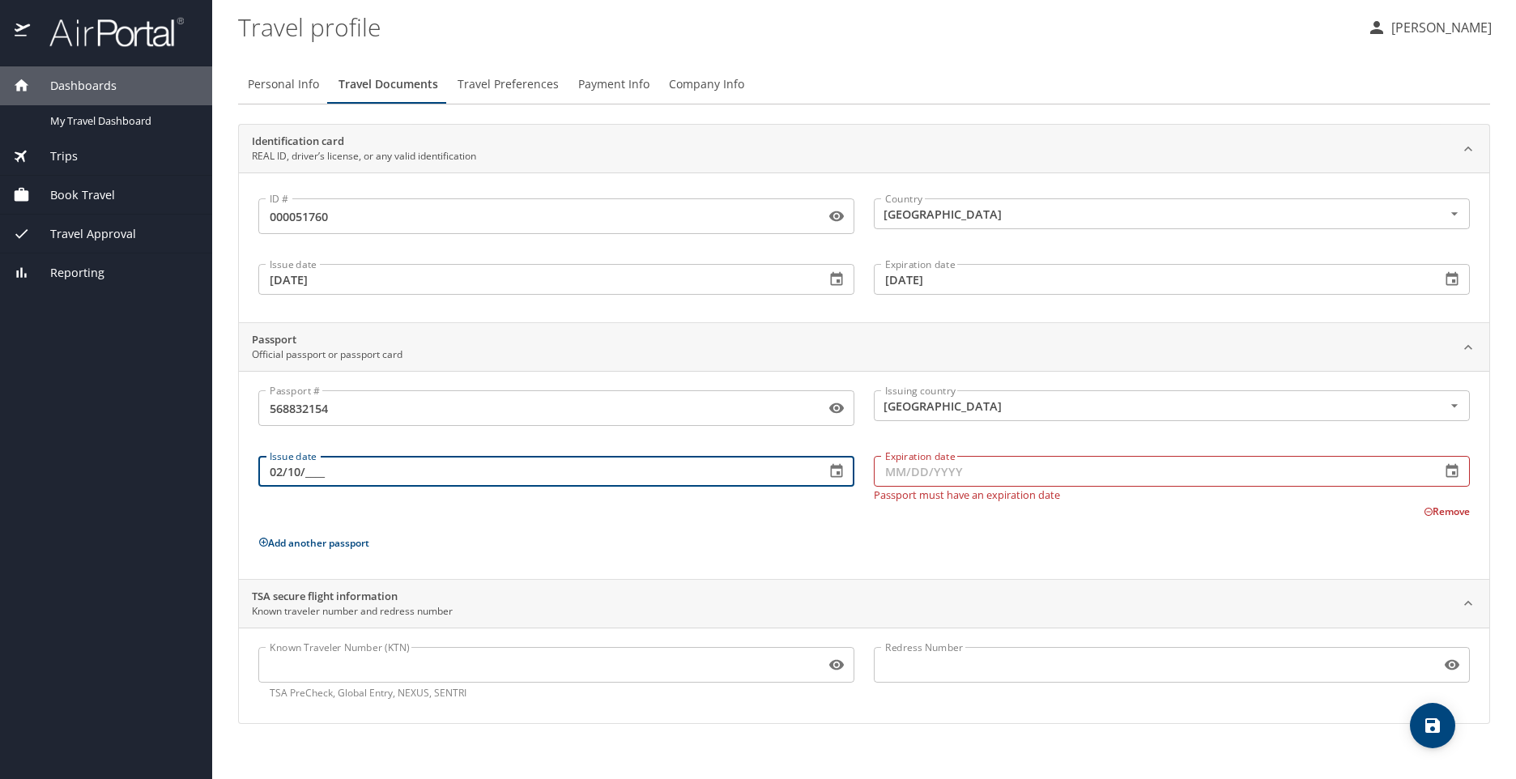
drag, startPoint x: 266, startPoint y: 471, endPoint x: 310, endPoint y: 471, distance: 44.5
click at [310, 471] on input "02/10/____" at bounding box center [535, 471] width 554 height 31
click at [283, 466] on input "02/10/____" at bounding box center [535, 471] width 554 height 31
type input "10/02/2017"
click at [928, 473] on input "Expiration date" at bounding box center [1151, 471] width 554 height 31
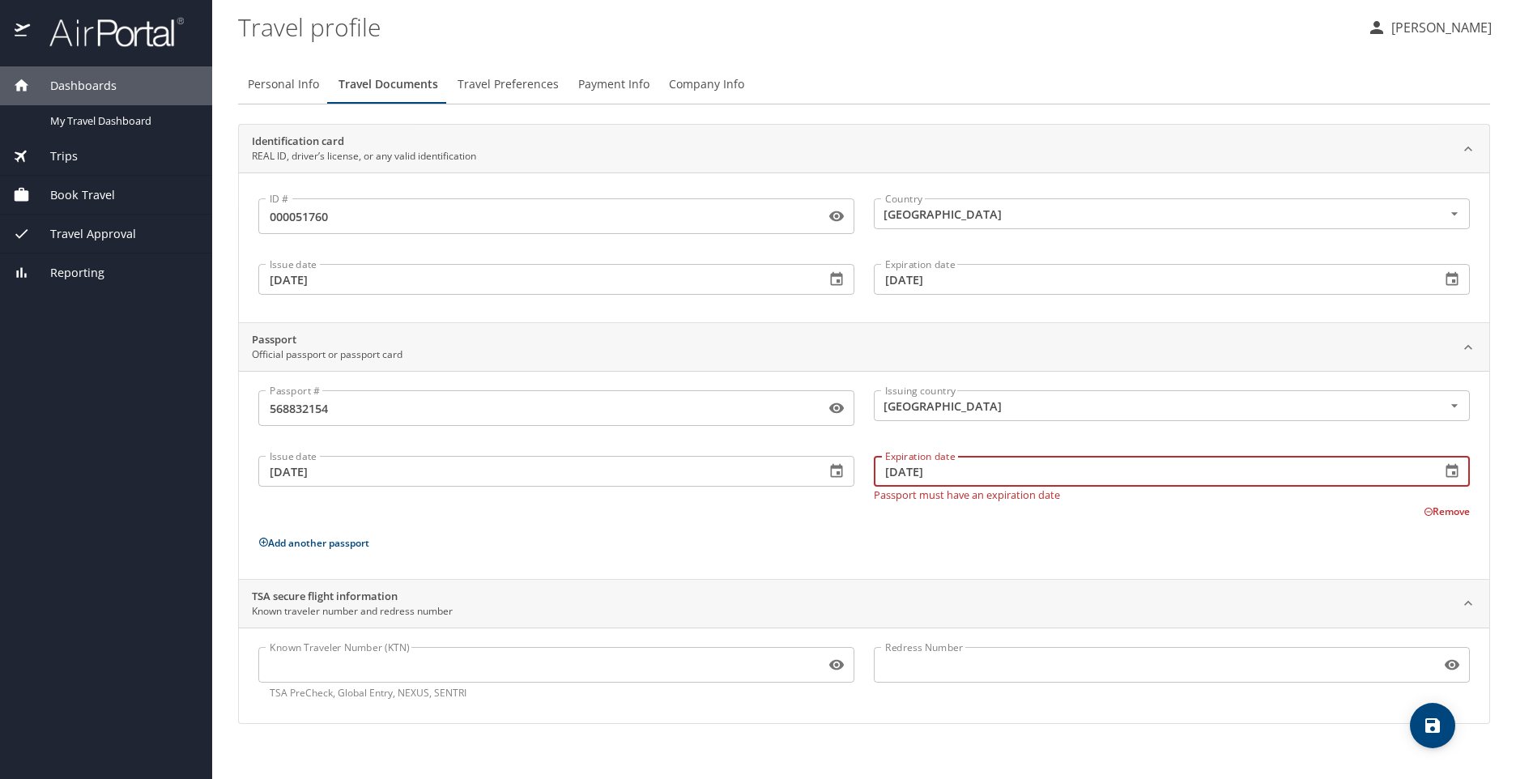
type input "10/01/2027"
click at [932, 561] on div "Passport # 568832154 Passport # Issuing country United States of America Issuin…" at bounding box center [864, 475] width 1250 height 208
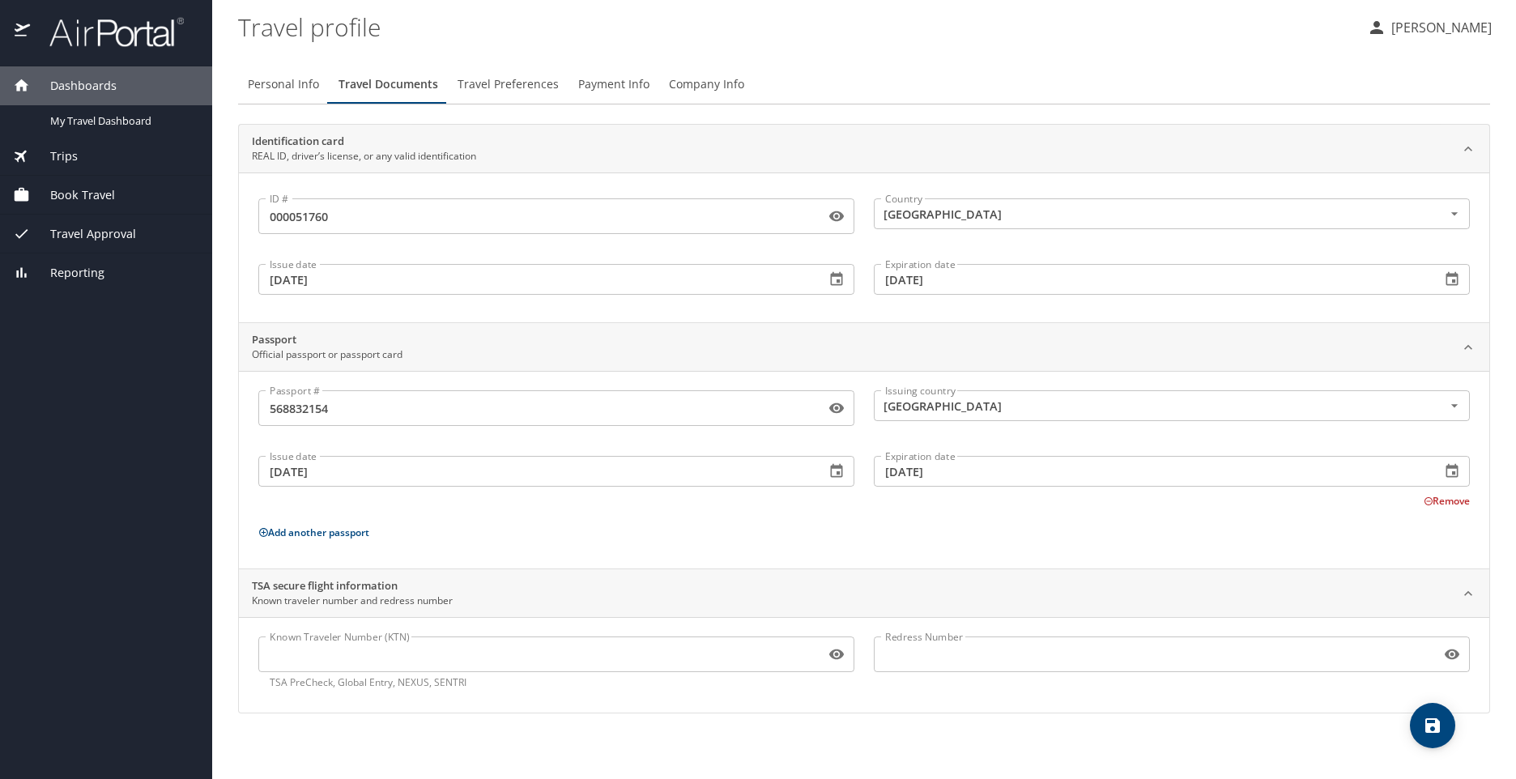
click at [338, 665] on input "Known Traveler Number (KTN)" at bounding box center [538, 654] width 560 height 31
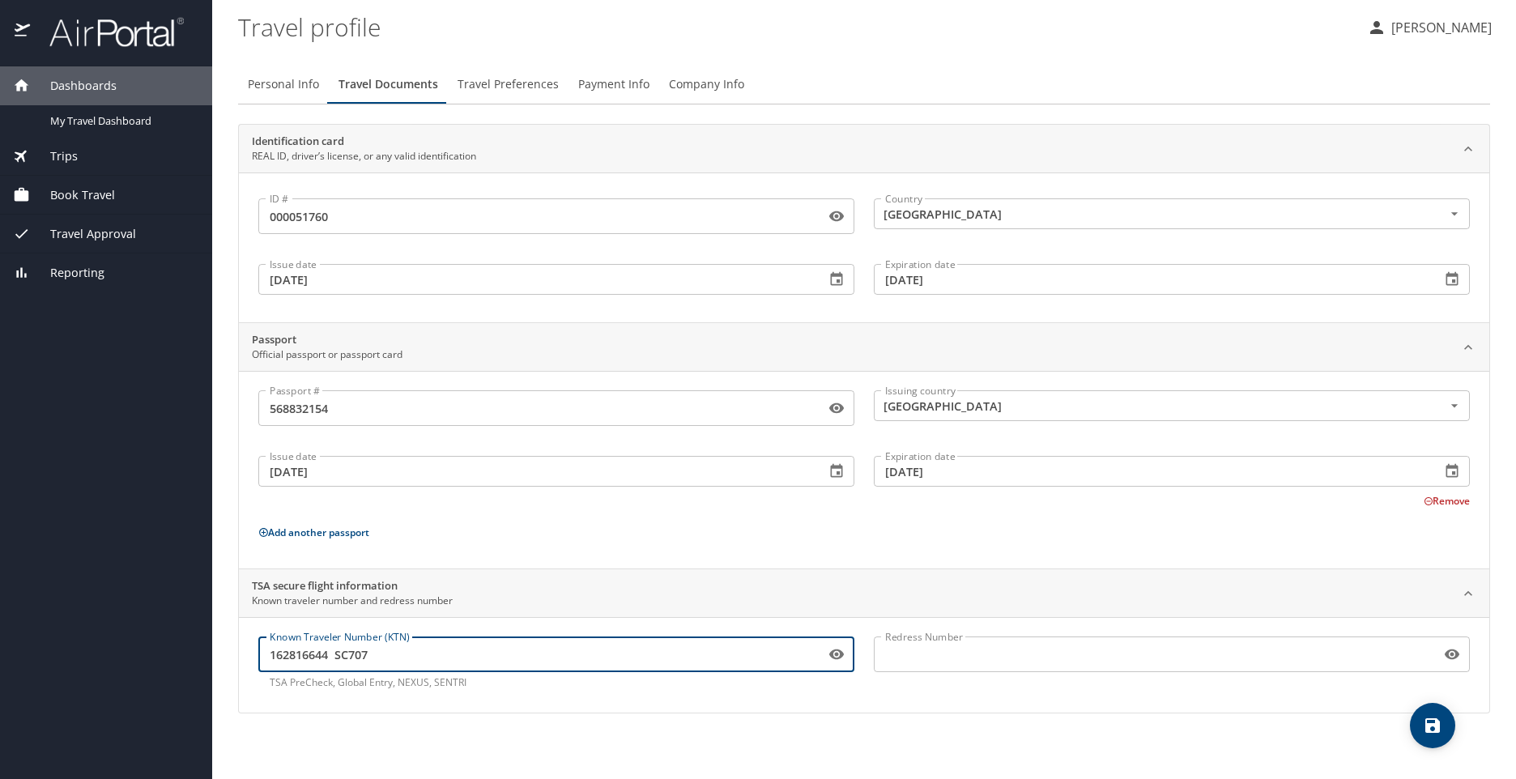
type input "162816644 SC707"
click at [564, 704] on div "Known Traveler Number (KTN) 162816644 SC707 Known Traveler Number (KTN) TSA Pre…" at bounding box center [864, 665] width 1250 height 96
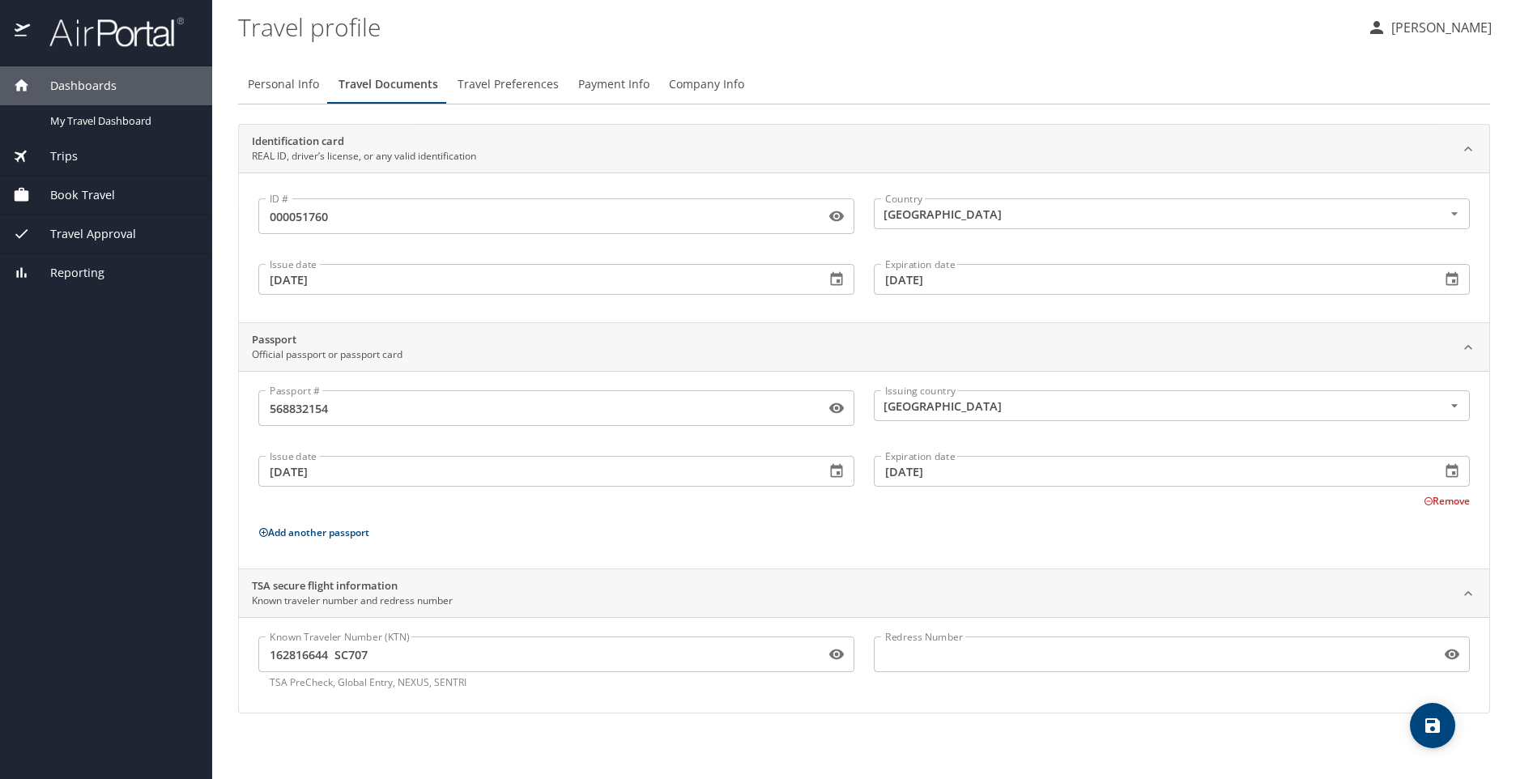
click at [1437, 728] on icon "save" at bounding box center [1432, 725] width 15 height 15
click at [611, 80] on span "Payment Info" at bounding box center [613, 85] width 71 height 20
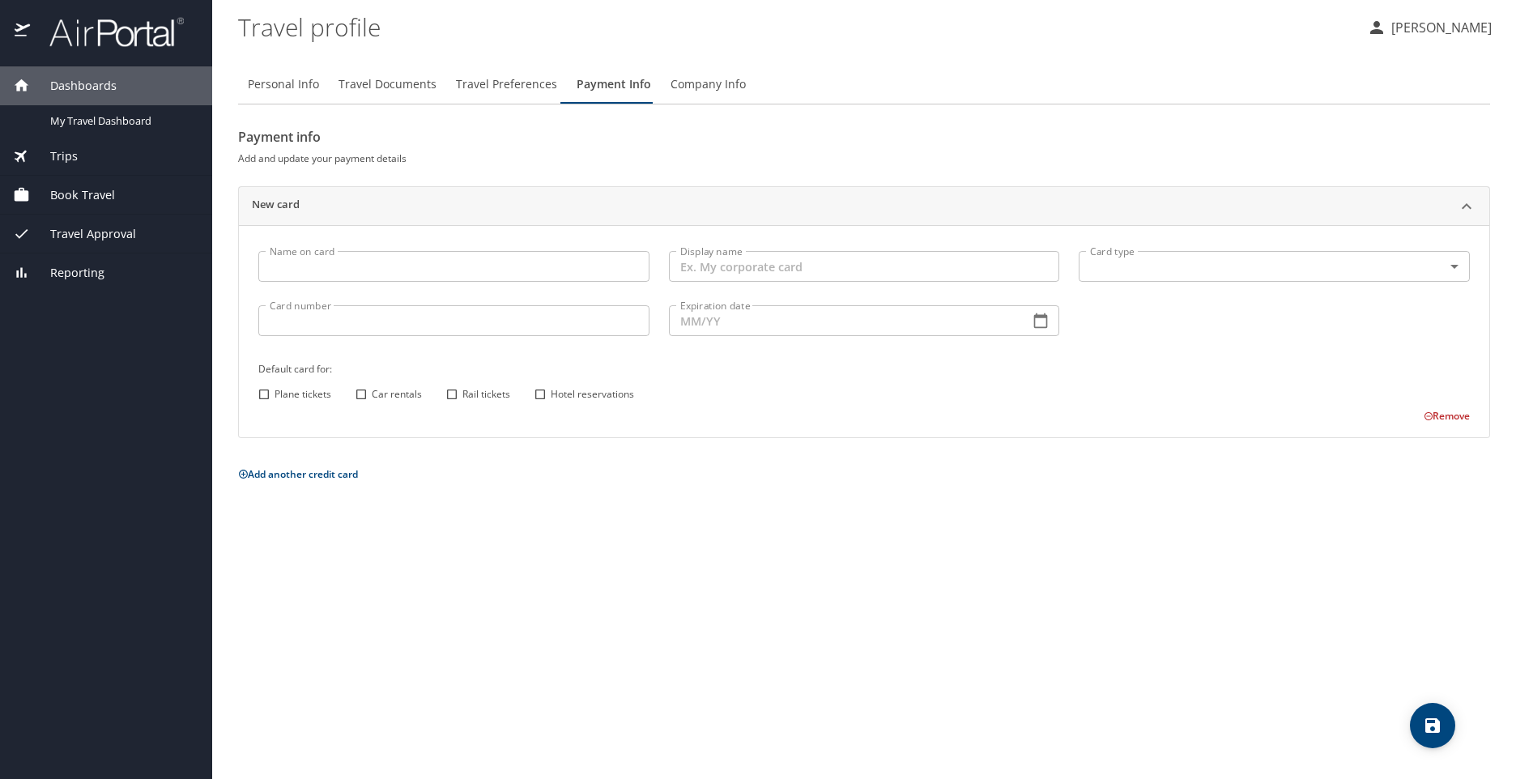
click at [709, 81] on span "Company Info" at bounding box center [708, 85] width 75 height 20
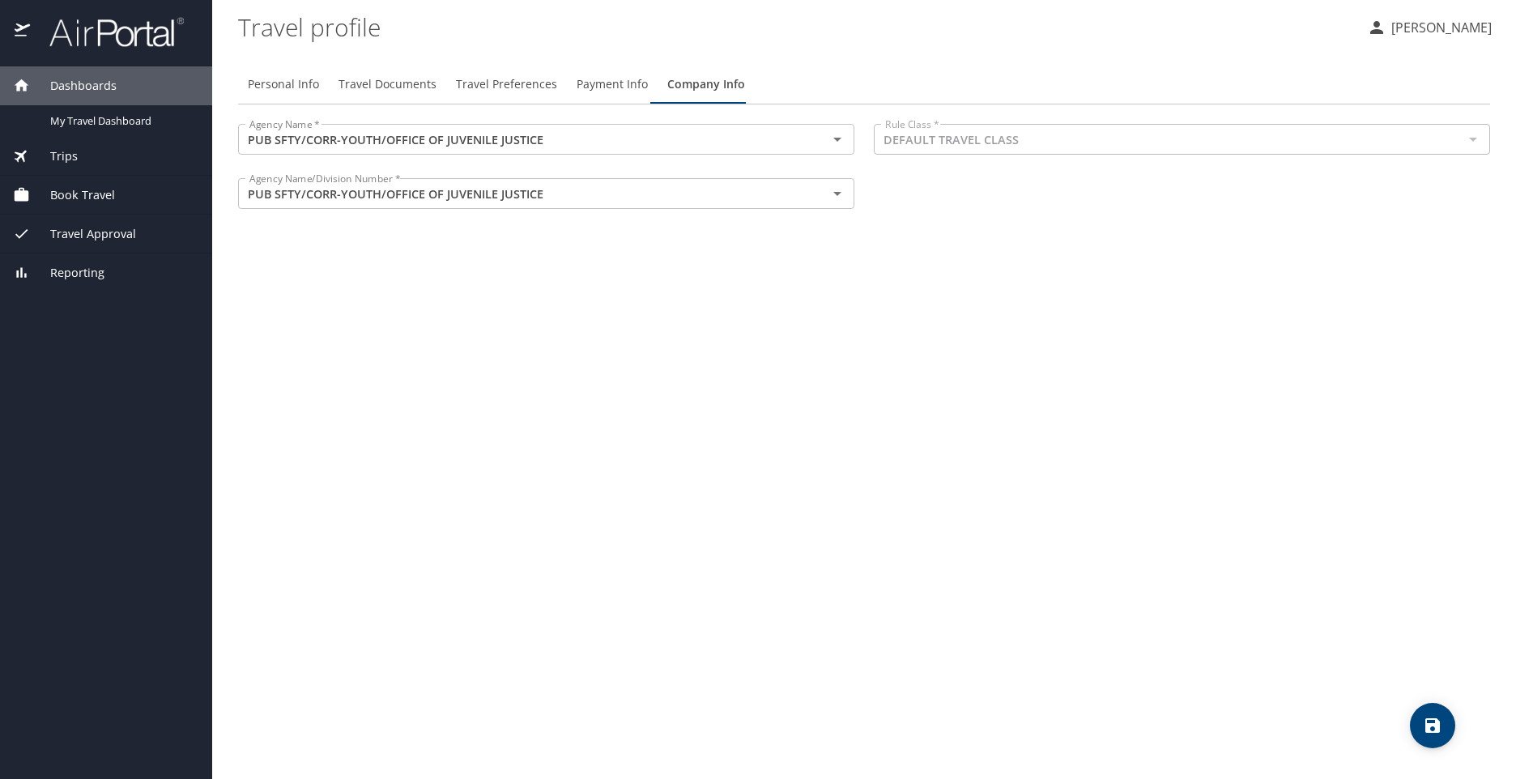
click at [1473, 140] on div at bounding box center [1472, 139] width 21 height 23
click at [612, 92] on span "Payment Info" at bounding box center [612, 85] width 71 height 20
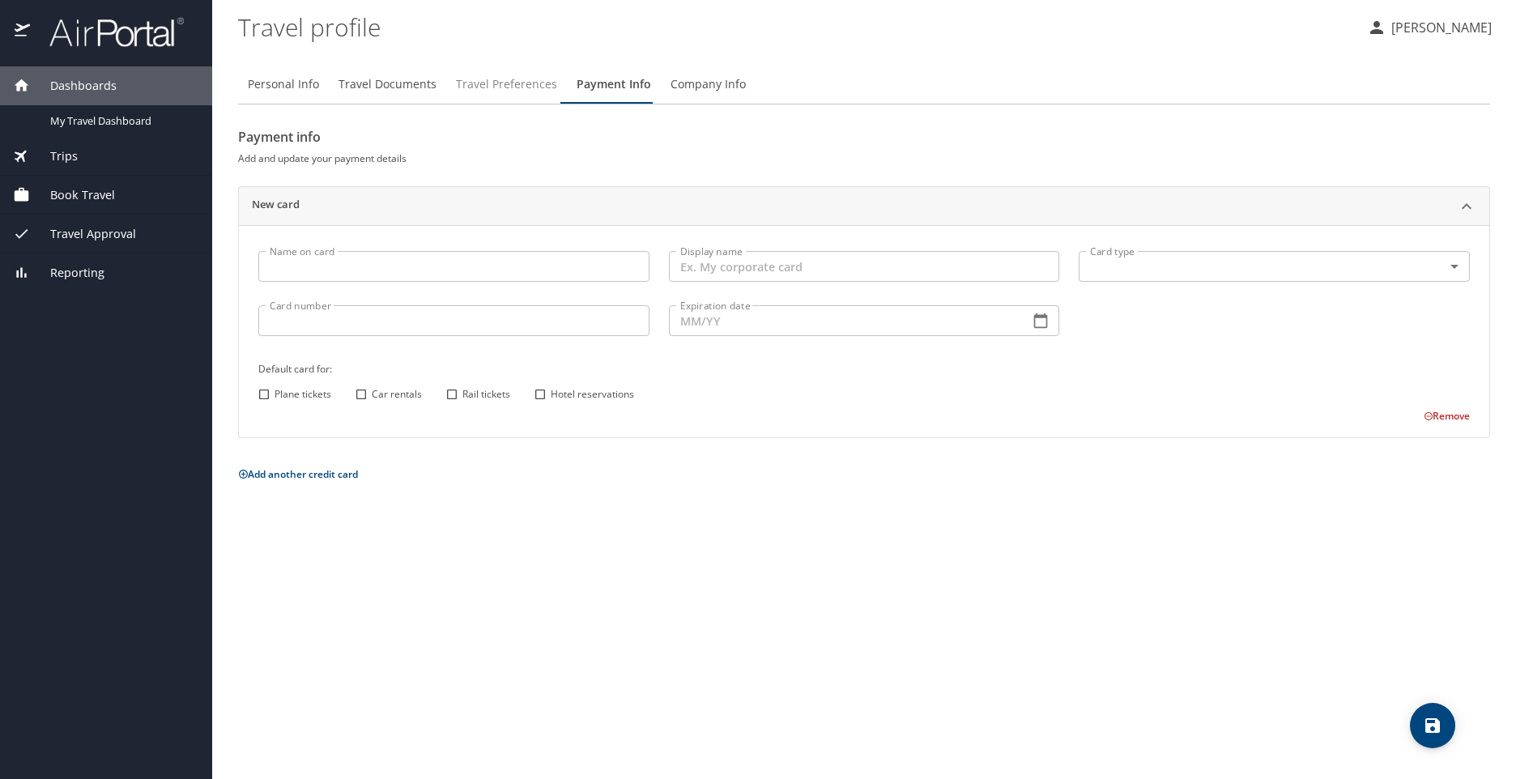
click at [471, 92] on span "Travel Preferences" at bounding box center [506, 85] width 101 height 20
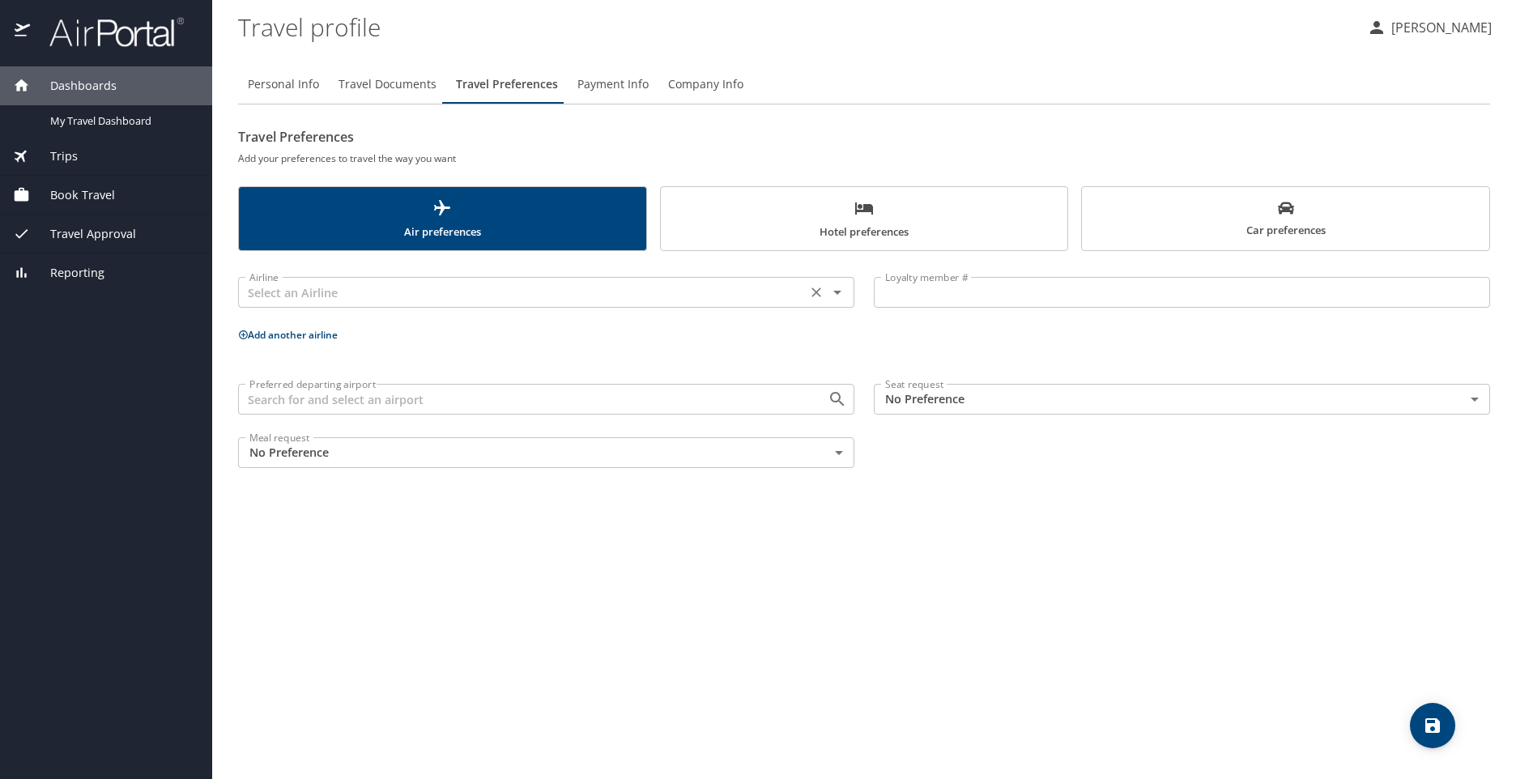
click at [837, 296] on icon "Open" at bounding box center [837, 292] width 19 height 19
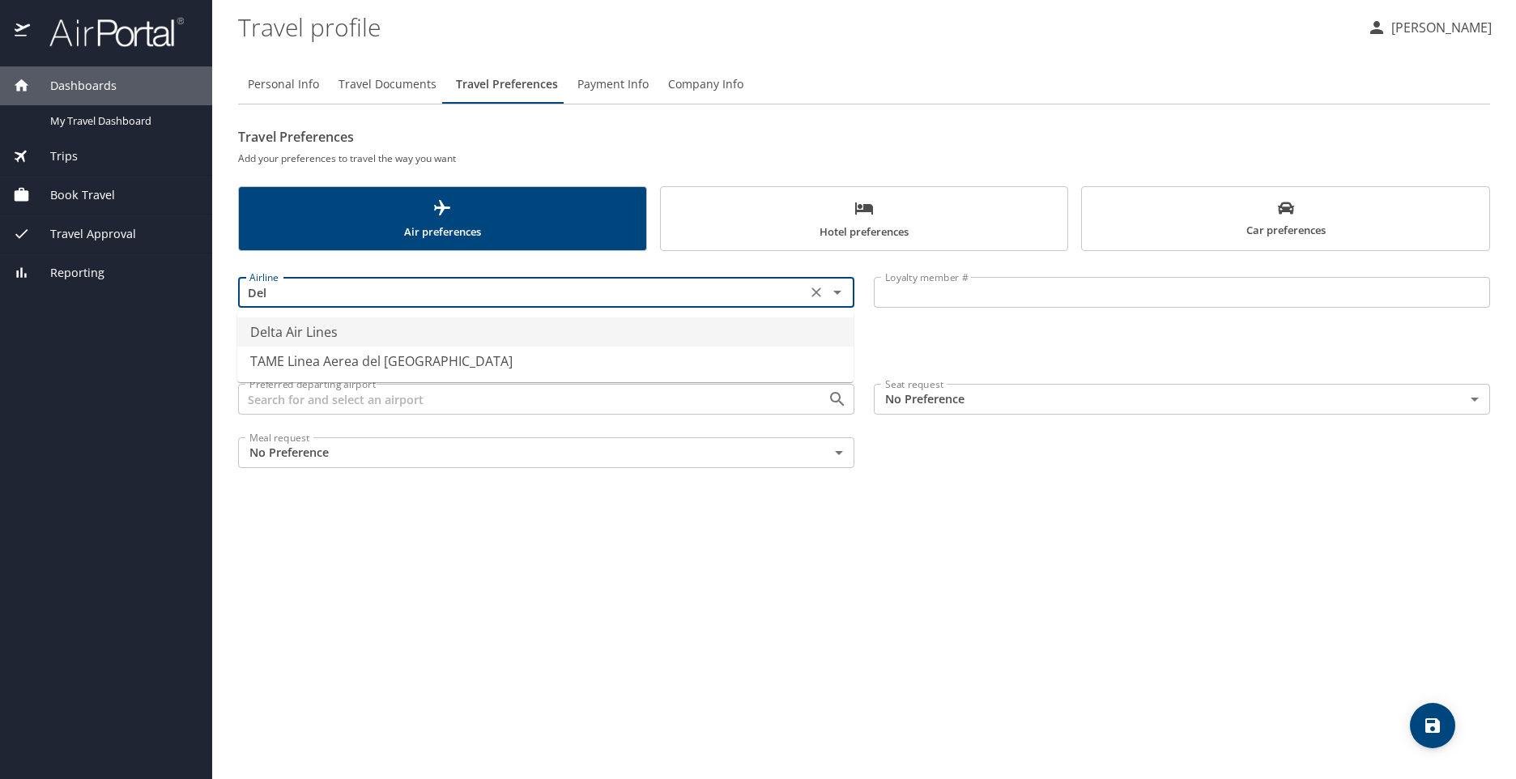
click at [304, 331] on li "Delta Air Lines" at bounding box center [545, 331] width 616 height 29
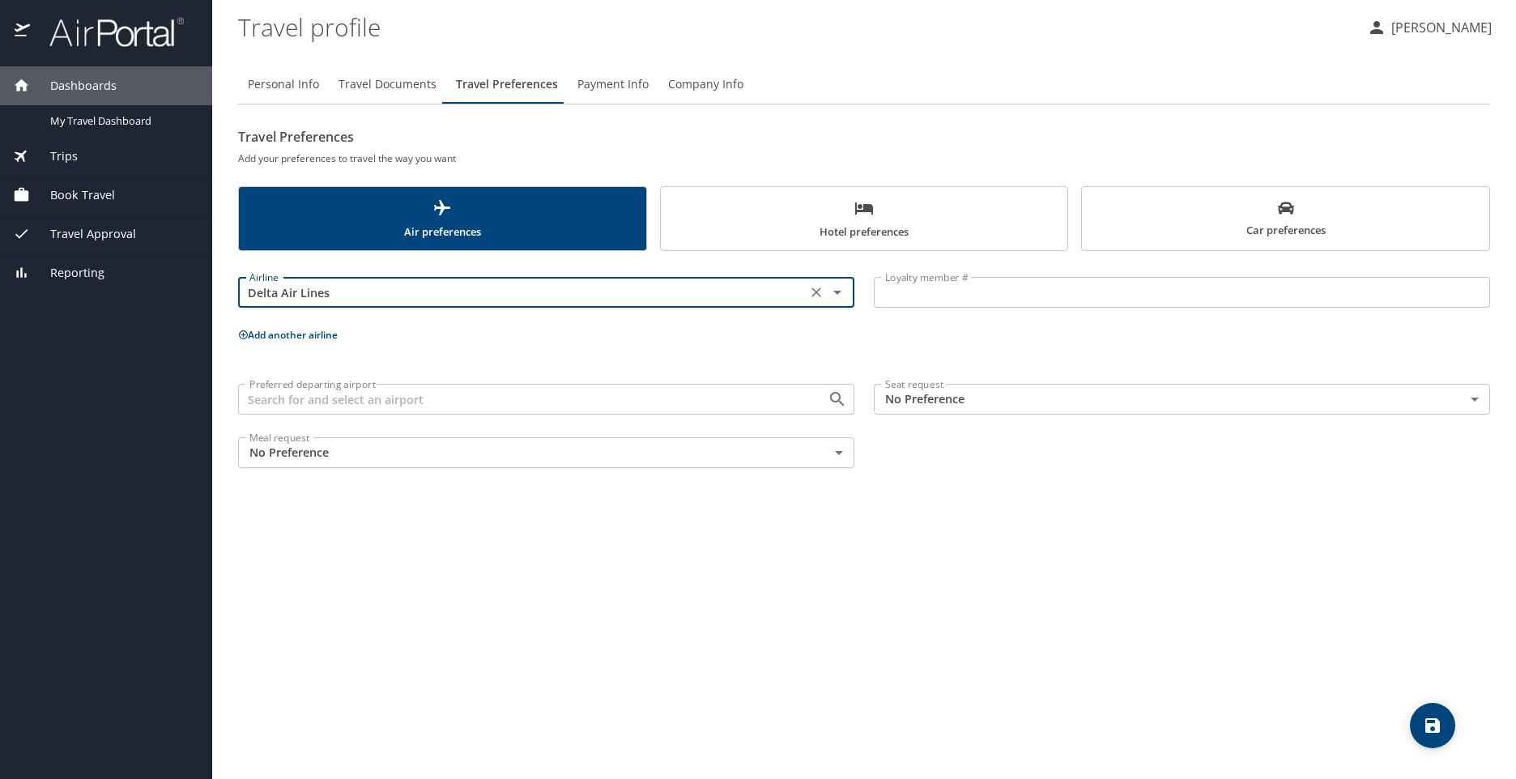
type input "Delta Air Lines"
click at [922, 296] on input "Loyalty member #" at bounding box center [1182, 292] width 616 height 31
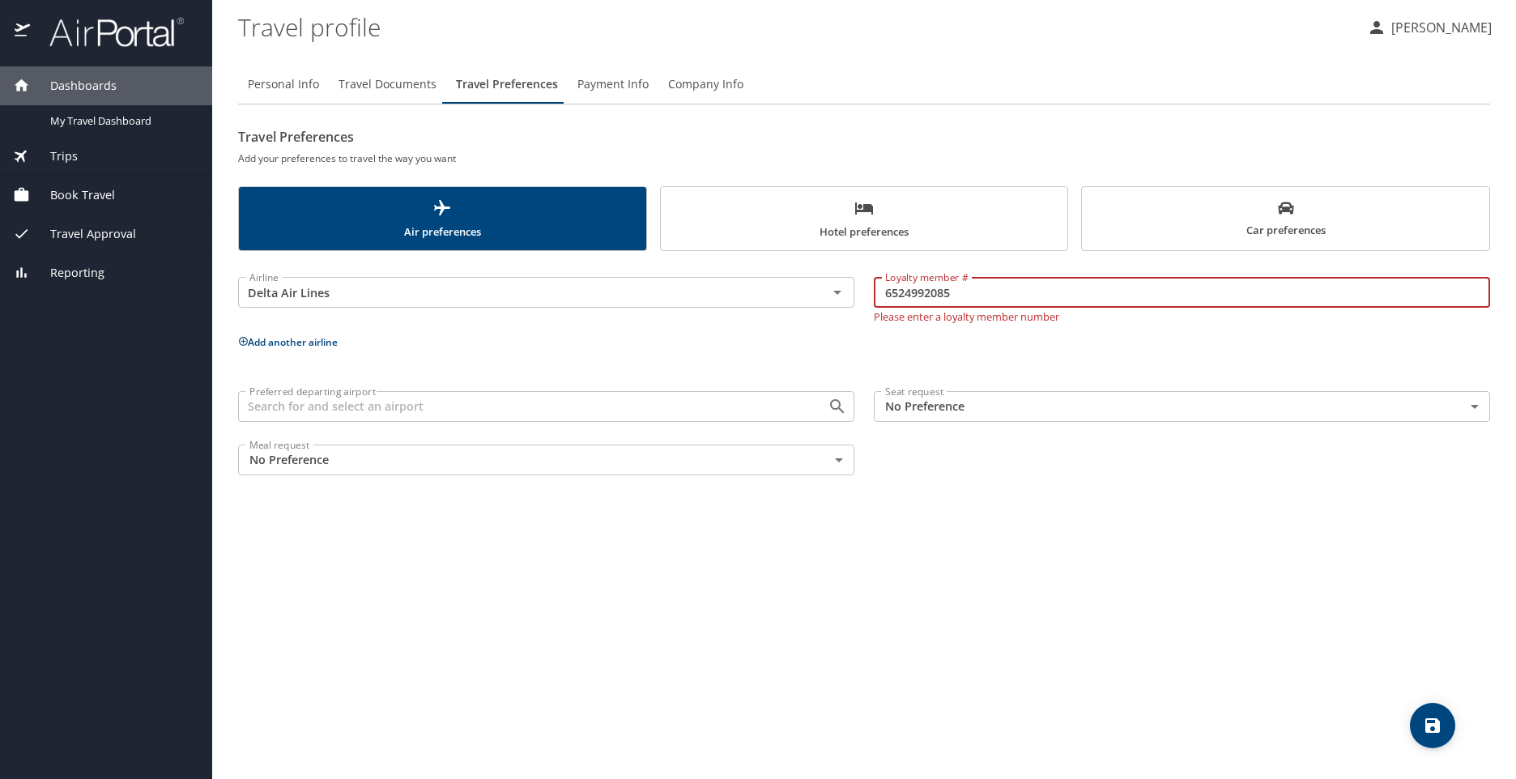
type input "6524992085"
click at [994, 396] on body "Dashboards My Travel Dashboard Trips Current / Future Trips Past Trips Trips Mi…" at bounding box center [758, 389] width 1516 height 779
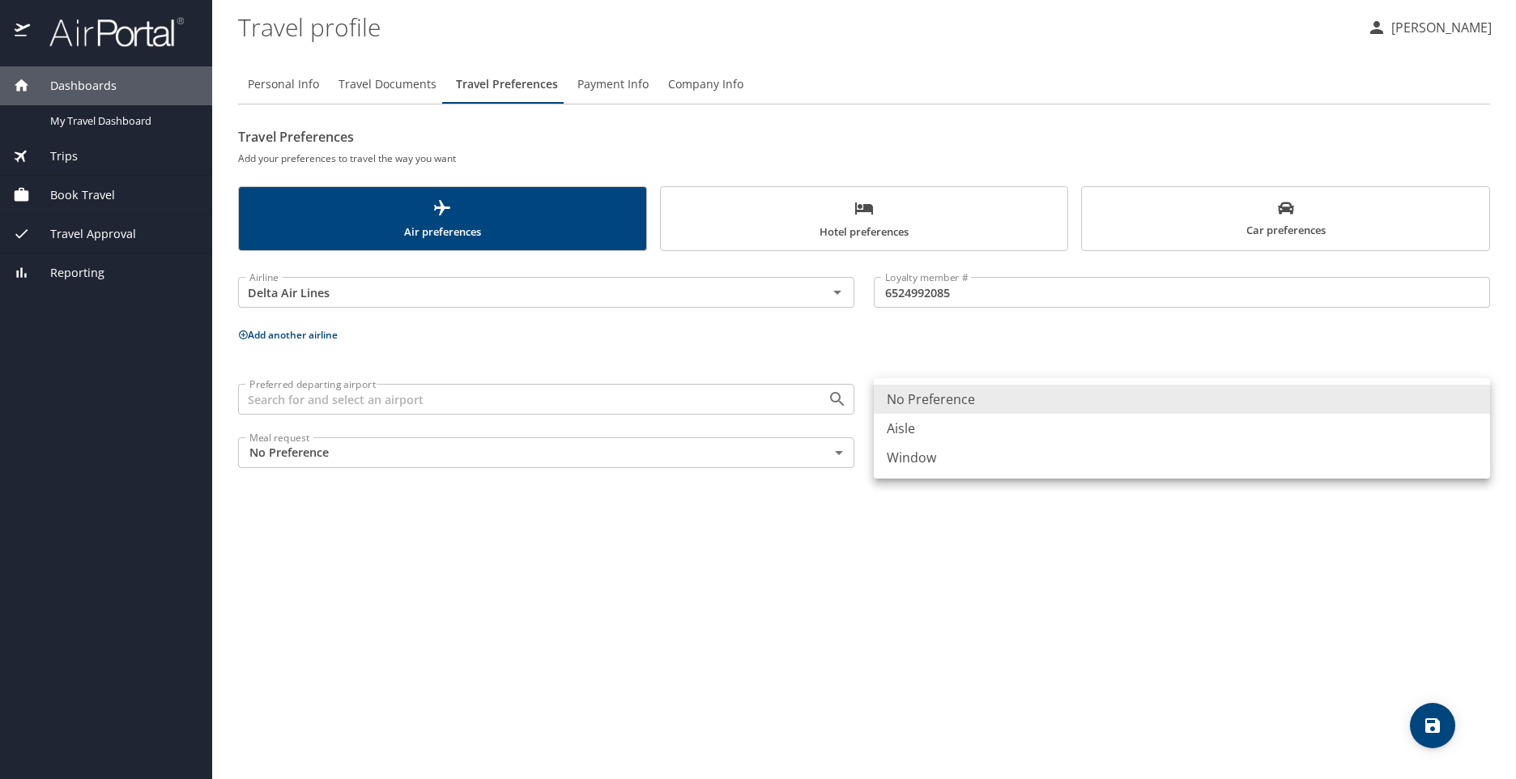
click at [898, 461] on li "Window" at bounding box center [1182, 457] width 616 height 29
type input "Window"
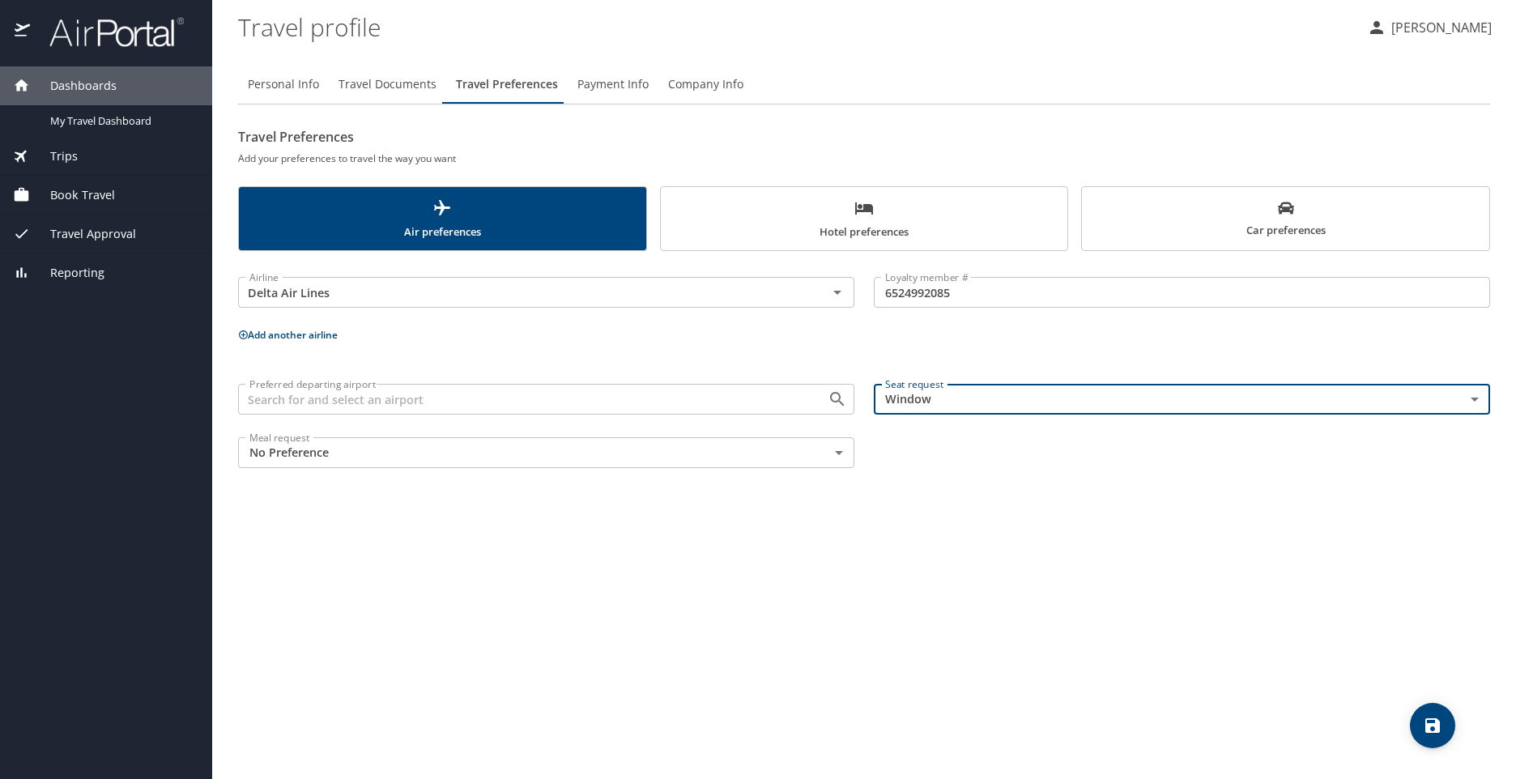
click at [335, 400] on input "Preferred departing airport" at bounding box center [522, 399] width 559 height 21
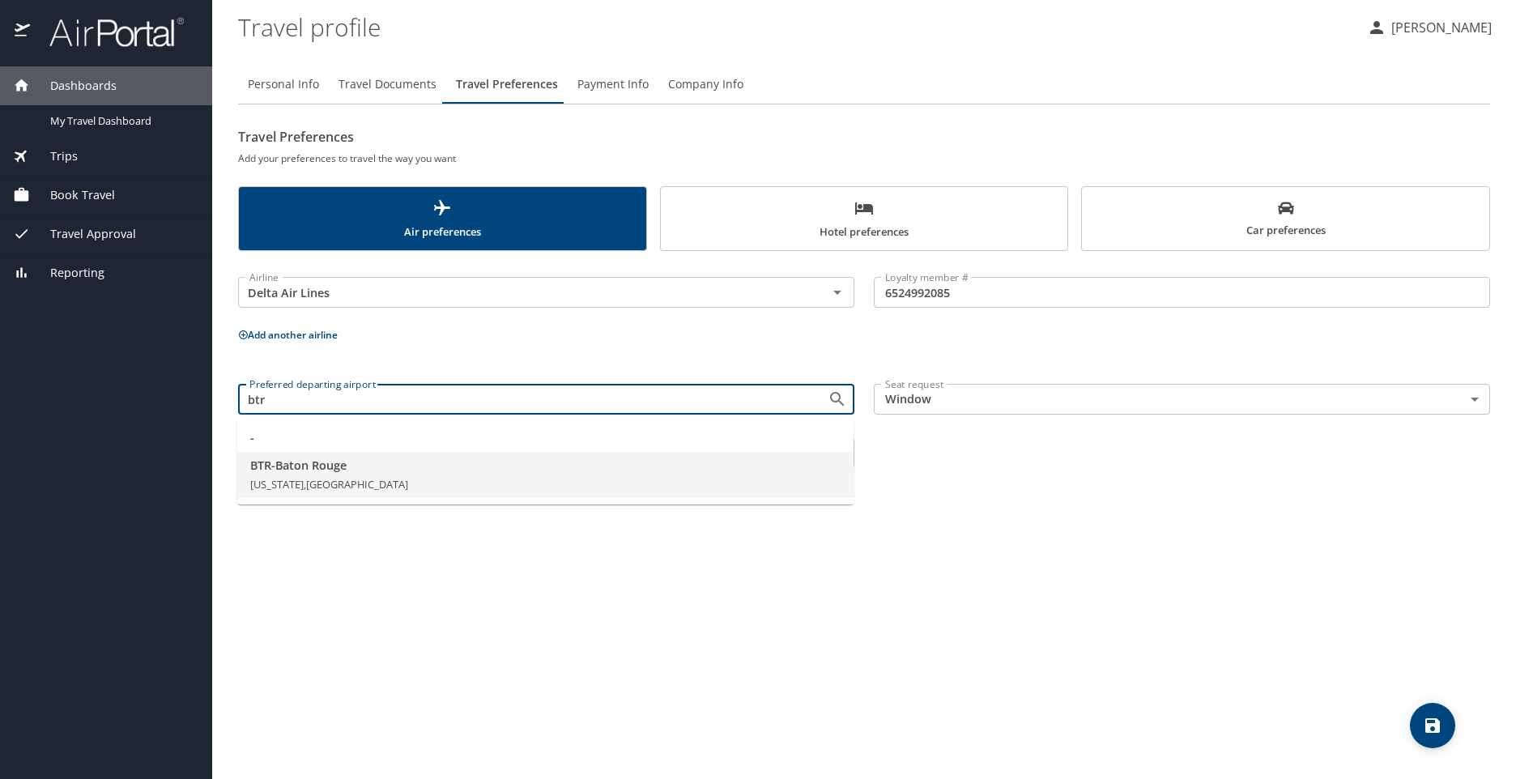
click at [351, 470] on span "BTR - Baton Rouge" at bounding box center [545, 466] width 590 height 18
type input "BTR - Baton Rouge"
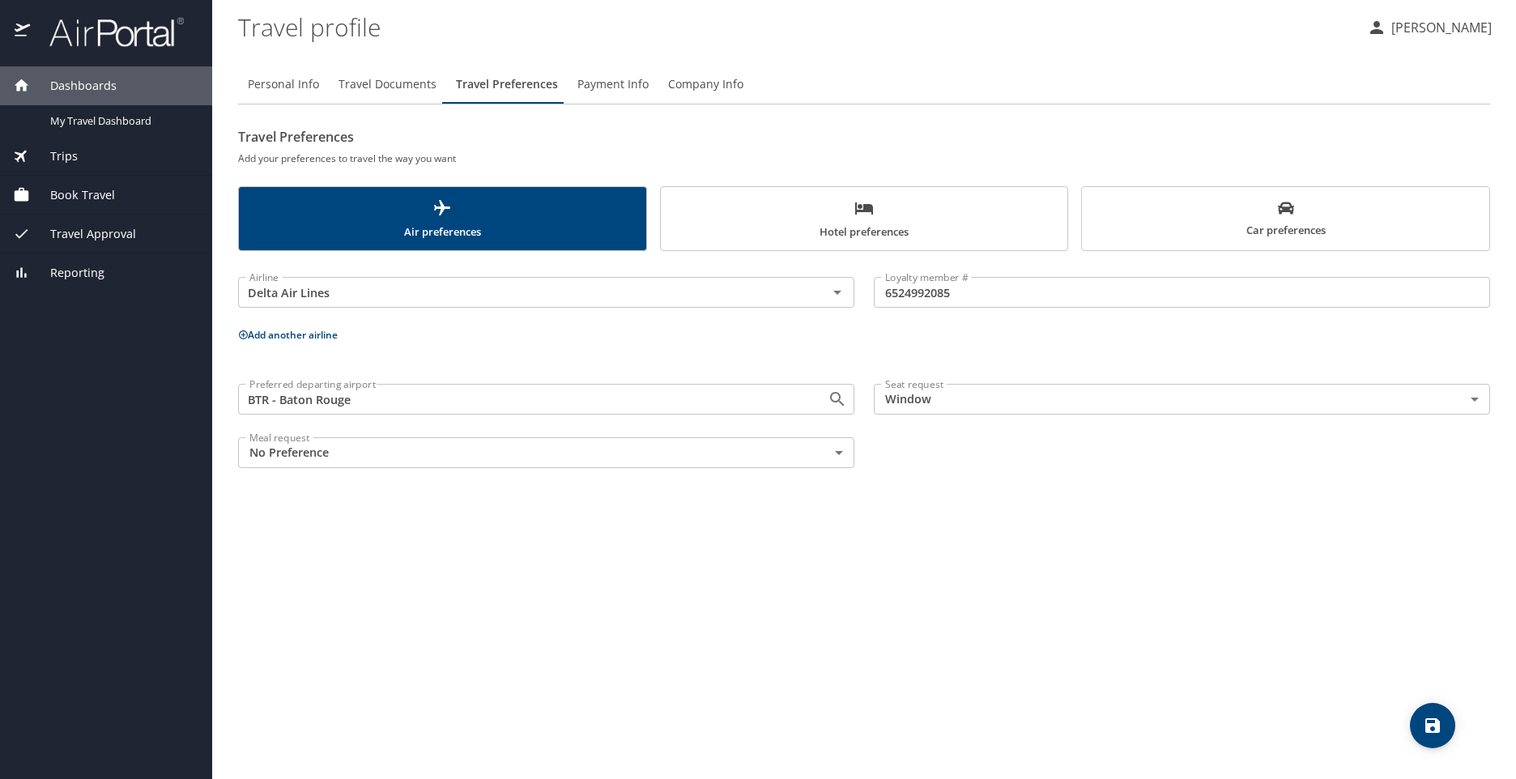
click at [838, 450] on body "Dashboards My Travel Dashboard Trips Current / Future Trips Past Trips Trips Mi…" at bounding box center [758, 389] width 1516 height 779
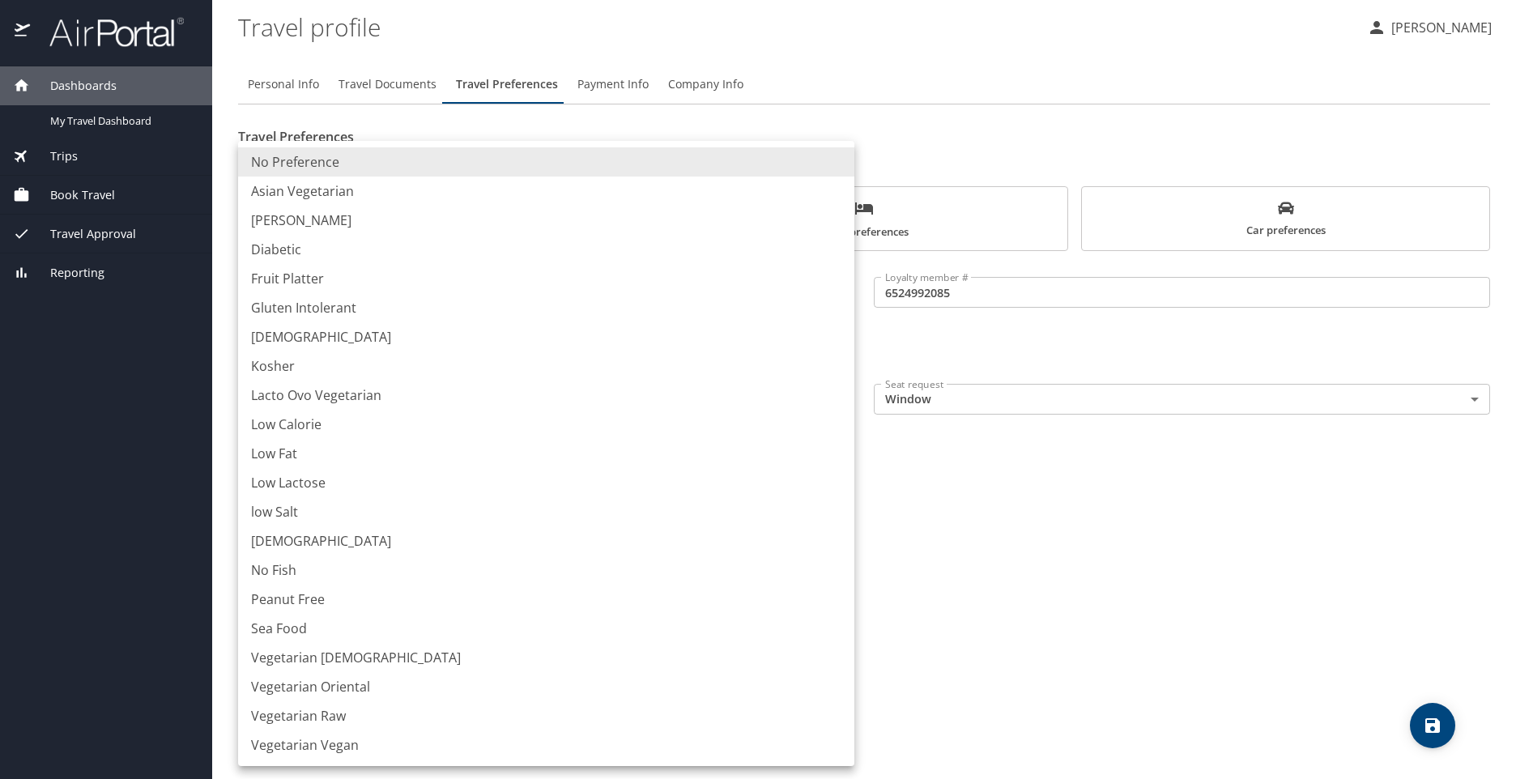
click at [838, 450] on li "Low Fat" at bounding box center [546, 453] width 616 height 29
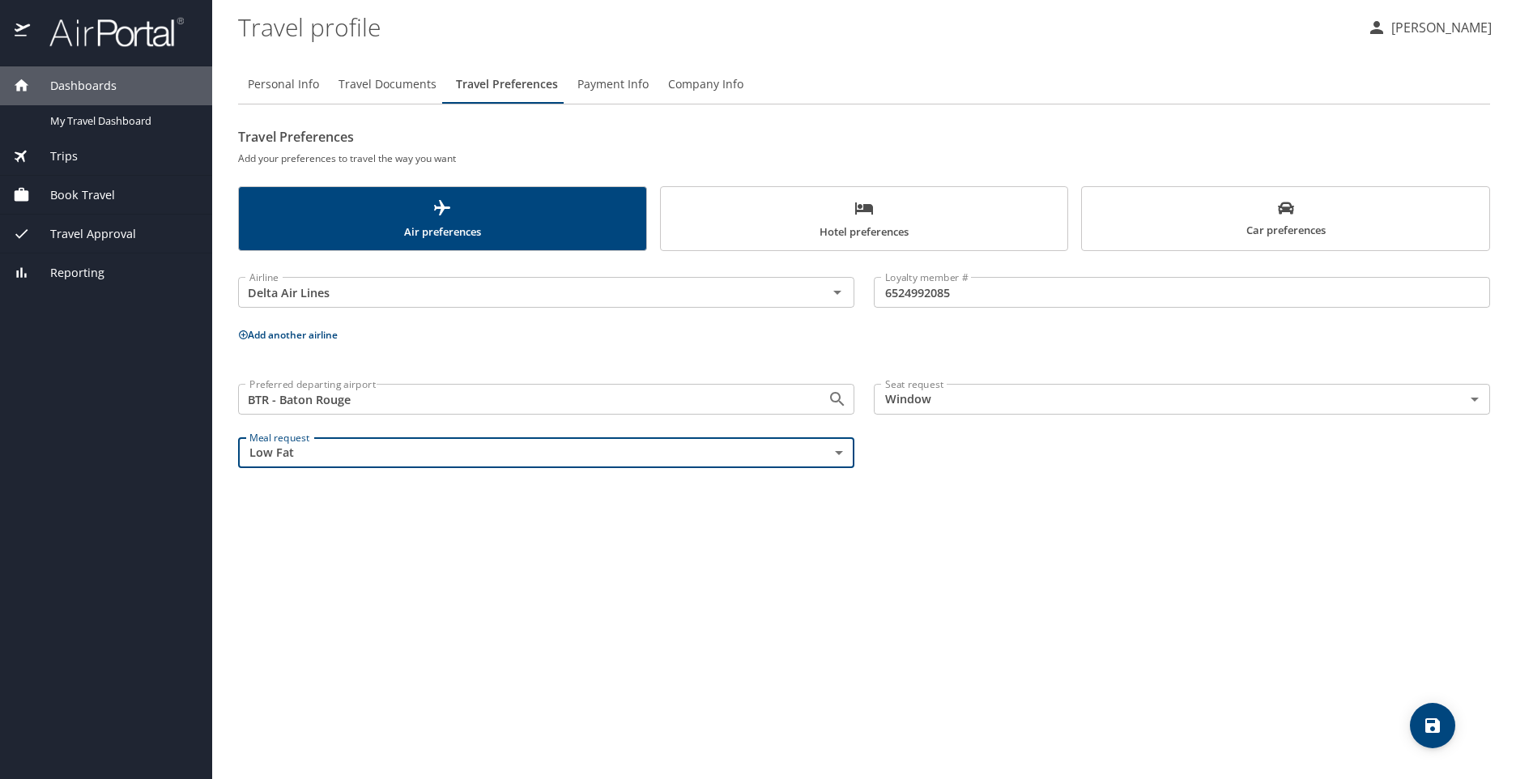
click at [837, 456] on body "Dashboards My Travel Dashboard Trips Current / Future Trips Past Trips Trips Mi…" at bounding box center [758, 389] width 1516 height 779
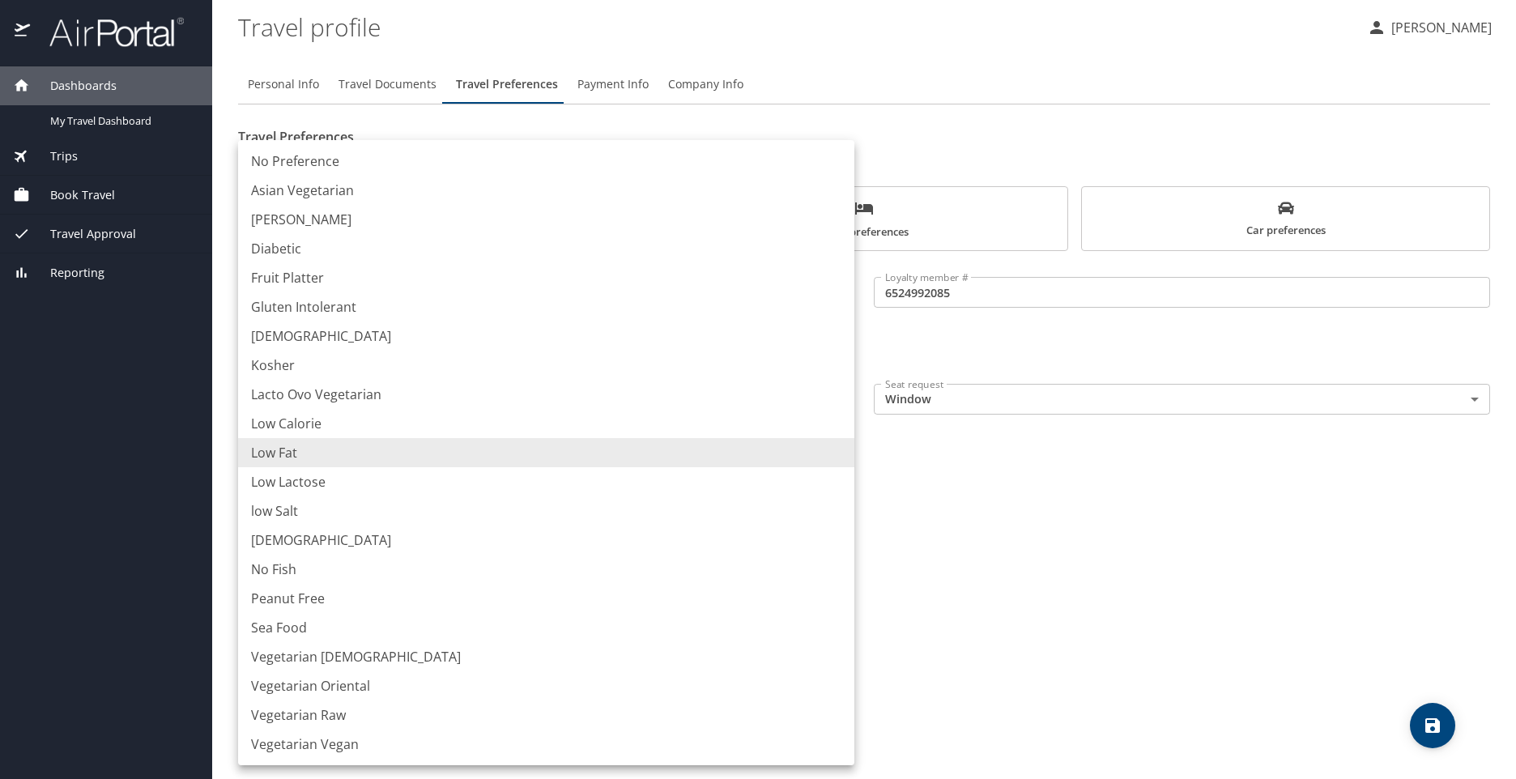
click at [289, 162] on li "No Preference" at bounding box center [546, 161] width 616 height 29
type input "NotApplicable"
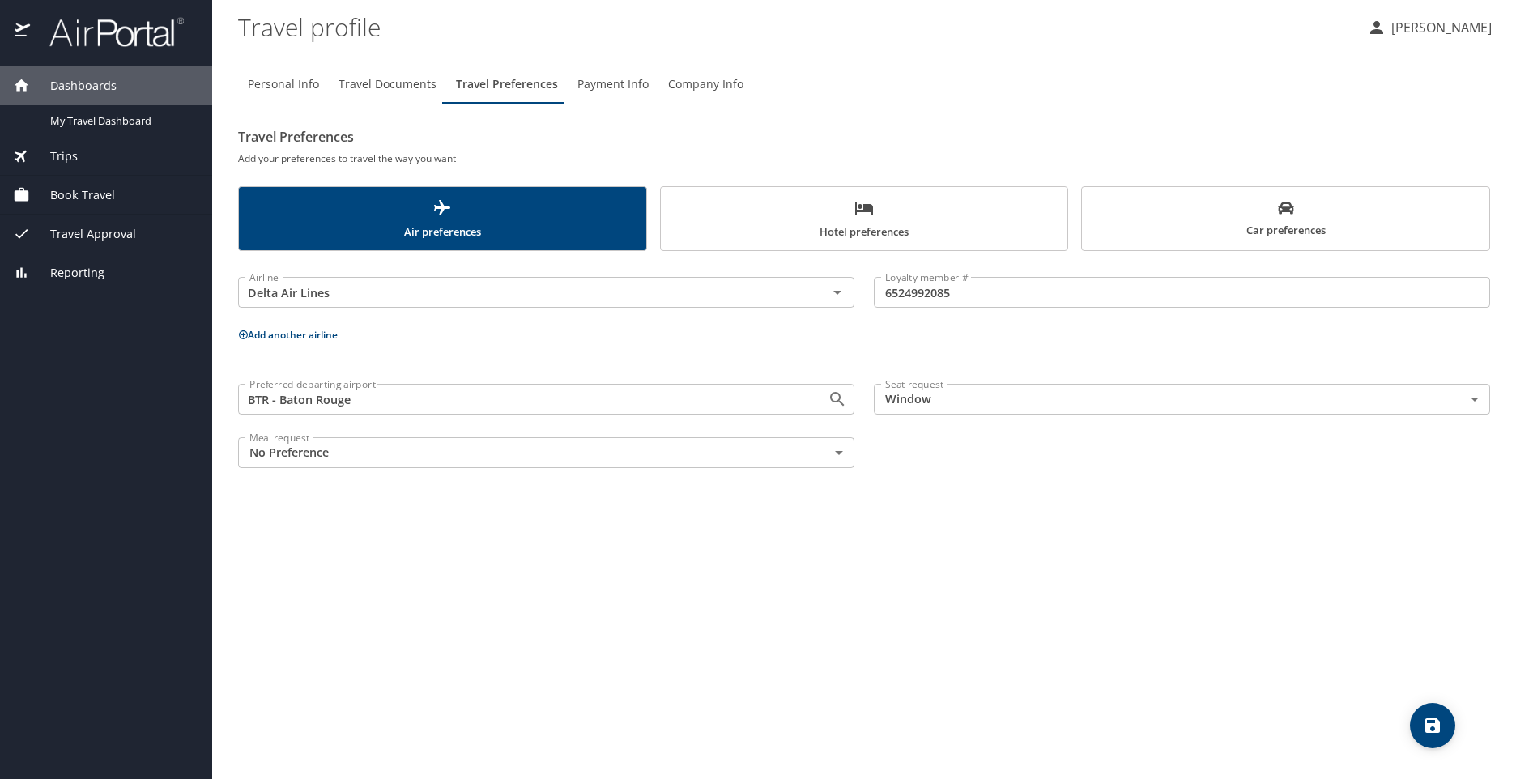
click at [982, 524] on div "Personal Info Travel Documents Travel Preferences Payment Info Company Info Tra…" at bounding box center [864, 415] width 1252 height 727
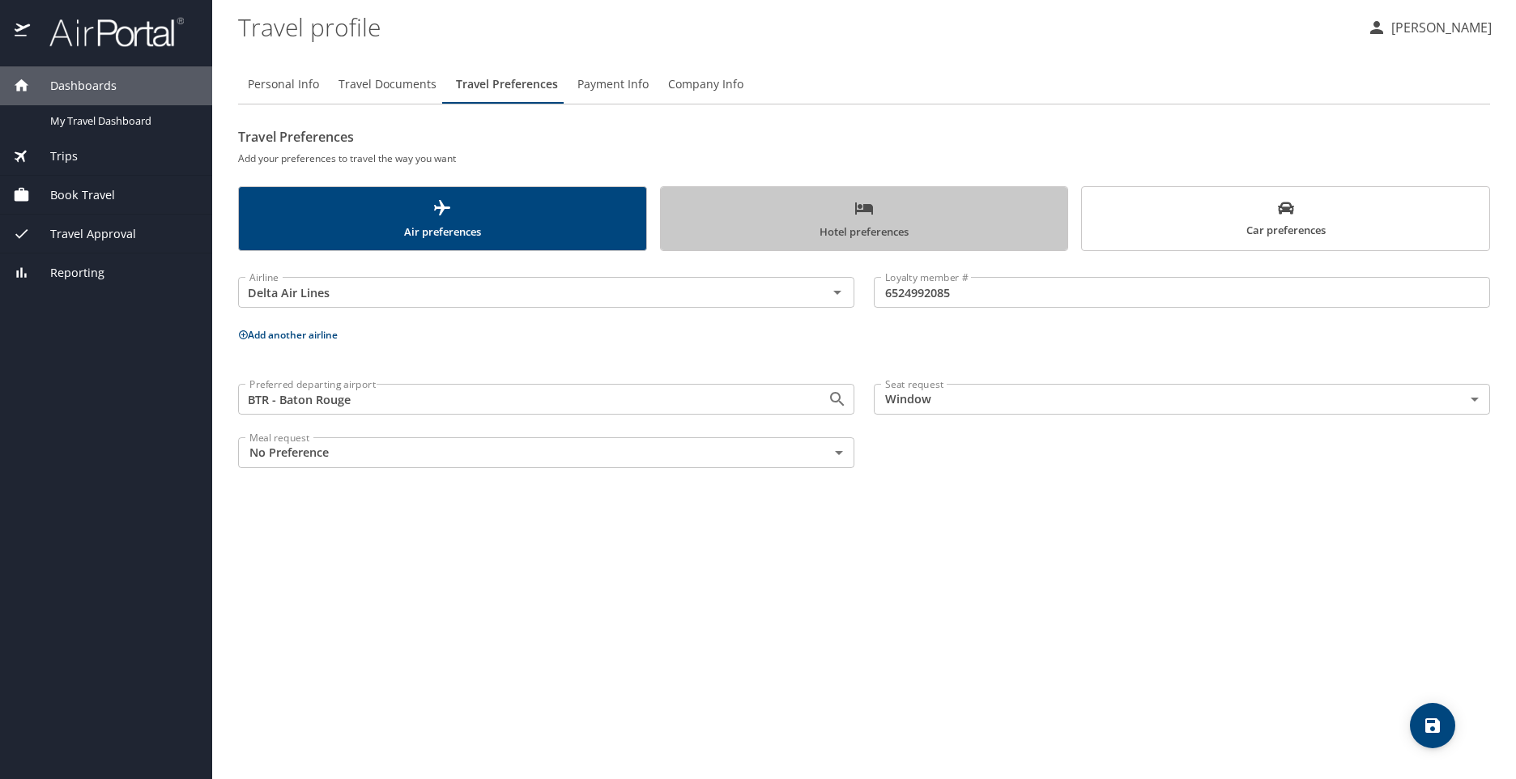
click at [884, 232] on span "Hotel preferences" at bounding box center [865, 219] width 388 height 43
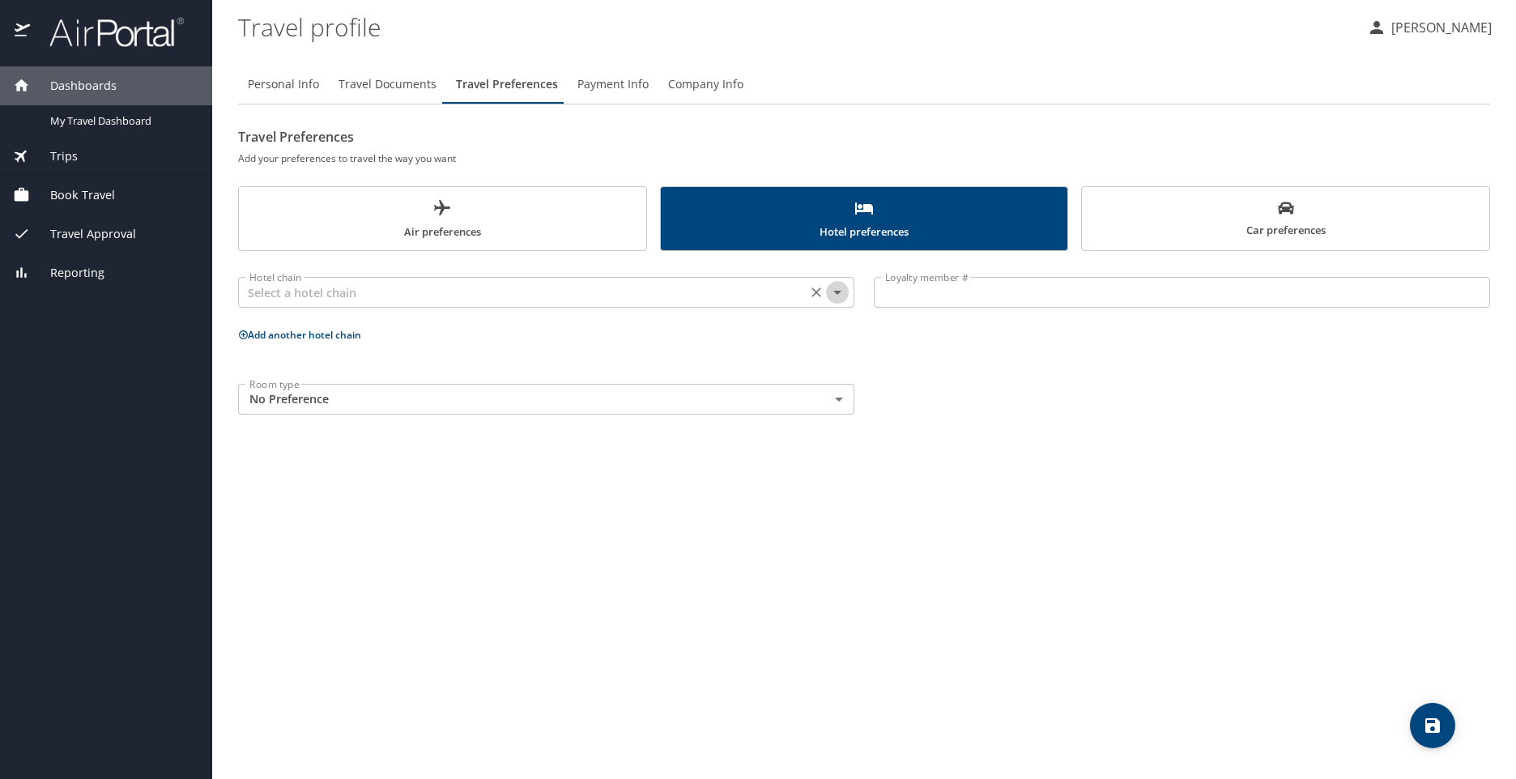
click at [838, 292] on icon "Open" at bounding box center [837, 293] width 8 height 4
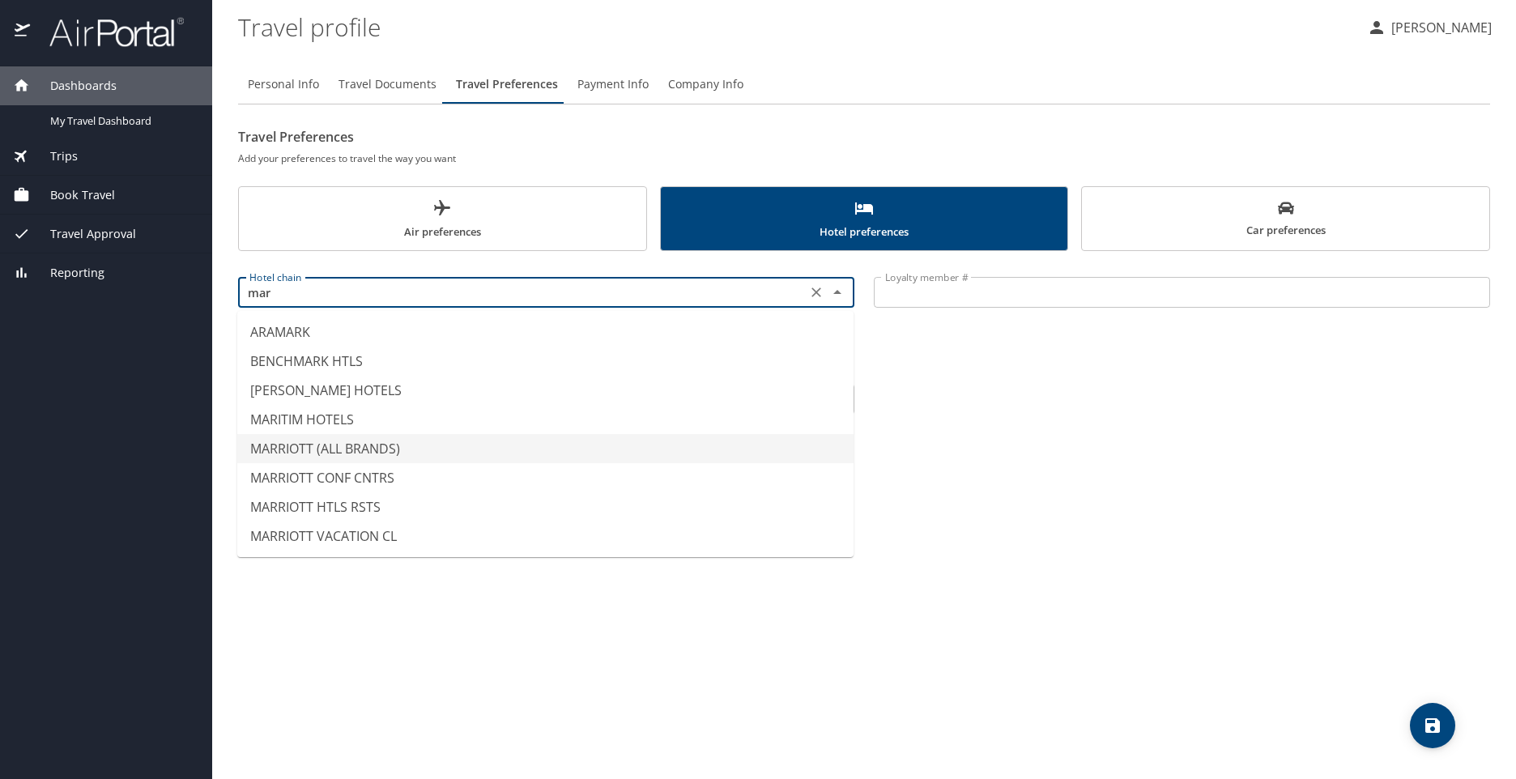
click at [313, 454] on li "MARRIOTT (ALL BRANDS)" at bounding box center [545, 448] width 616 height 29
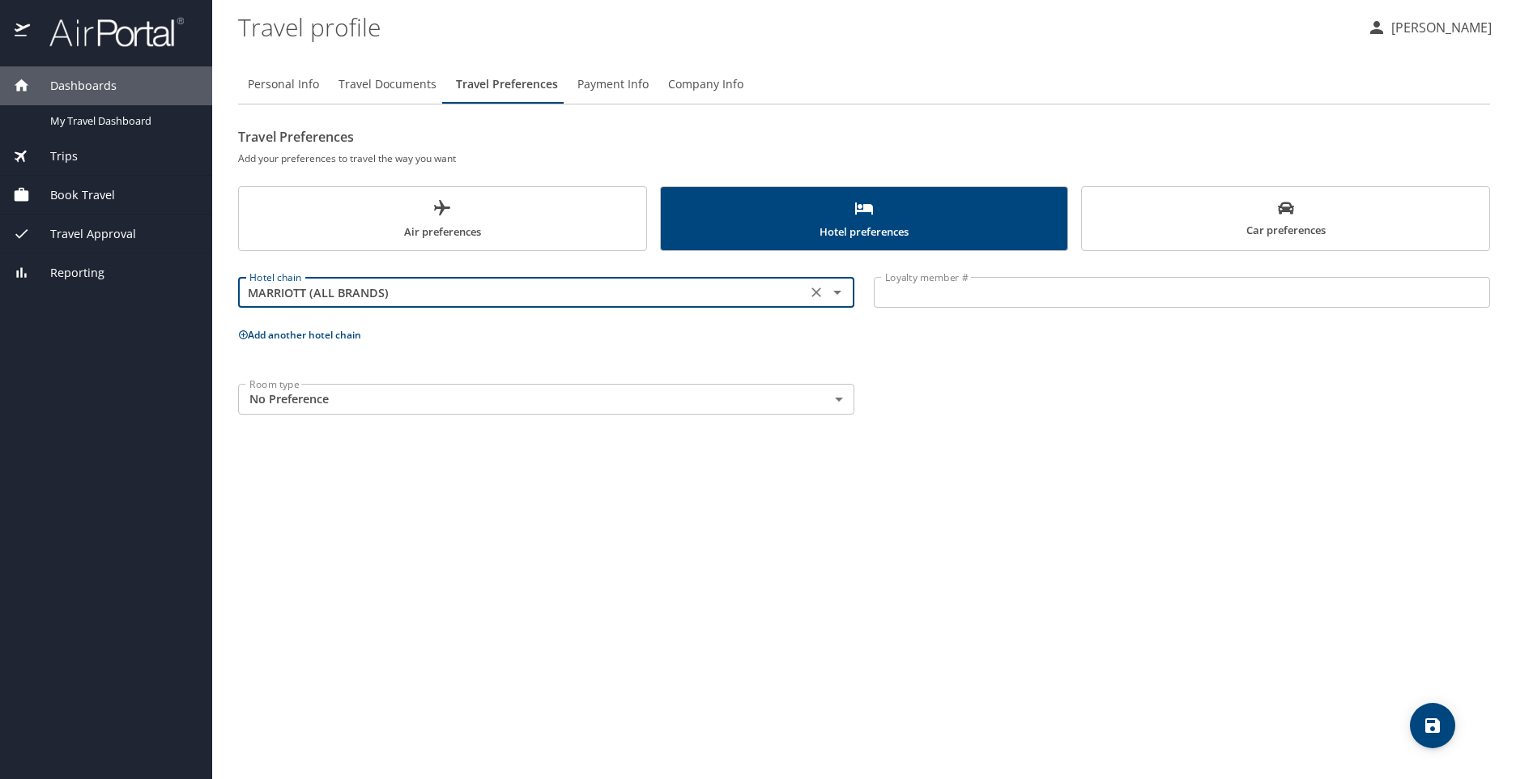
type input "MARRIOTT (ALL BRANDS)"
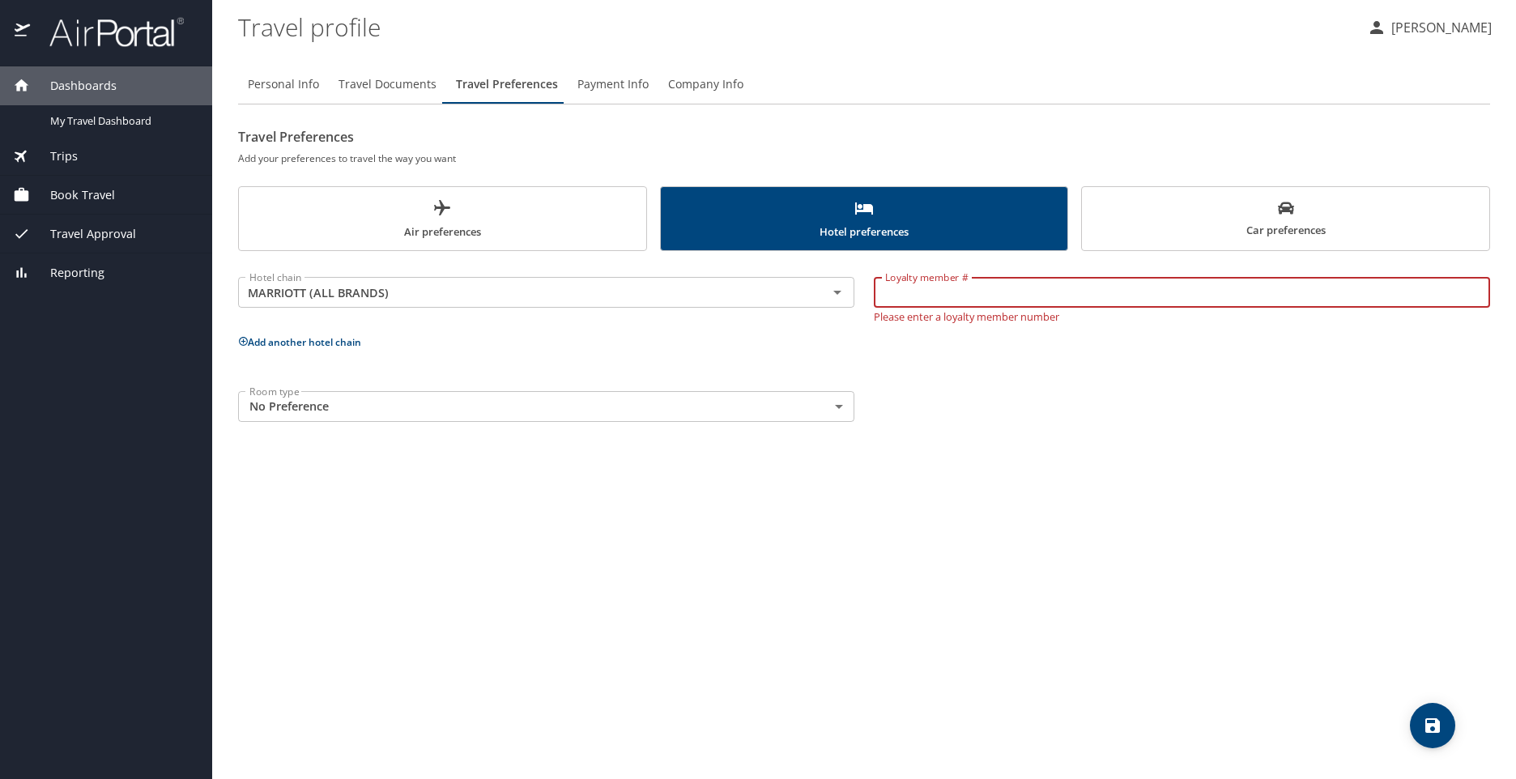
click at [959, 299] on input "Loyalty member #" at bounding box center [1182, 292] width 616 height 31
type input "984182451"
click at [608, 408] on body "Dashboards My Travel Dashboard Trips Current / Future Trips Past Trips Trips Mi…" at bounding box center [758, 389] width 1516 height 779
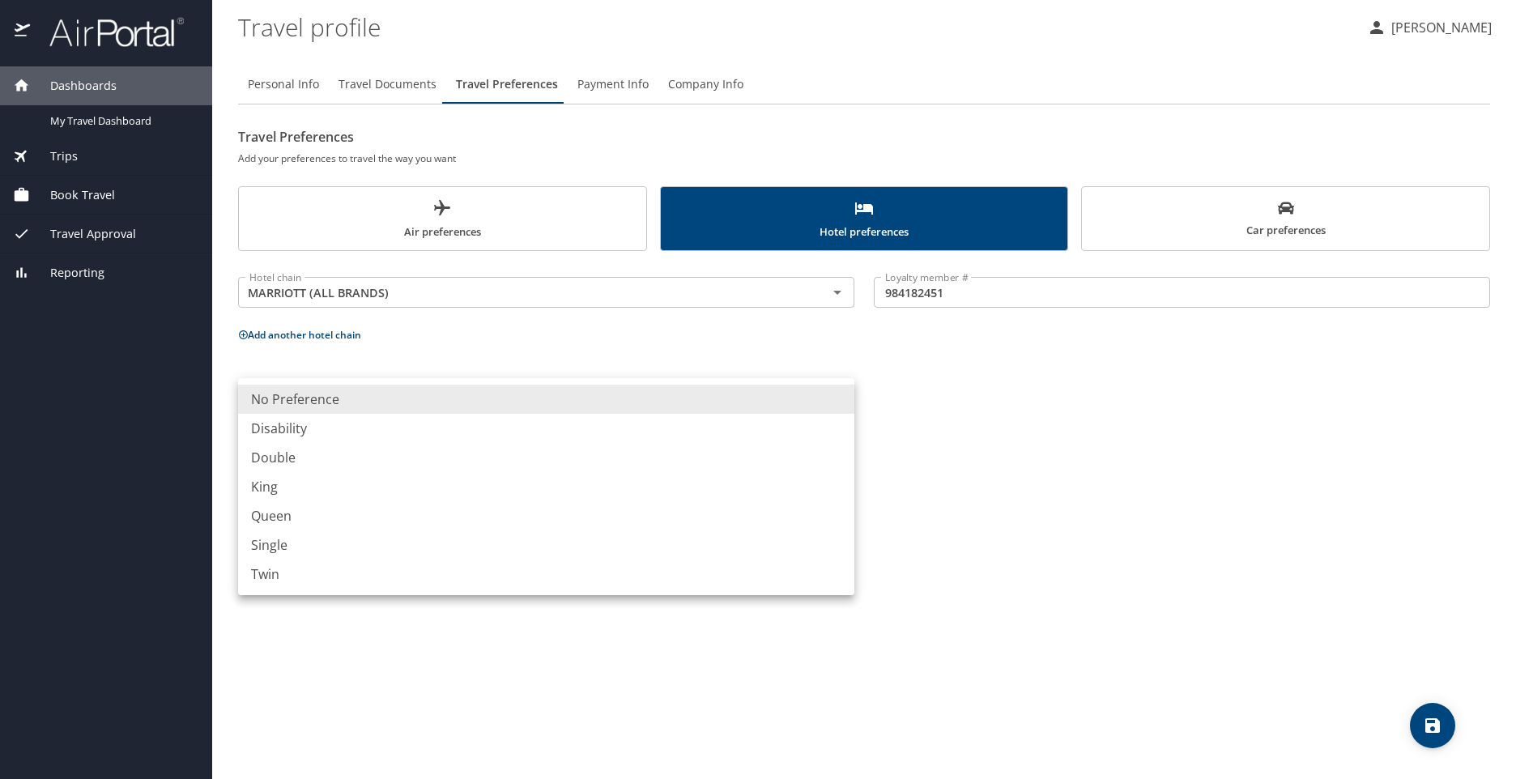
click at [277, 492] on li "King" at bounding box center [546, 486] width 616 height 29
type input "King"
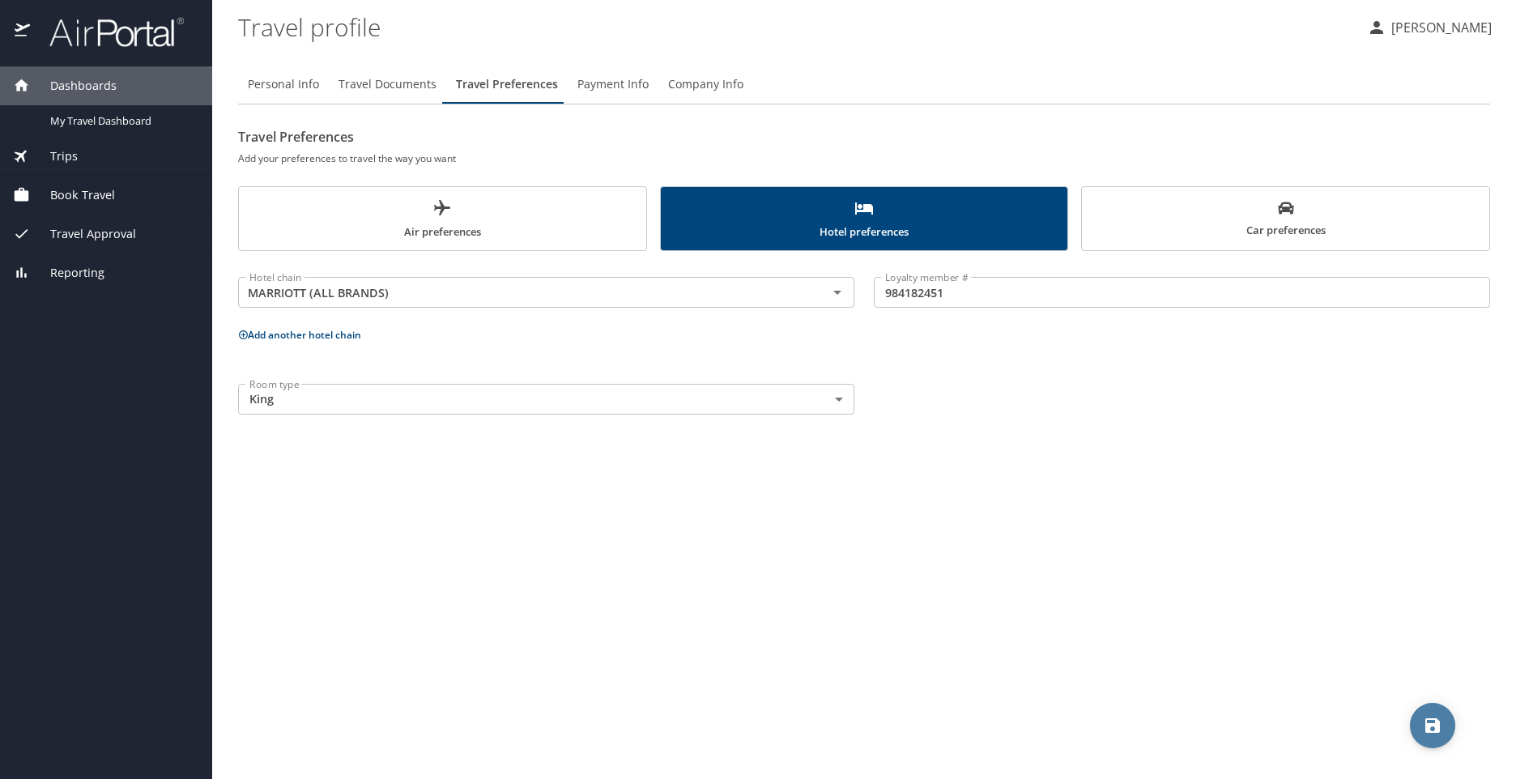
click at [1431, 727] on icon "save" at bounding box center [1432, 725] width 19 height 19
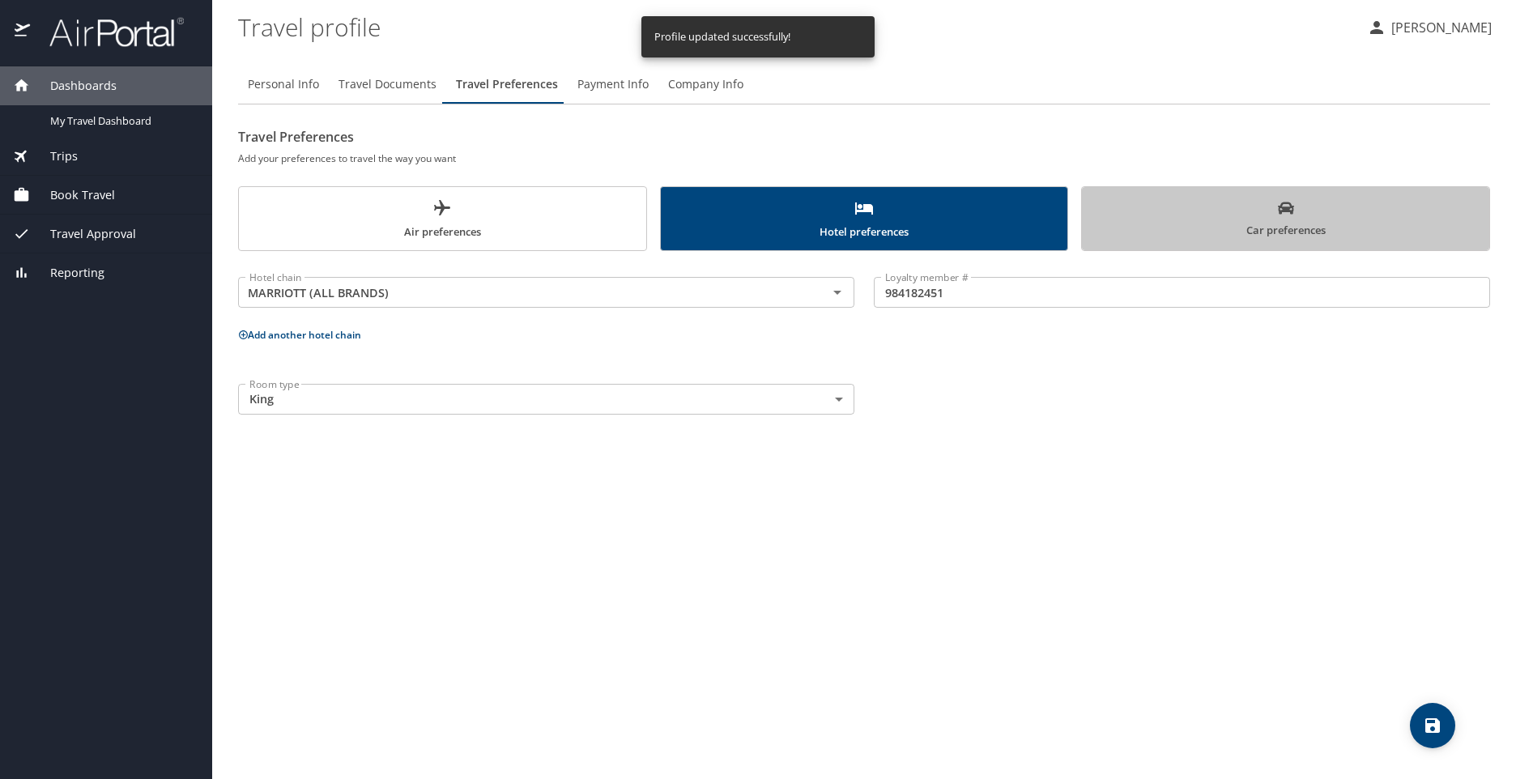
click at [1280, 228] on span "Car preferences" at bounding box center [1286, 220] width 388 height 40
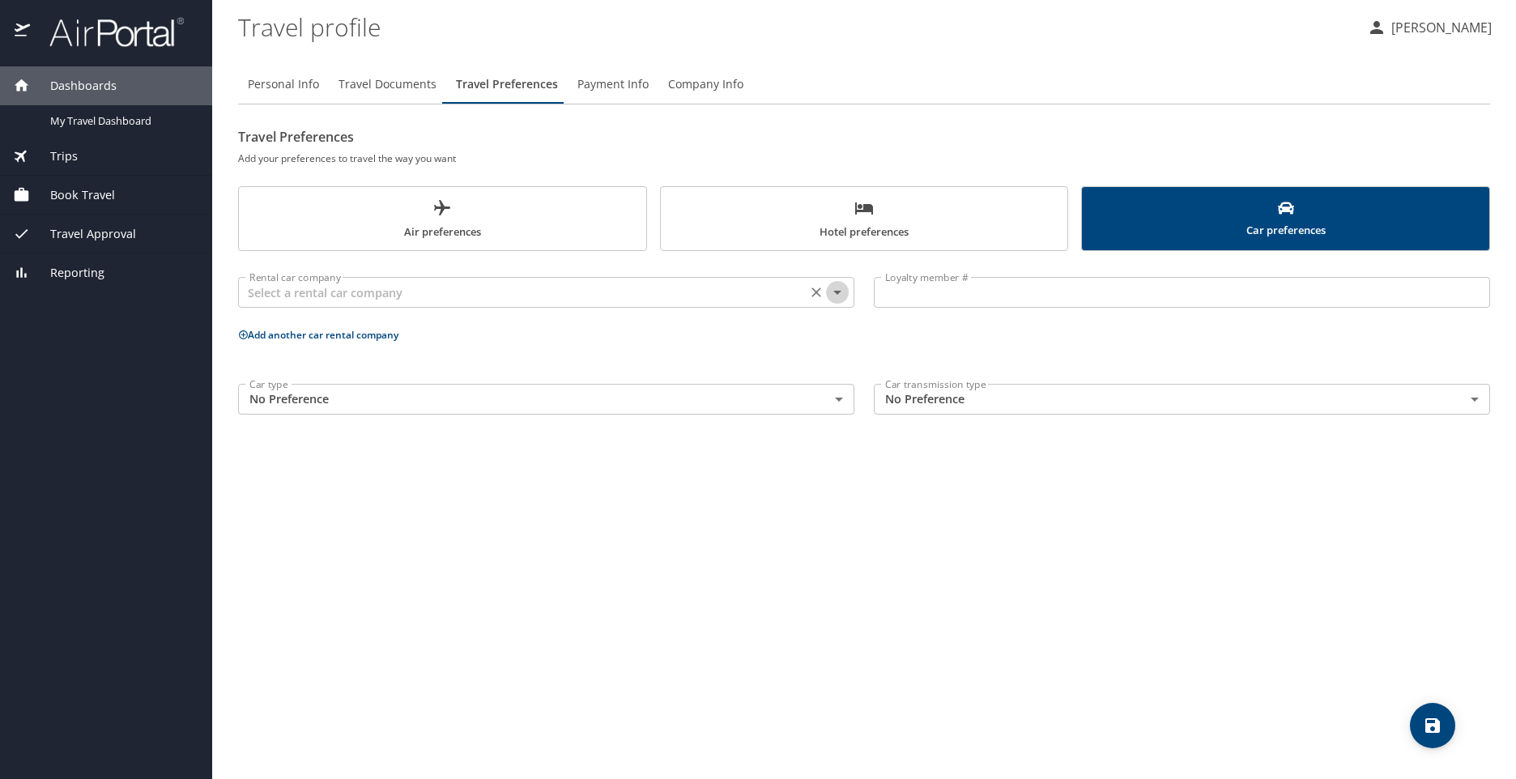
click at [839, 295] on icon "Open" at bounding box center [837, 292] width 19 height 19
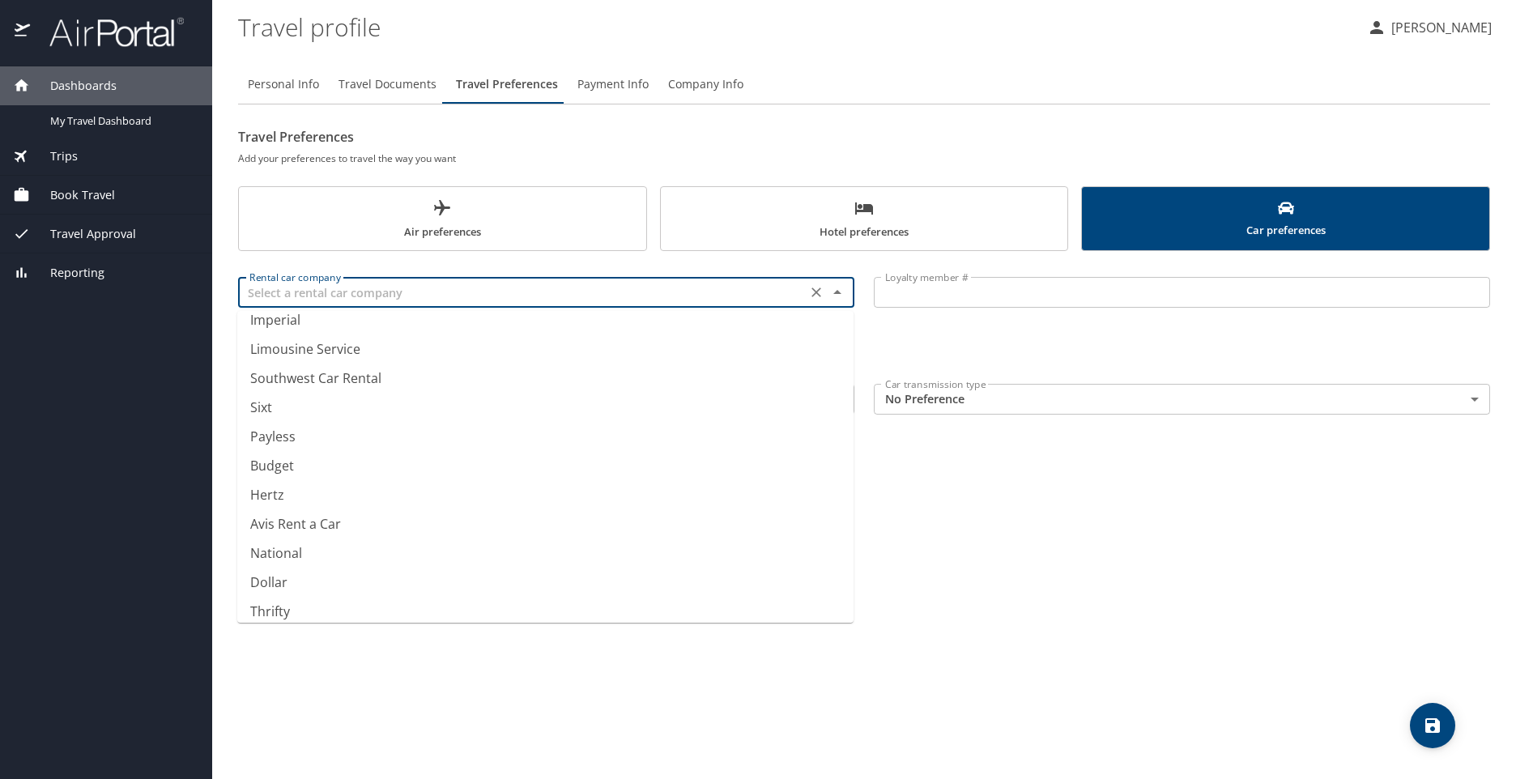
scroll to position [197, 0]
click at [304, 455] on li "Budget" at bounding box center [545, 455] width 616 height 29
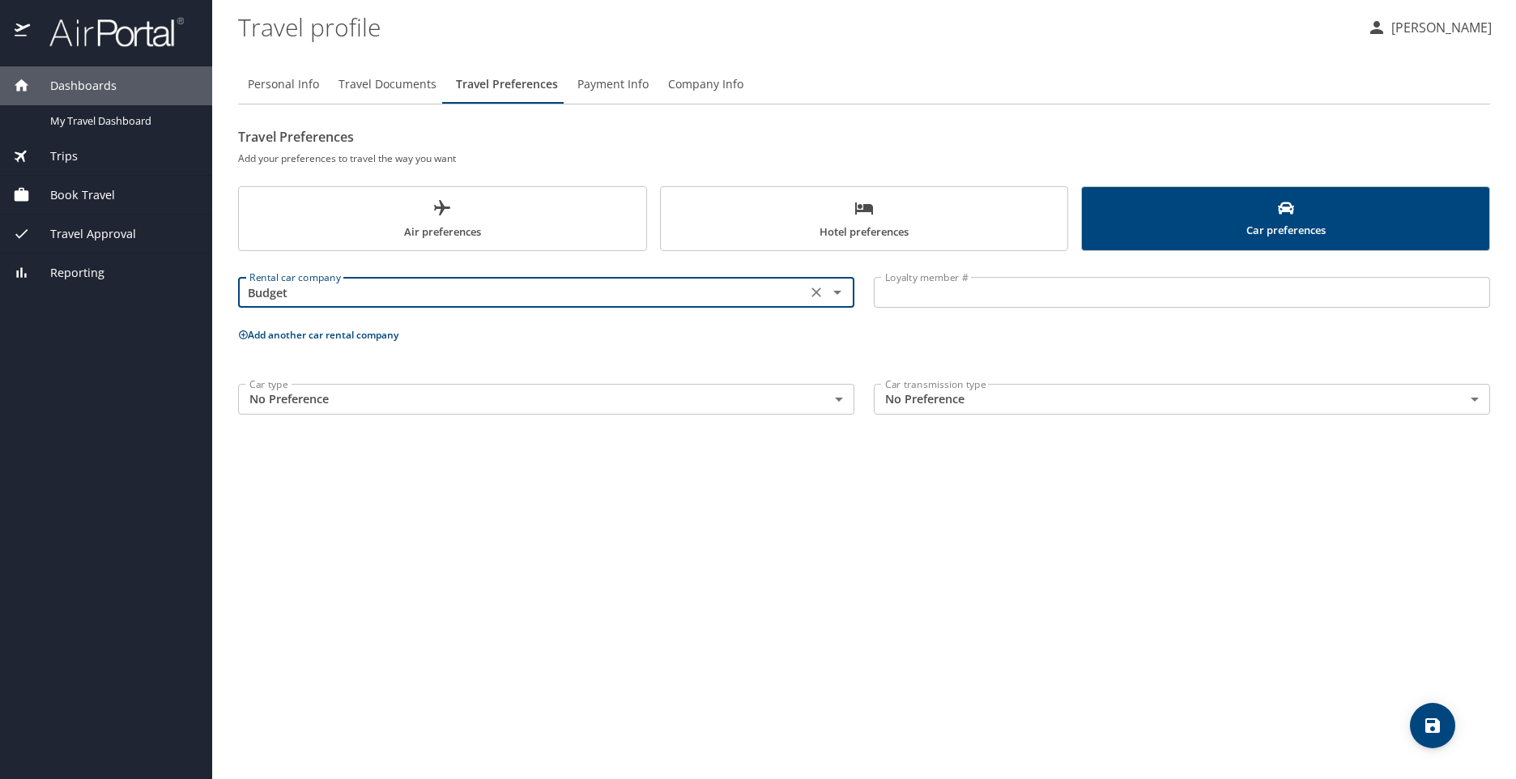
click at [841, 293] on icon "Open" at bounding box center [837, 292] width 19 height 19
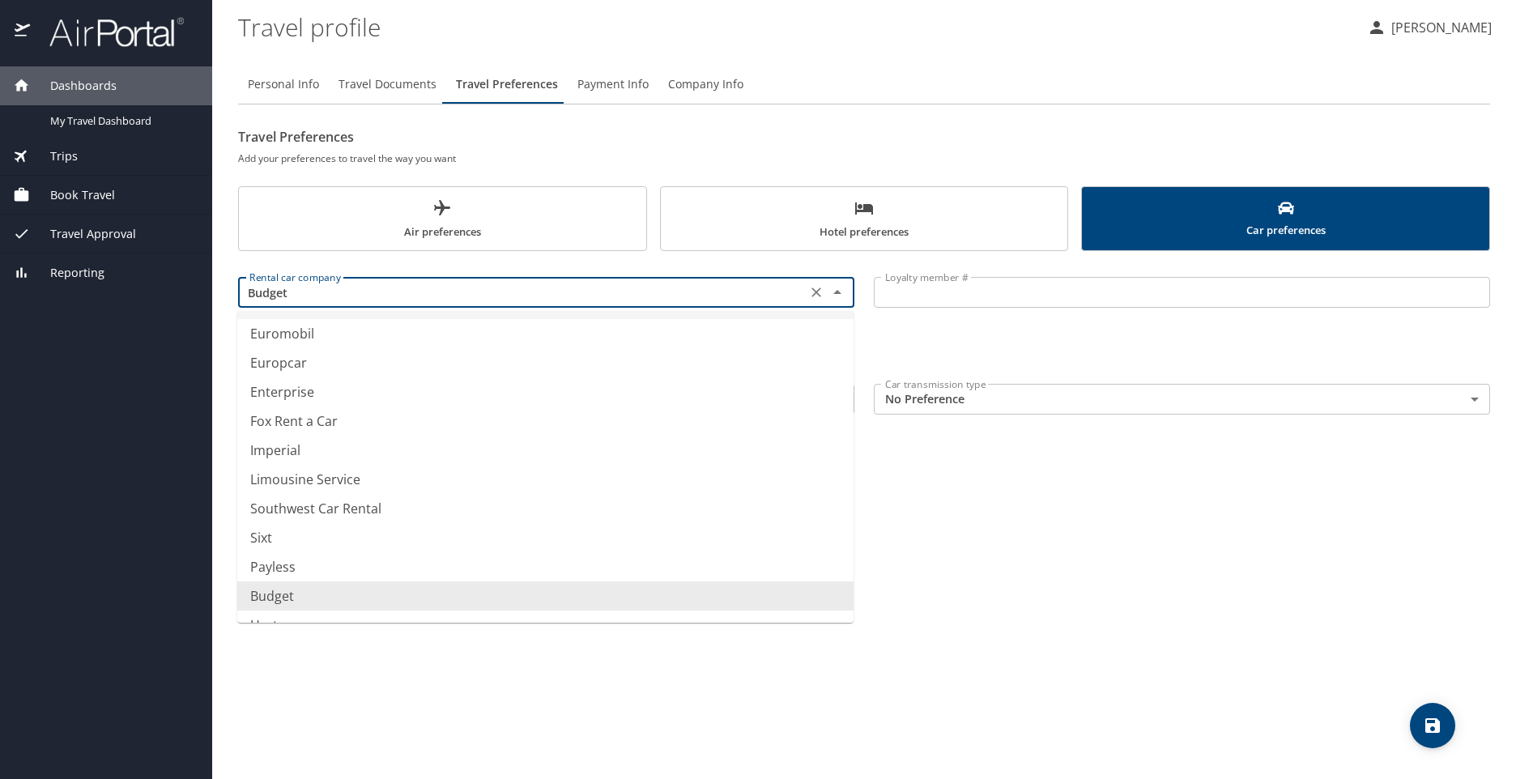
scroll to position [0, 0]
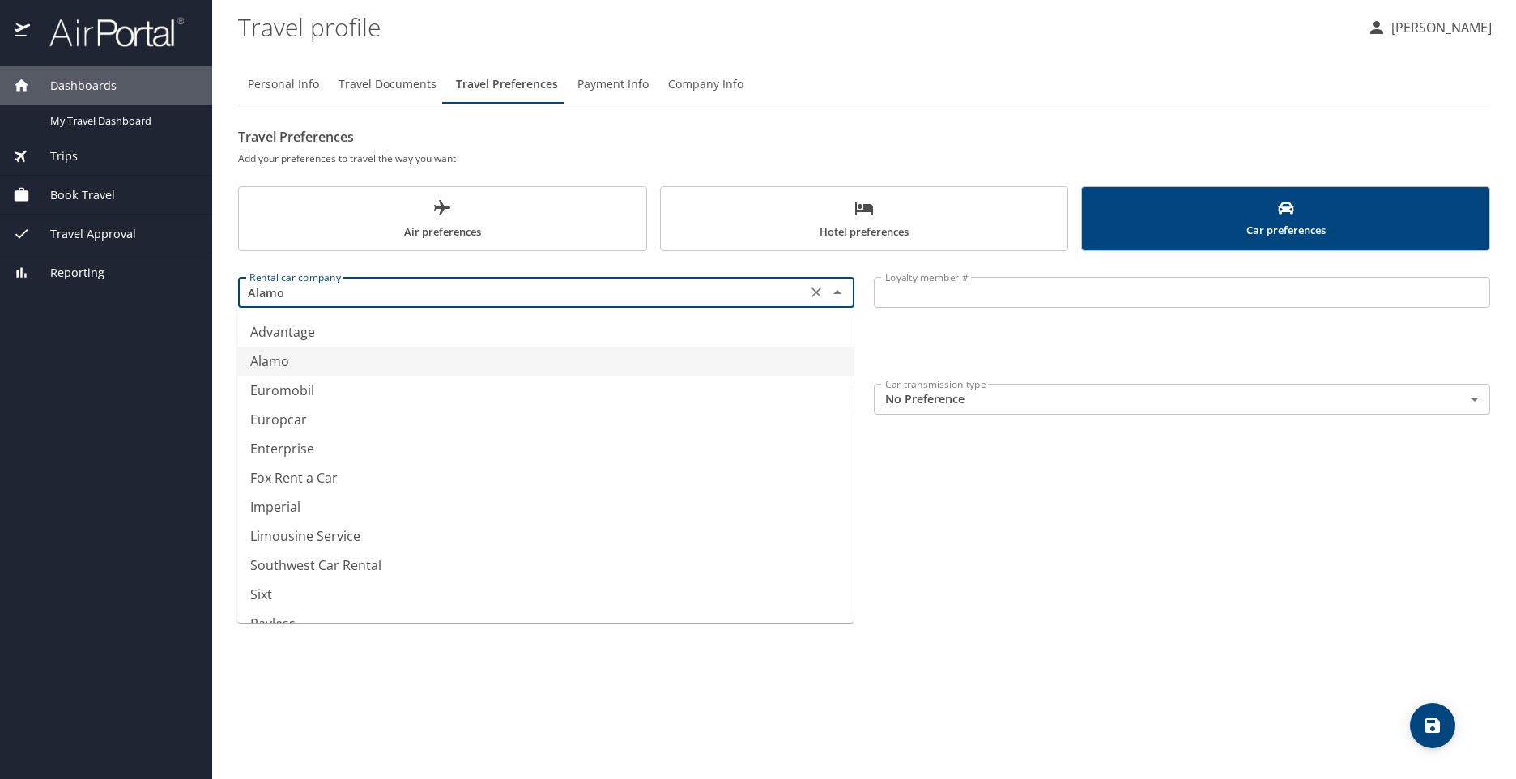
click at [1026, 485] on div "Personal Info Travel Documents Travel Preferences Payment Info Company Info Tra…" at bounding box center [864, 415] width 1252 height 727
click at [343, 296] on input "Alamo" at bounding box center [522, 292] width 559 height 21
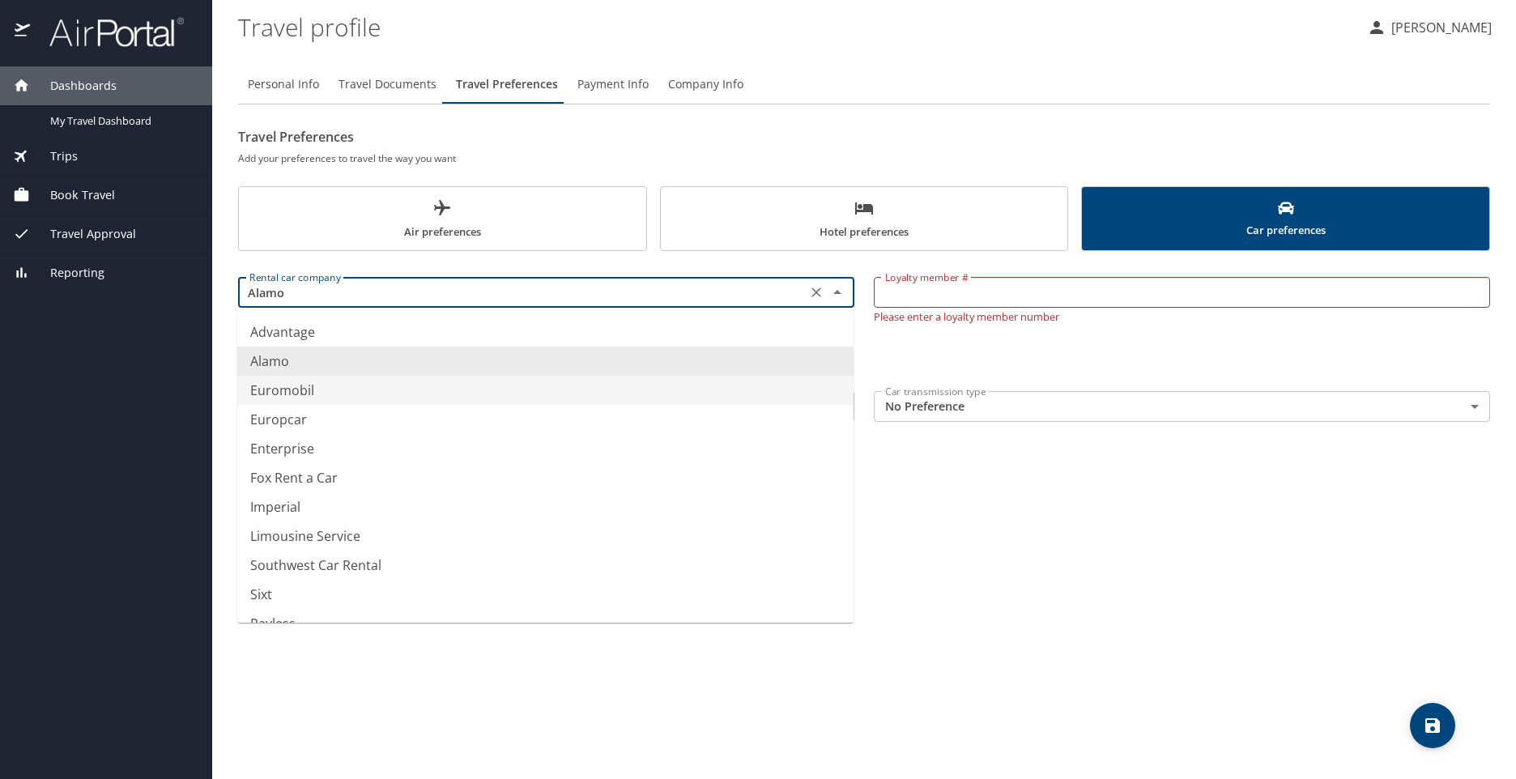
type input "Euromobil"
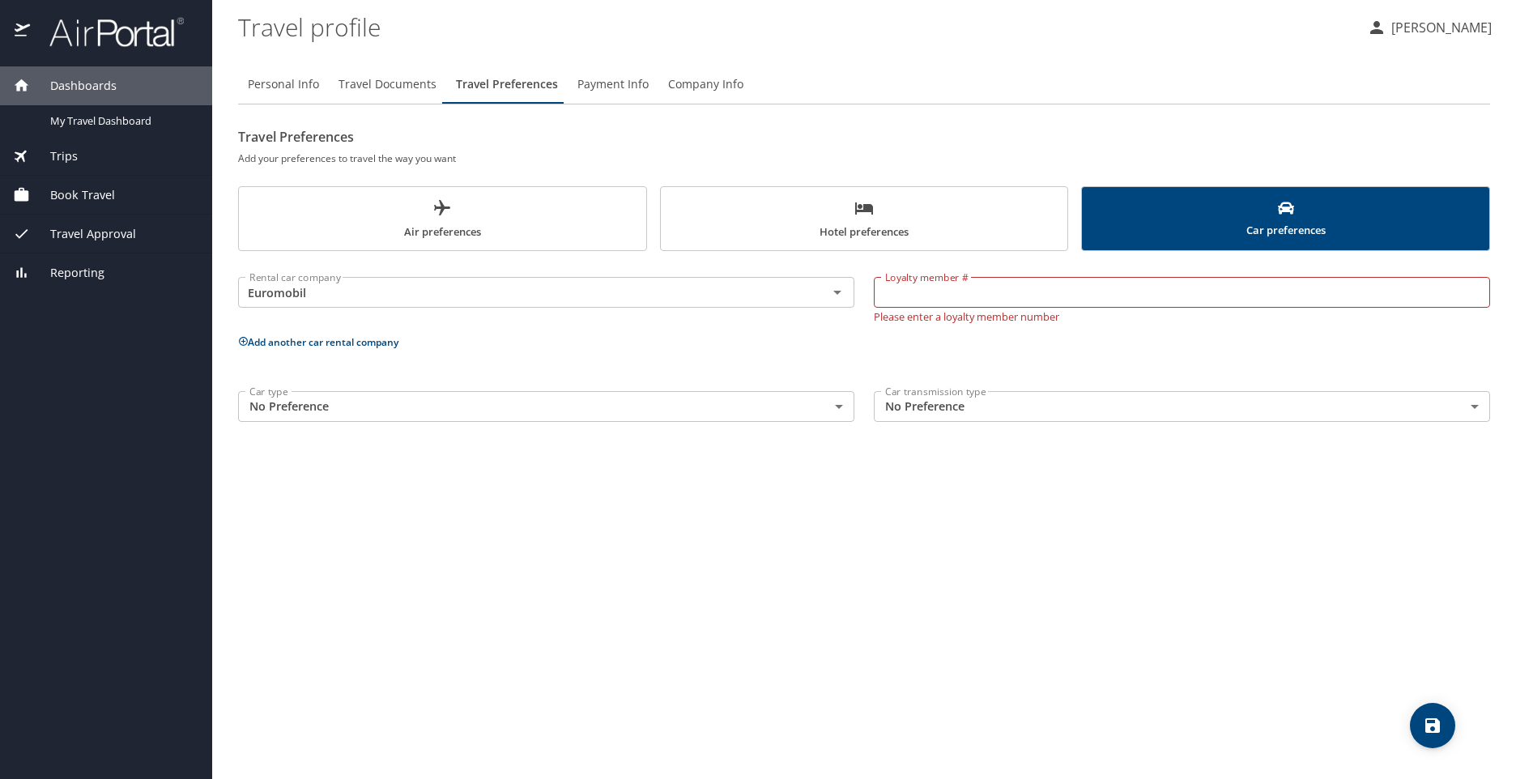
click at [1032, 447] on div "Personal Info Travel Documents Travel Preferences Payment Info Company Info Tra…" at bounding box center [864, 415] width 1252 height 727
drag, startPoint x: 346, startPoint y: 307, endPoint x: 211, endPoint y: 296, distance: 135.7
click at [211, 296] on div "Dashboards My Travel Dashboard Trips Current / Future Trips Past Trips Trips Mi…" at bounding box center [758, 389] width 1516 height 779
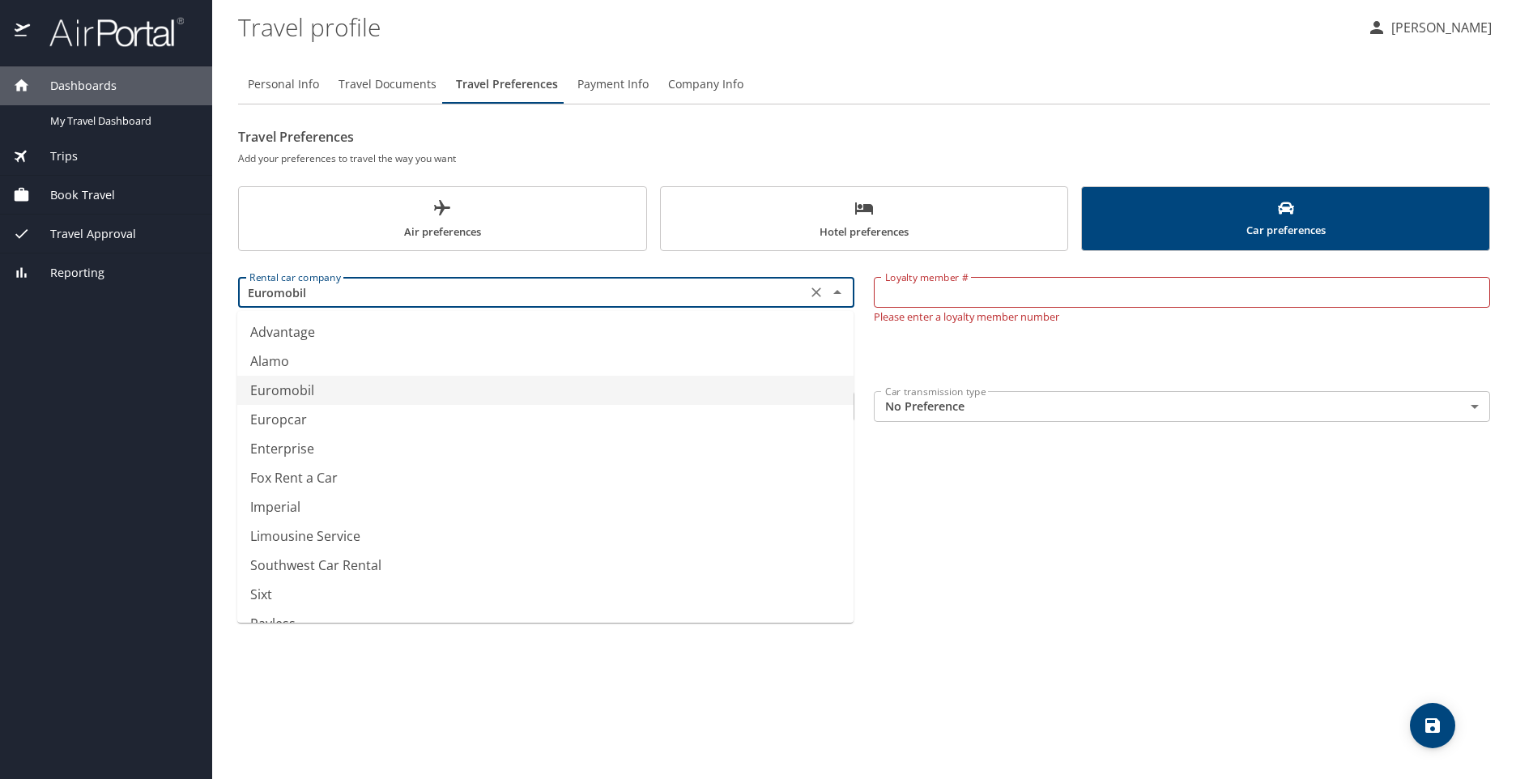
drag, startPoint x: 320, startPoint y: 295, endPoint x: 127, endPoint y: 303, distance: 192.9
click at [127, 303] on div "Dashboards My Travel Dashboard Trips Current / Future Trips Past Trips Trips Mi…" at bounding box center [758, 389] width 1516 height 779
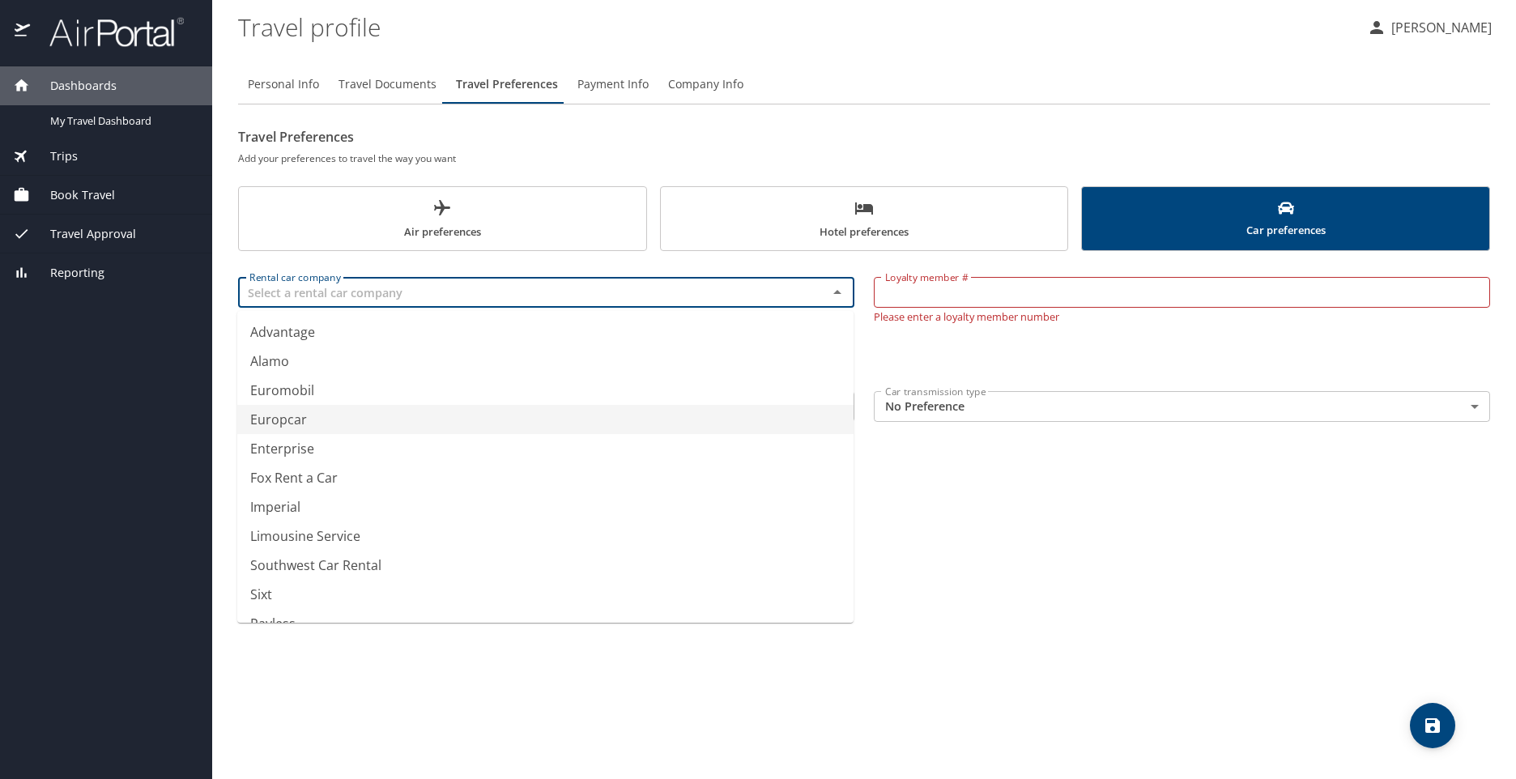
type input "Europcar"
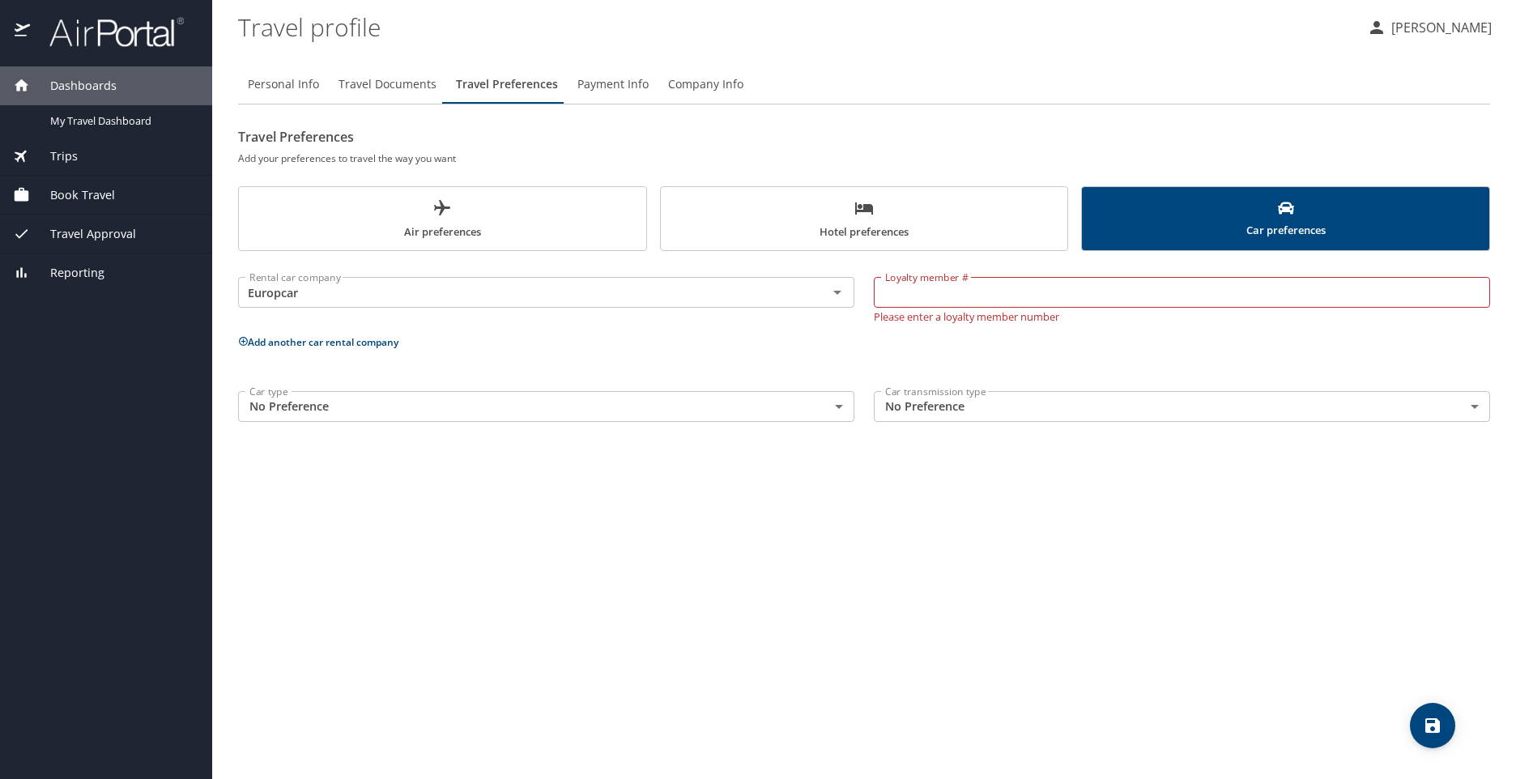
click at [1005, 515] on div "Personal Info Travel Documents Travel Preferences Payment Info Company Info Tra…" at bounding box center [864, 415] width 1252 height 727
click at [812, 293] on icon "Clear" at bounding box center [816, 292] width 16 height 16
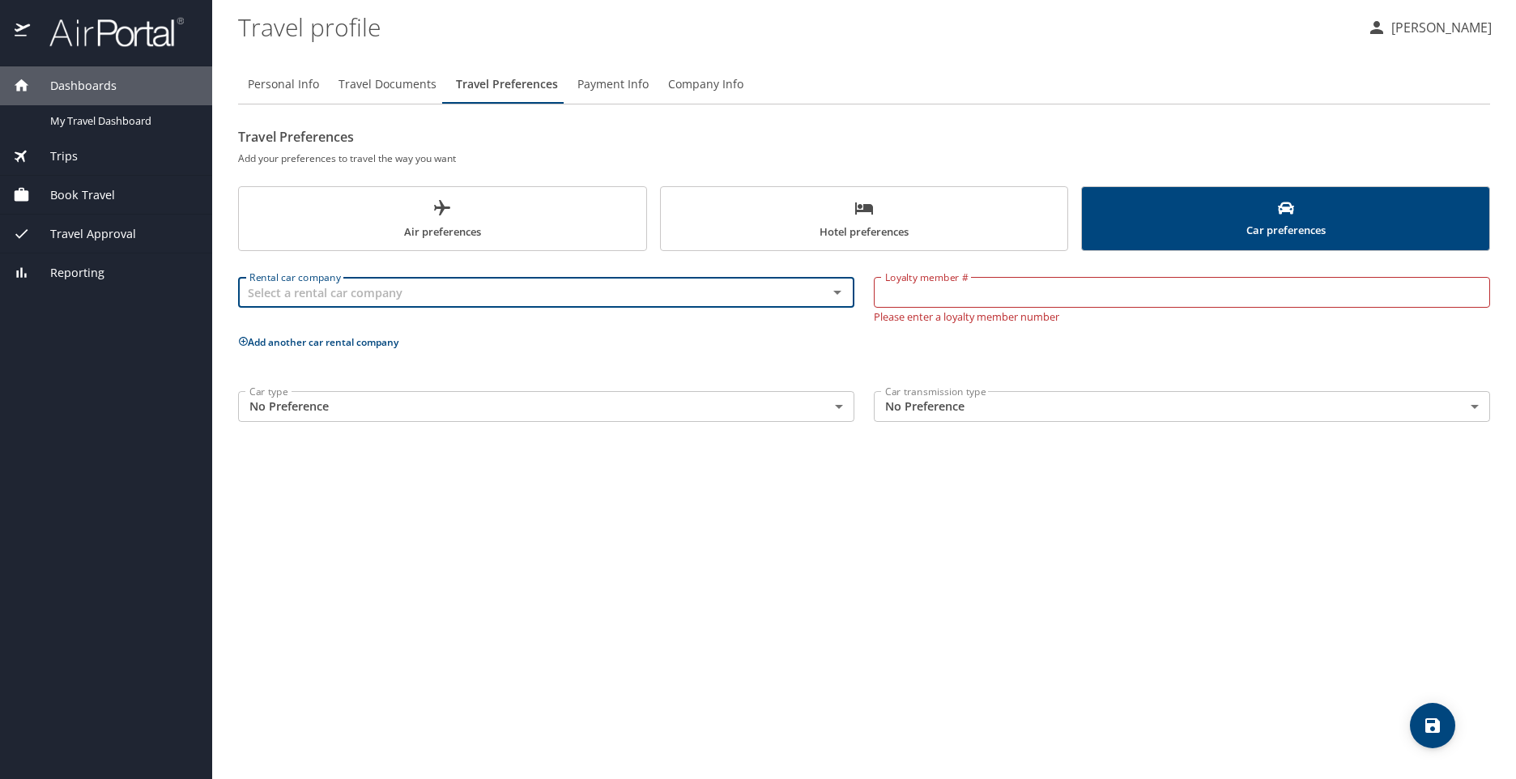
click at [1053, 577] on div "Personal Info Travel Documents Travel Preferences Payment Info Company Info Tra…" at bounding box center [864, 415] width 1252 height 727
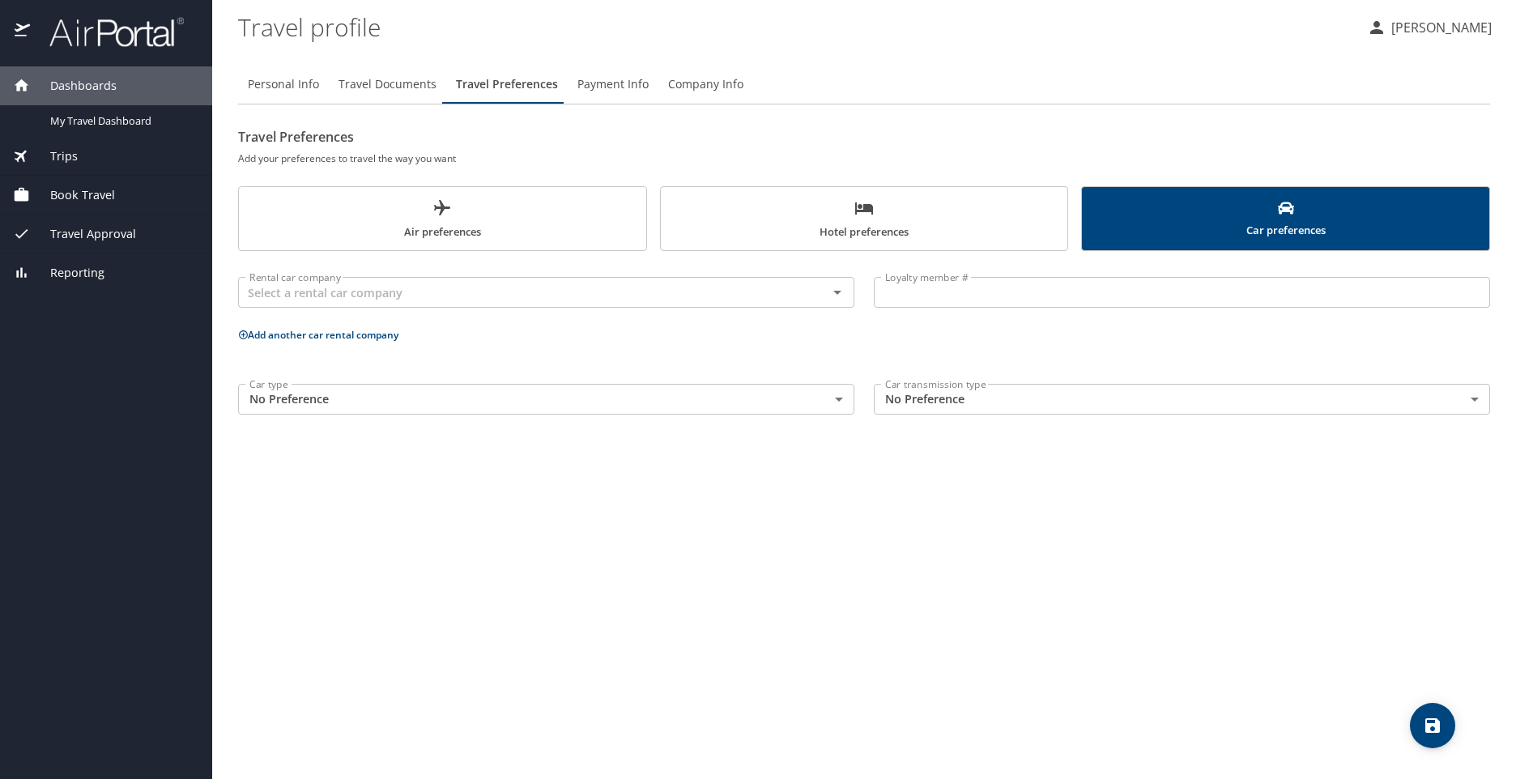
click at [615, 84] on span "Payment Info" at bounding box center [612, 85] width 71 height 20
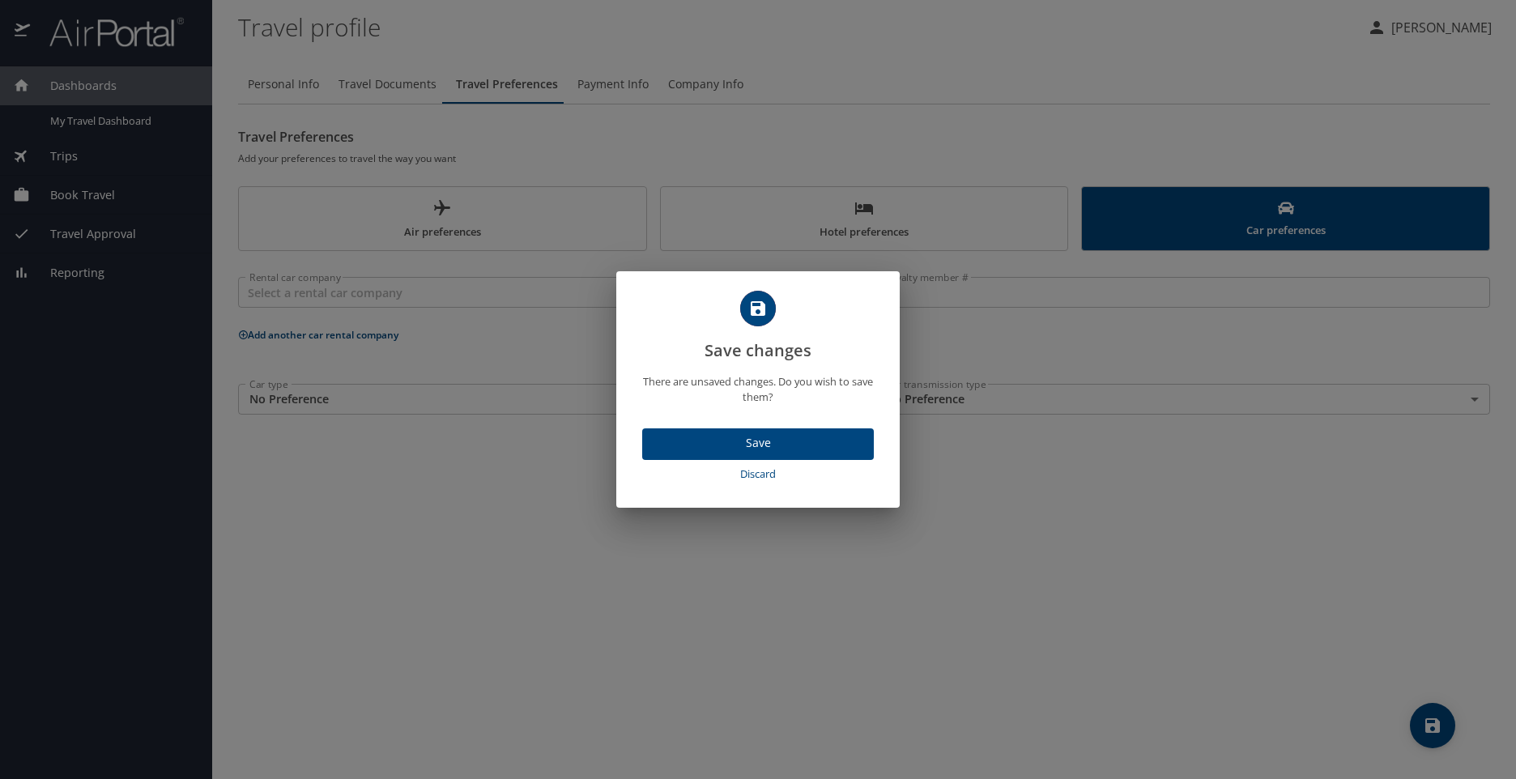
click at [765, 475] on span "Discard" at bounding box center [758, 474] width 219 height 19
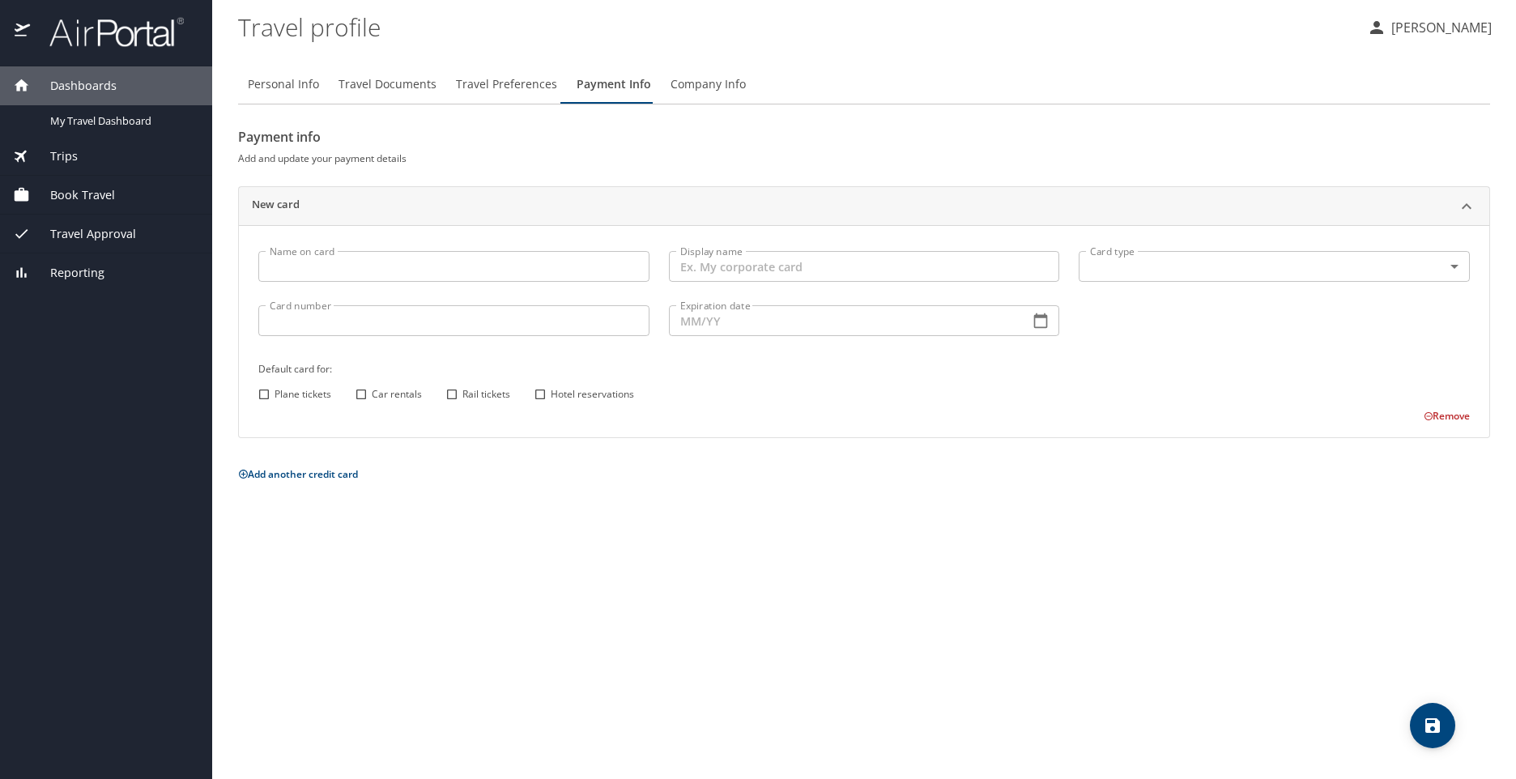
click at [291, 85] on span "Personal Info" at bounding box center [283, 85] width 71 height 20
select select "US"
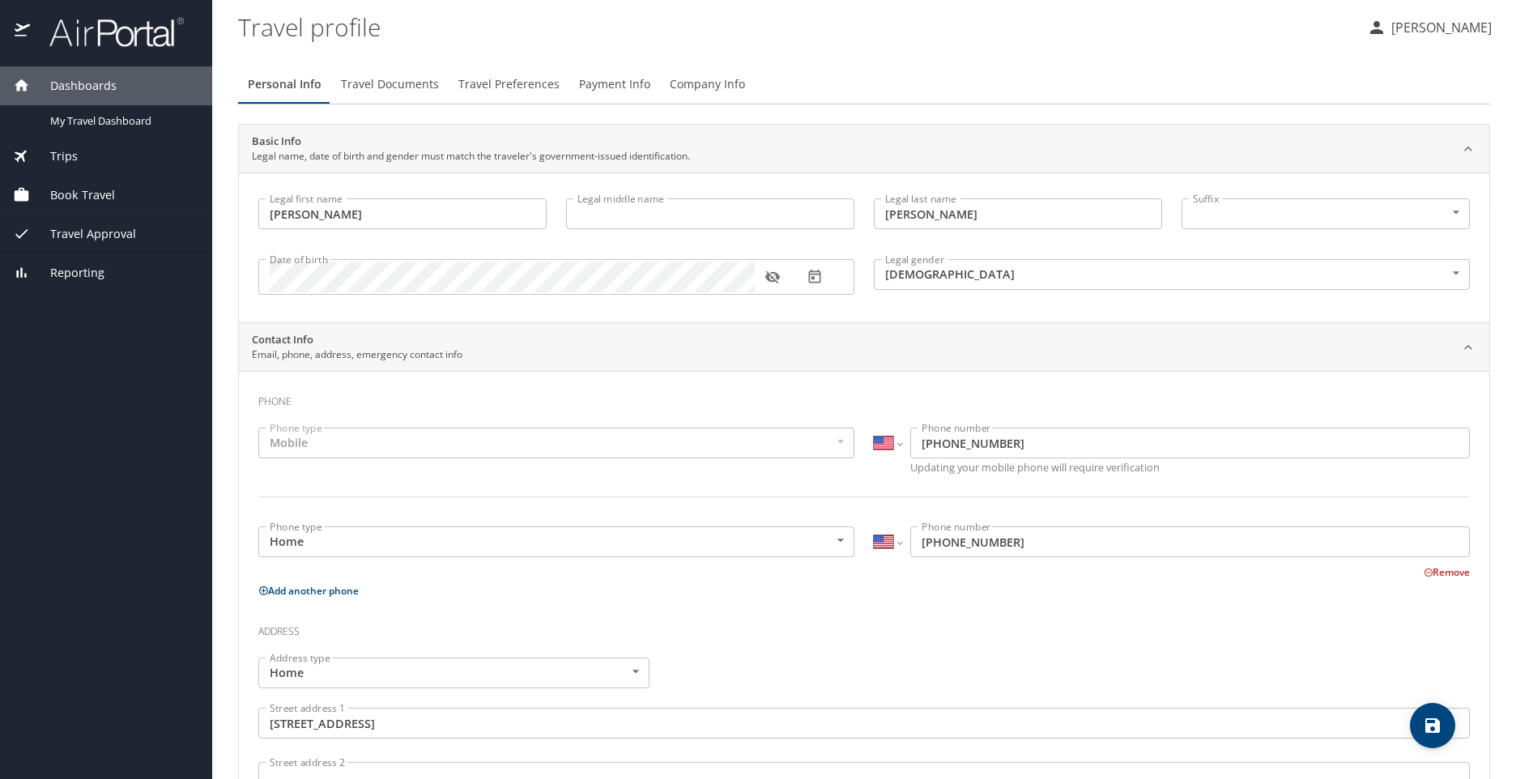
click at [83, 191] on span "Book Travel" at bounding box center [72, 195] width 85 height 18
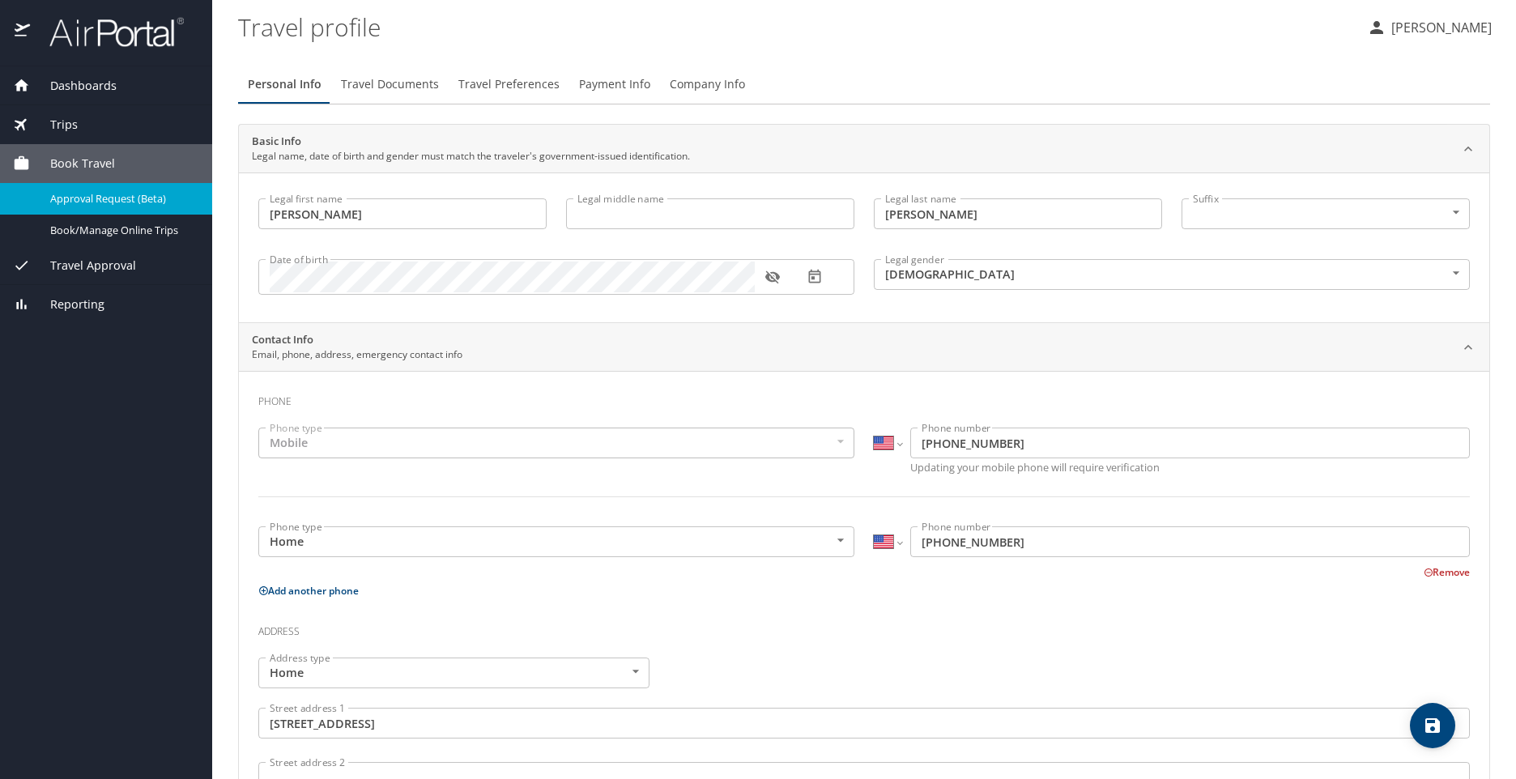
click at [83, 206] on span "Approval Request (Beta)" at bounding box center [121, 198] width 143 height 15
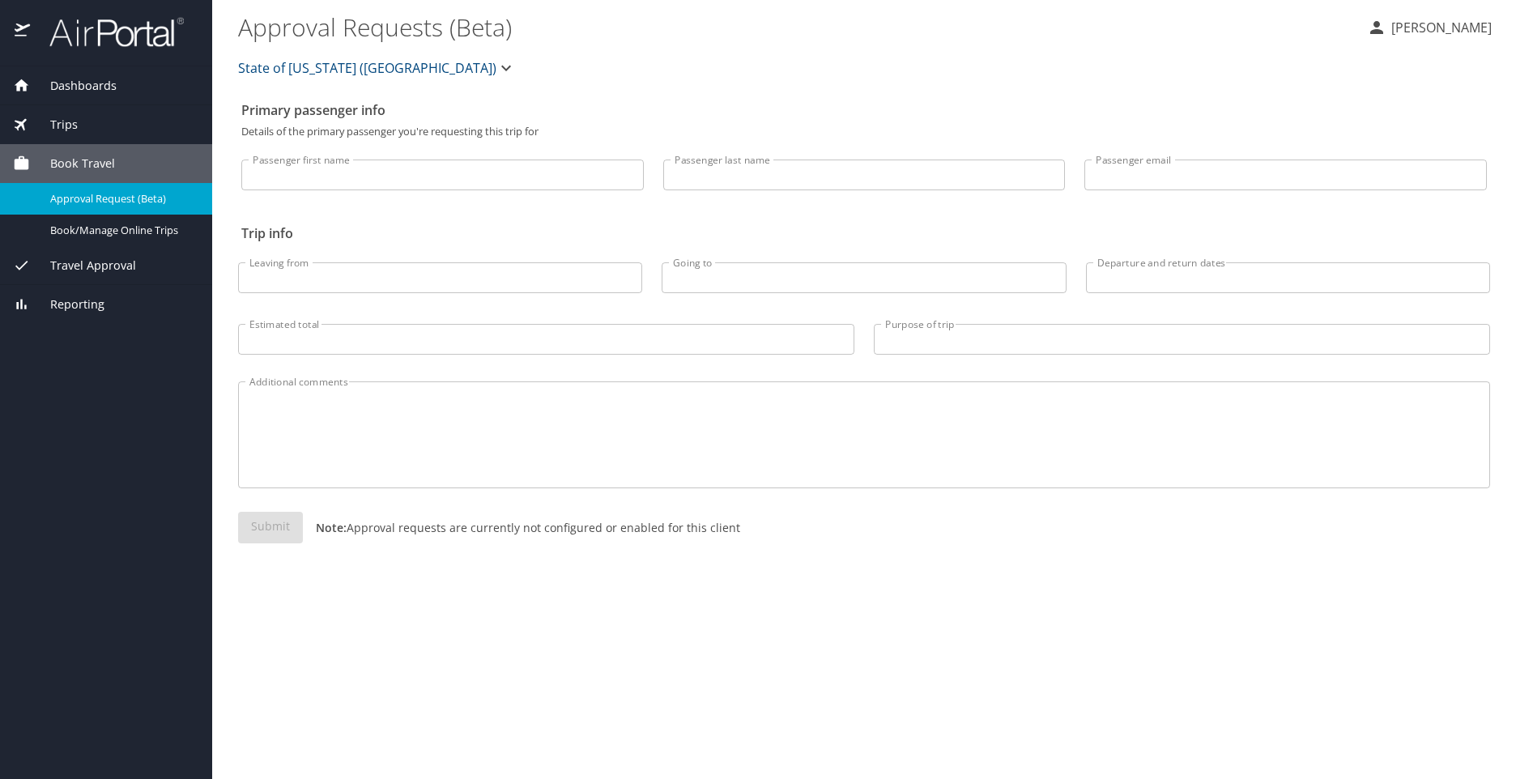
click at [542, 579] on div "Primary passenger info Details of the primary passenger you're requesting this …" at bounding box center [864, 436] width 1252 height 685
click at [1508, 480] on main "Approval Requests (Beta) Charmaine Jones State of Louisiana (SOLA) Primary pass…" at bounding box center [864, 389] width 1304 height 779
click at [1069, 519] on div "Submit Note: Approval requests are currently not configured or enabled for this…" at bounding box center [864, 541] width 1252 height 58
click at [58, 130] on span "Trips" at bounding box center [54, 125] width 48 height 18
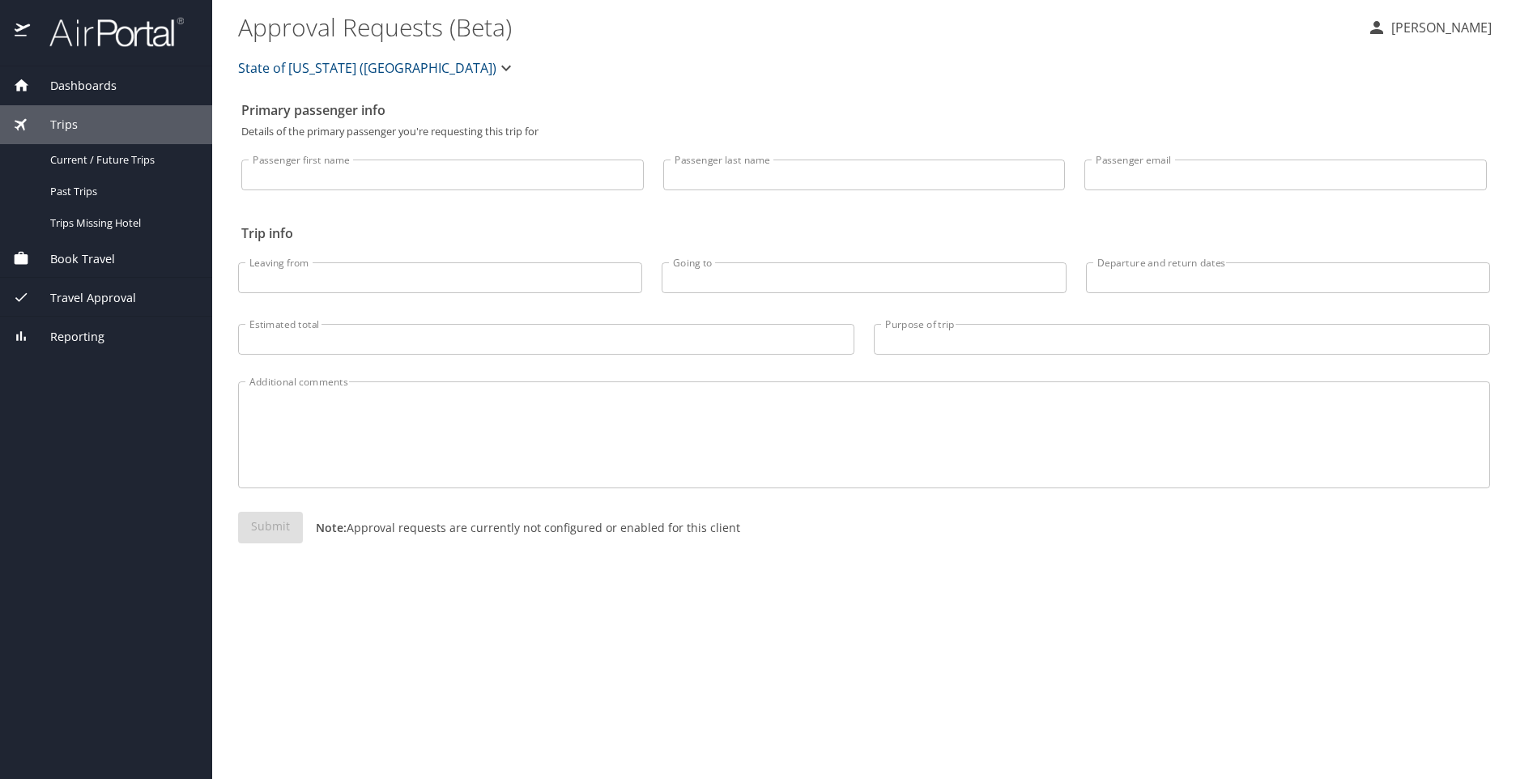
click at [88, 335] on span "Reporting" at bounding box center [67, 337] width 75 height 18
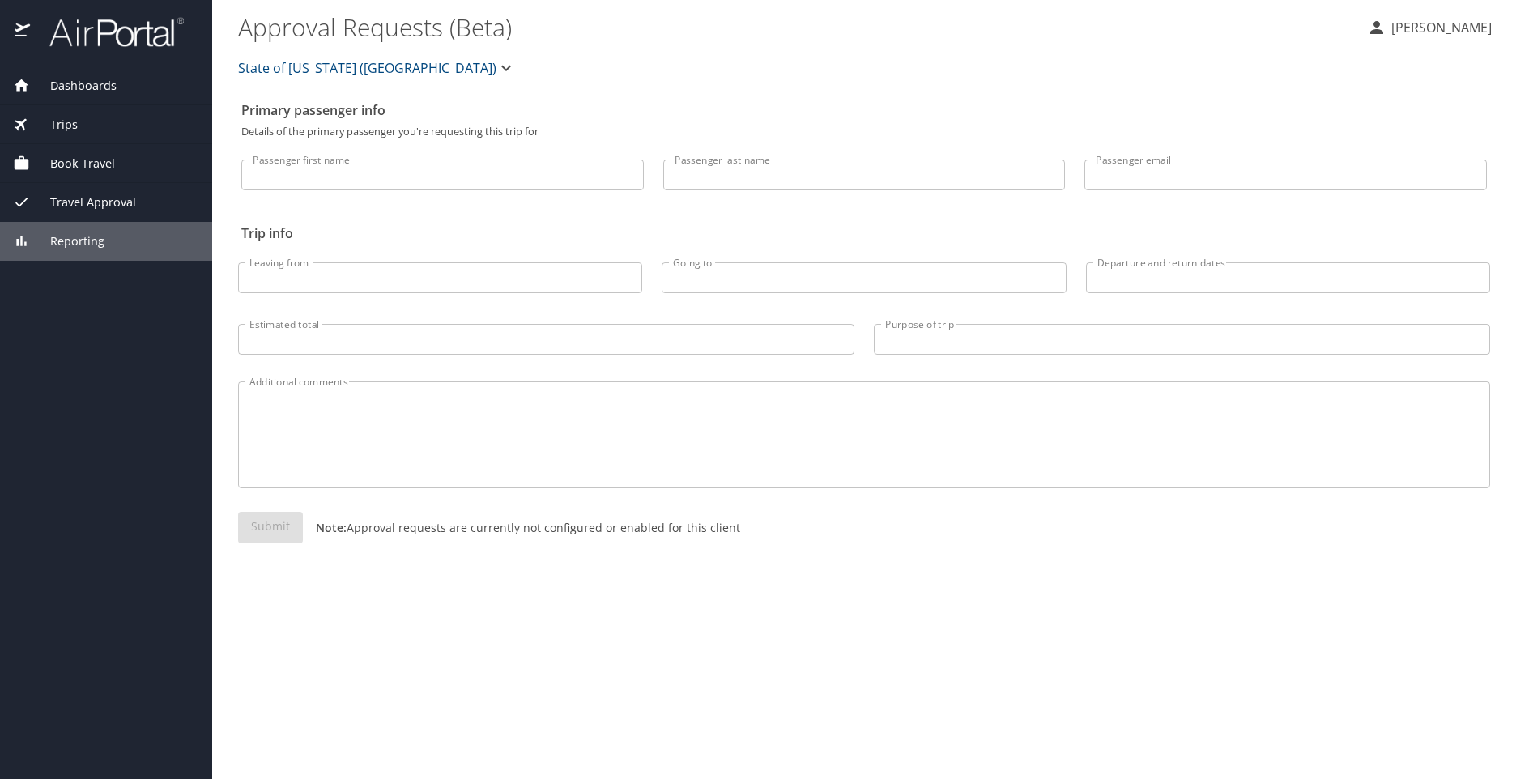
click at [79, 247] on span "Reporting" at bounding box center [67, 241] width 75 height 18
click at [50, 243] on span "Reporting" at bounding box center [67, 241] width 75 height 18
click at [66, 168] on span "Book Travel" at bounding box center [72, 164] width 85 height 18
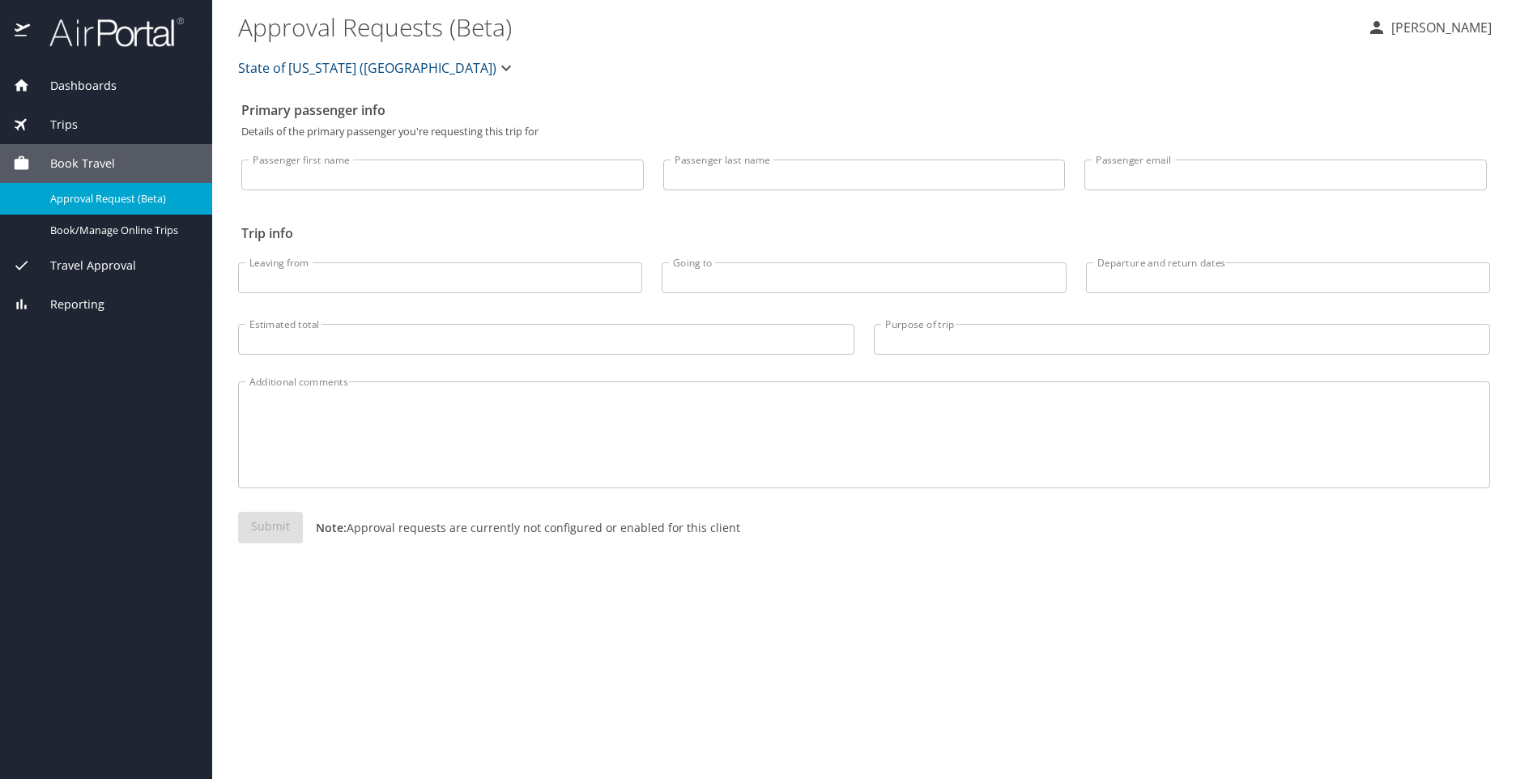
click at [106, 320] on div "Reporting" at bounding box center [106, 304] width 212 height 39
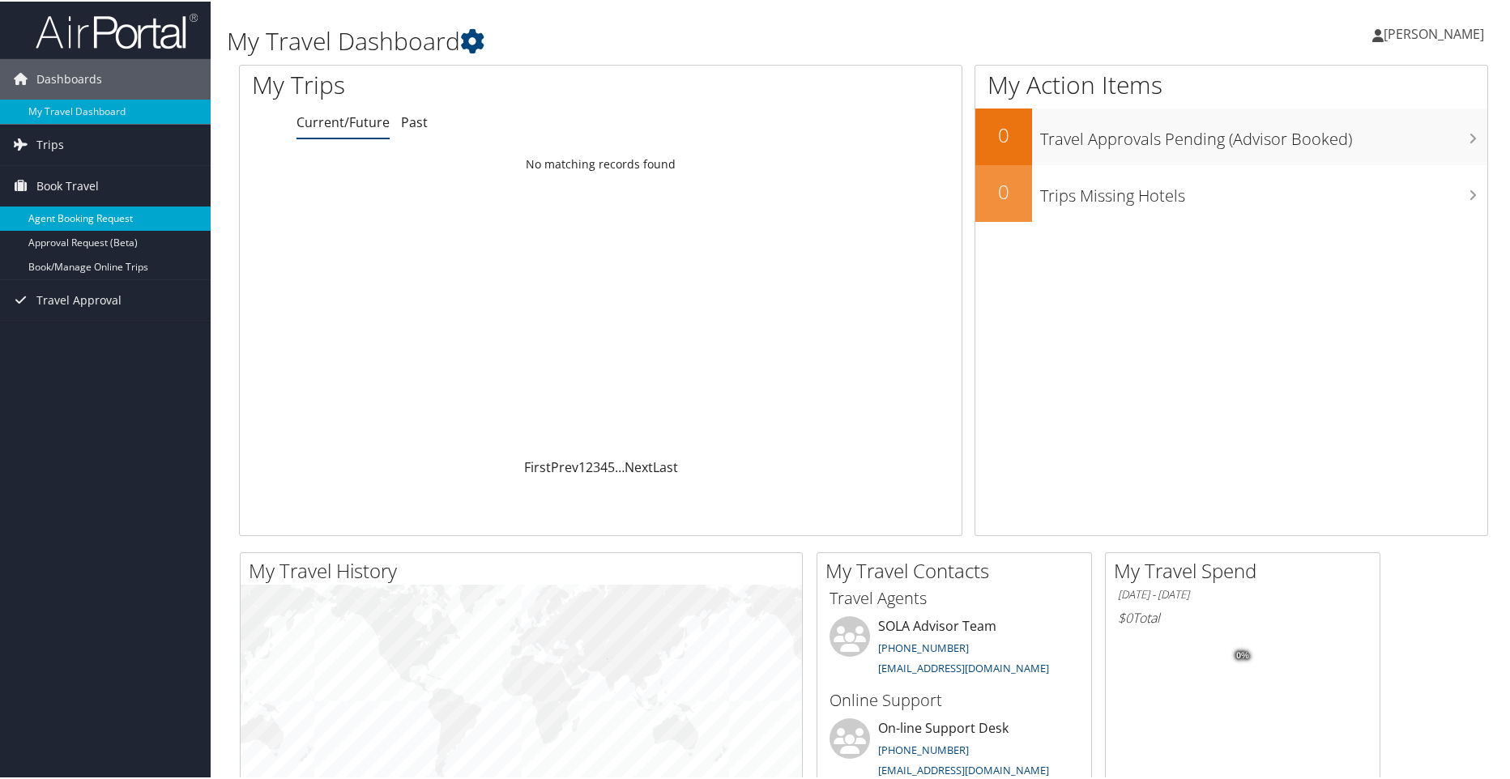
click at [70, 217] on link "Agent Booking Request" at bounding box center [105, 217] width 211 height 24
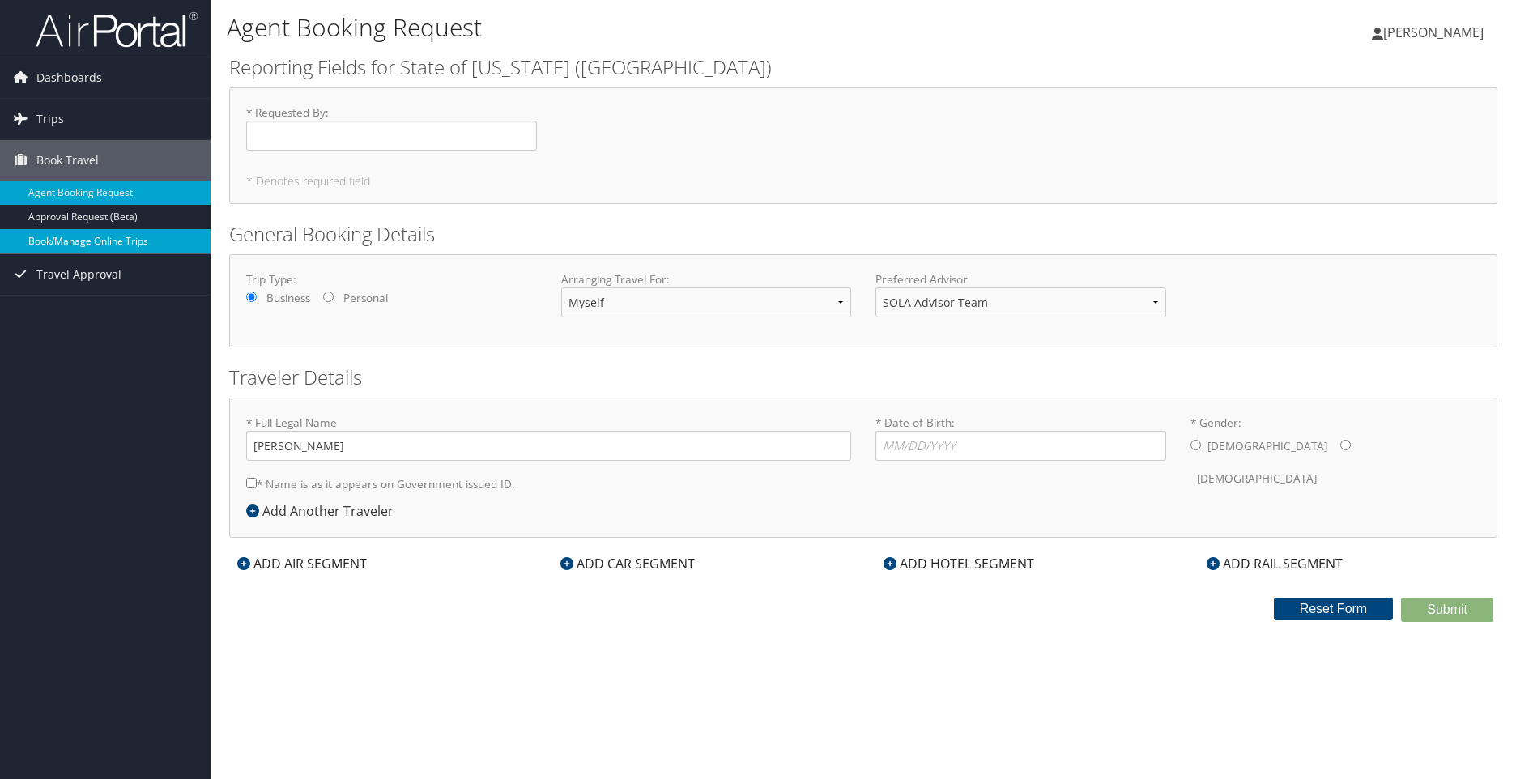
click at [100, 245] on link "Book/Manage Online Trips" at bounding box center [105, 241] width 211 height 24
click at [1308, 613] on button "Reset Form" at bounding box center [1334, 609] width 120 height 23
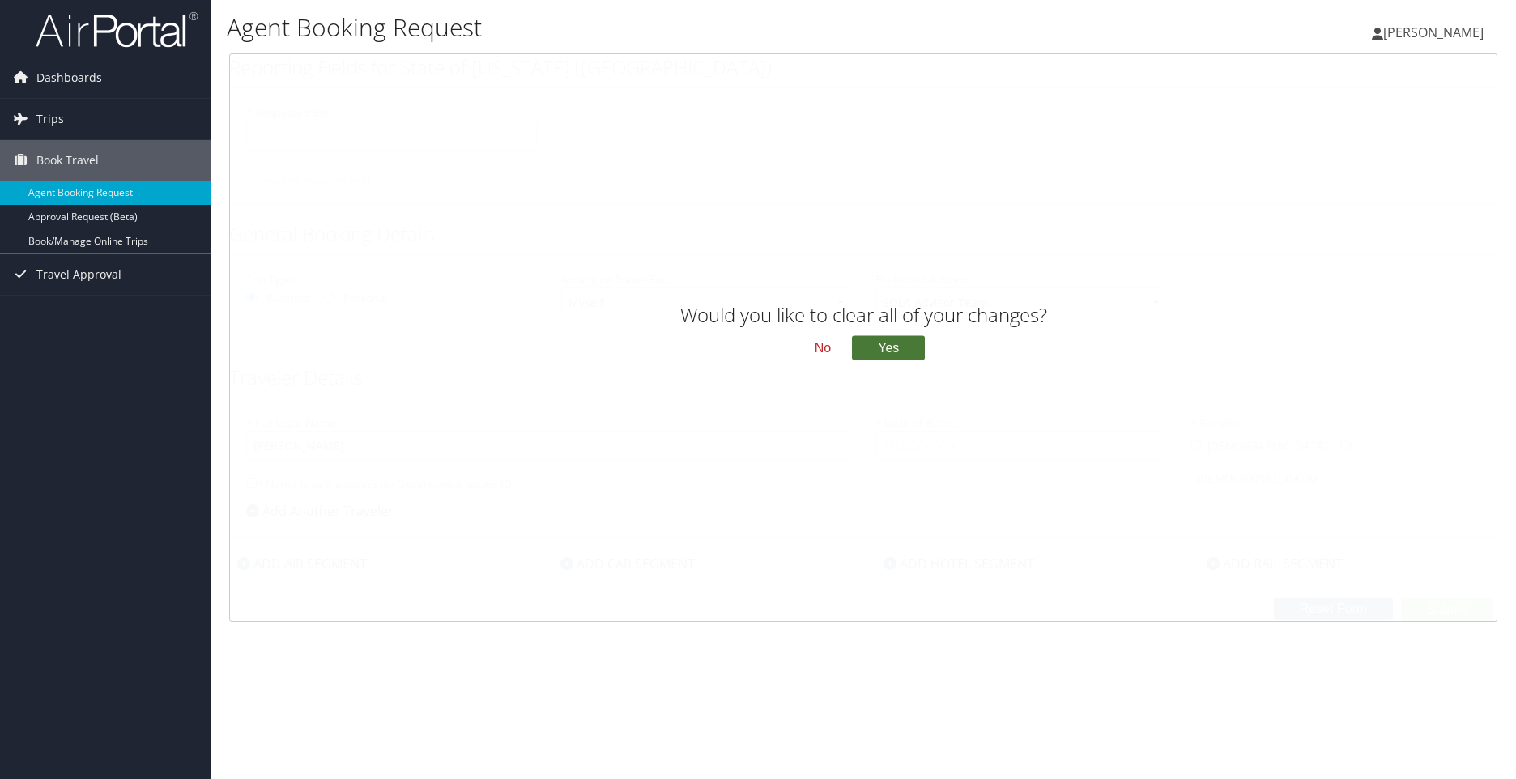
click at [868, 354] on button "Yes" at bounding box center [888, 348] width 73 height 24
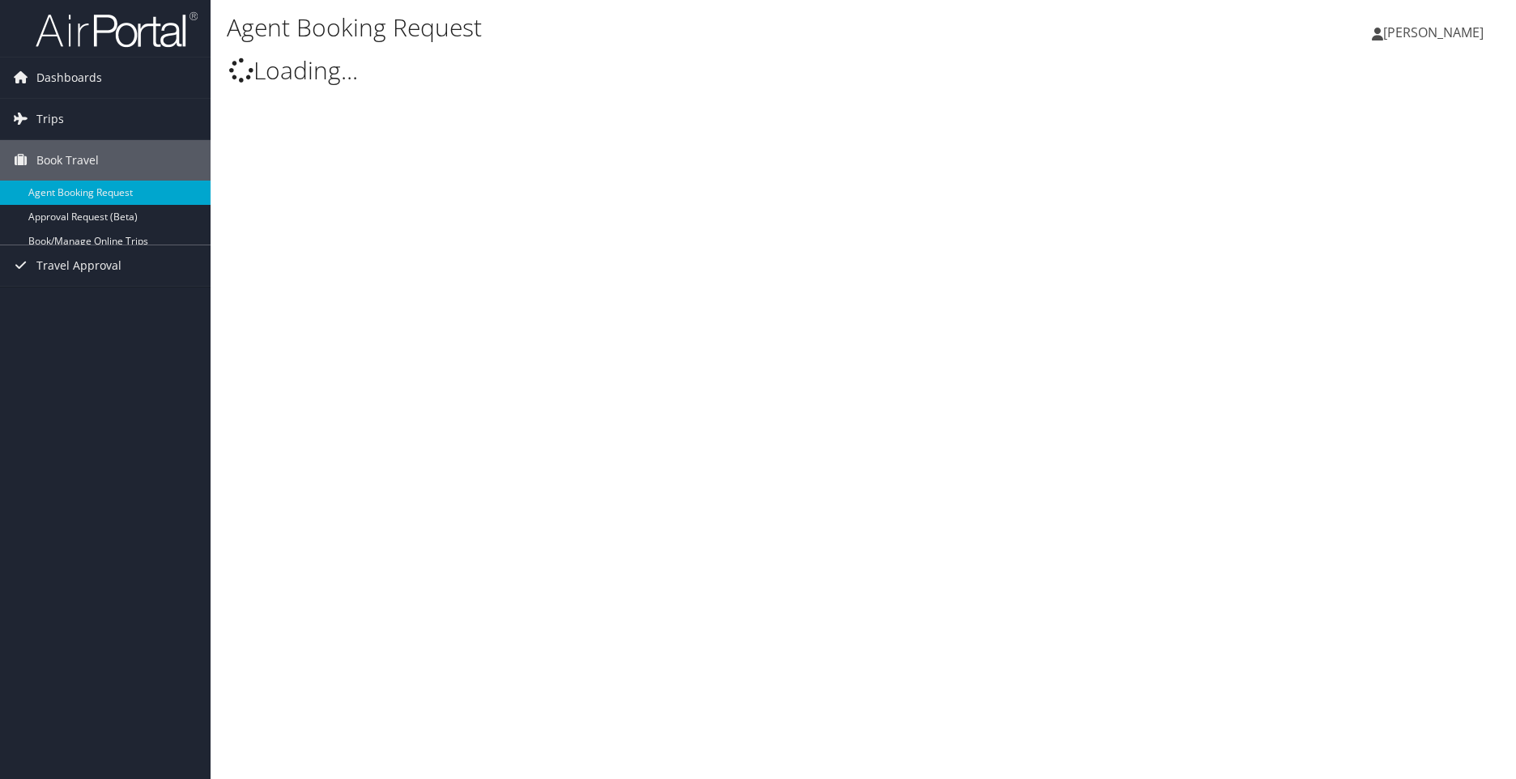
type input "[PERSON_NAME]"
select select "statela@CBTravel.com"
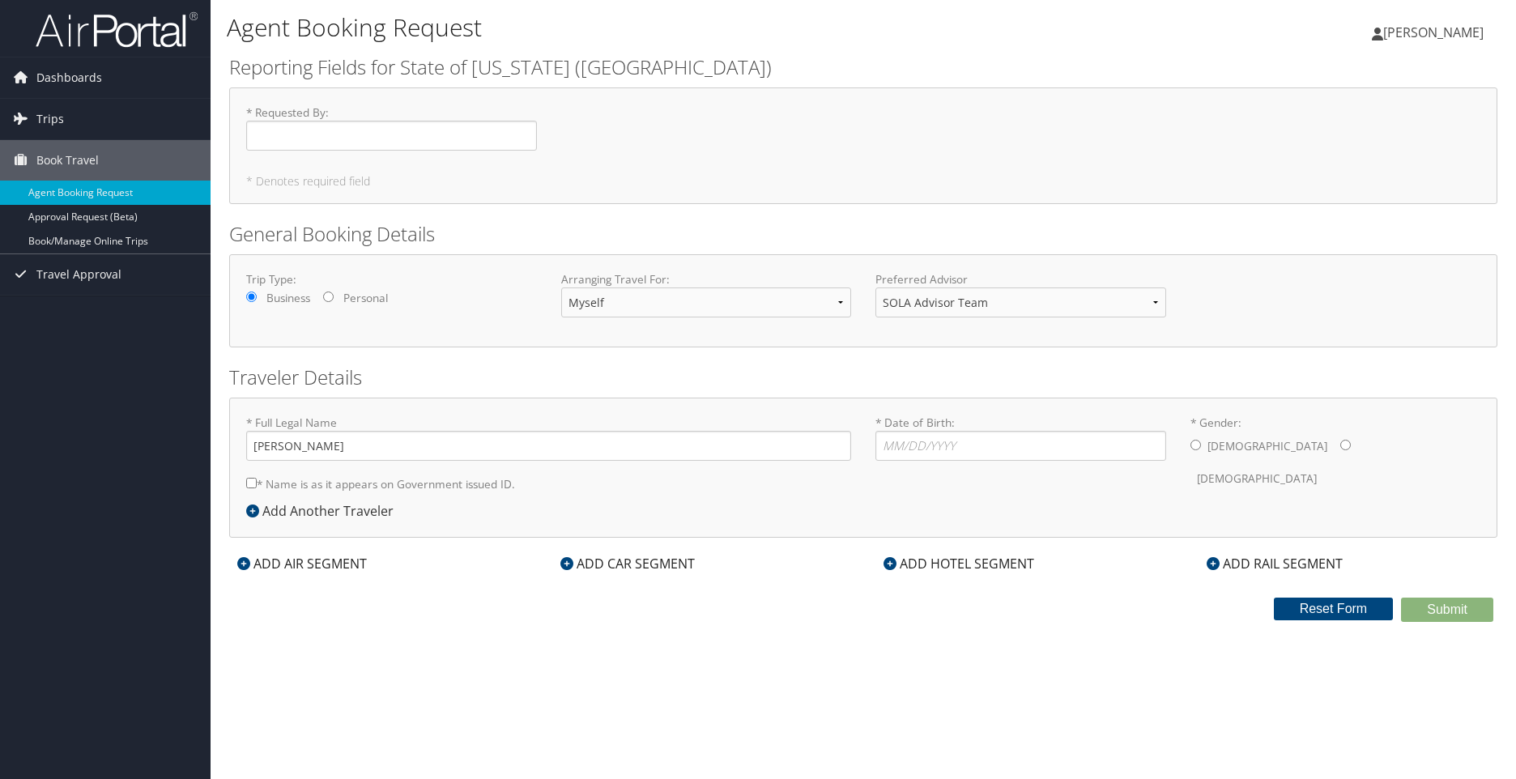
click at [1443, 35] on span "Charmaine Jones" at bounding box center [1433, 32] width 100 height 18
click at [1315, 268] on link "Sign Out" at bounding box center [1392, 264] width 181 height 28
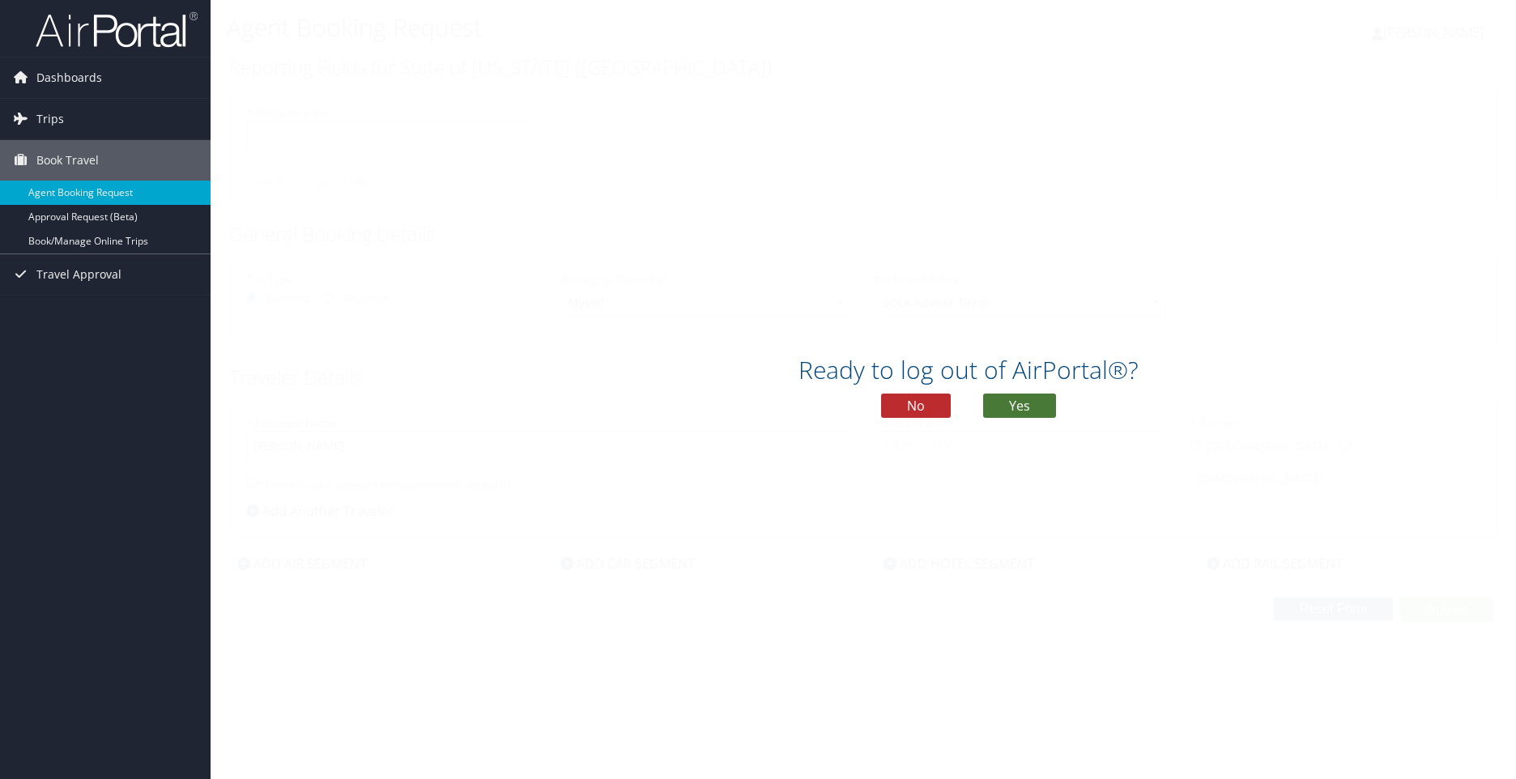
click at [1018, 408] on button "Yes" at bounding box center [1019, 406] width 73 height 24
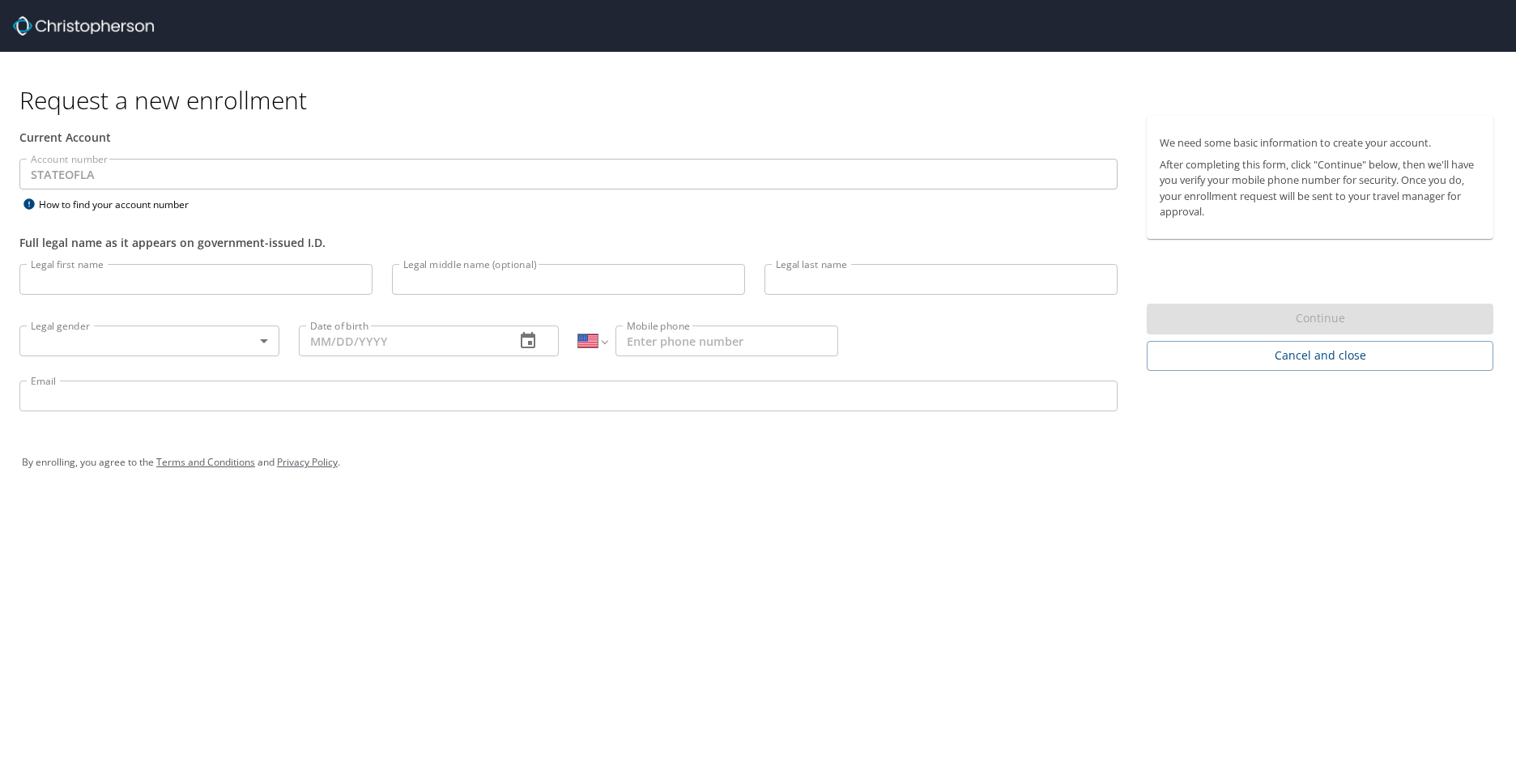
select select "US"
click at [1327, 366] on button "Cancel and close" at bounding box center [1320, 356] width 347 height 30
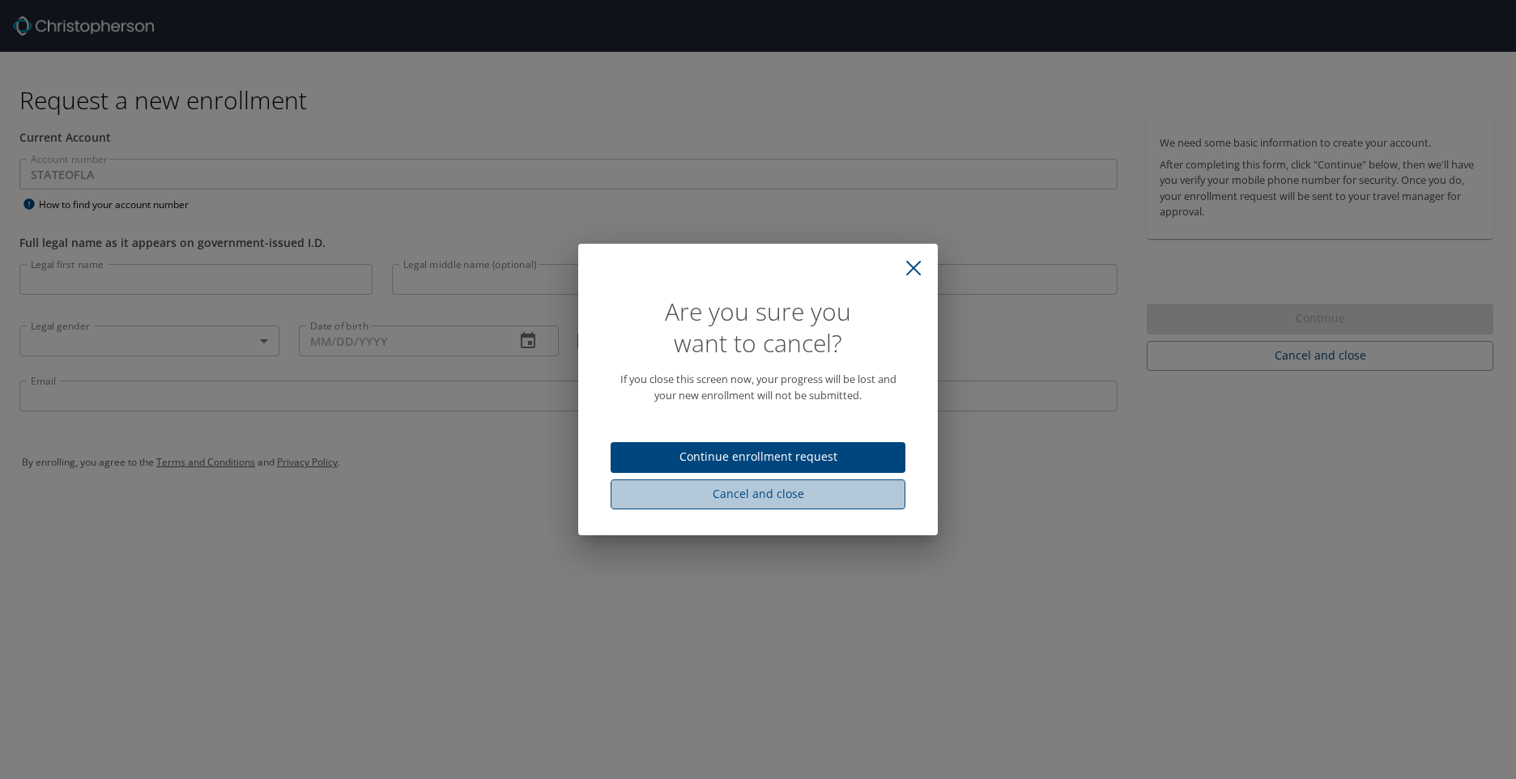
click at [777, 498] on span "Cancel and close" at bounding box center [758, 494] width 269 height 20
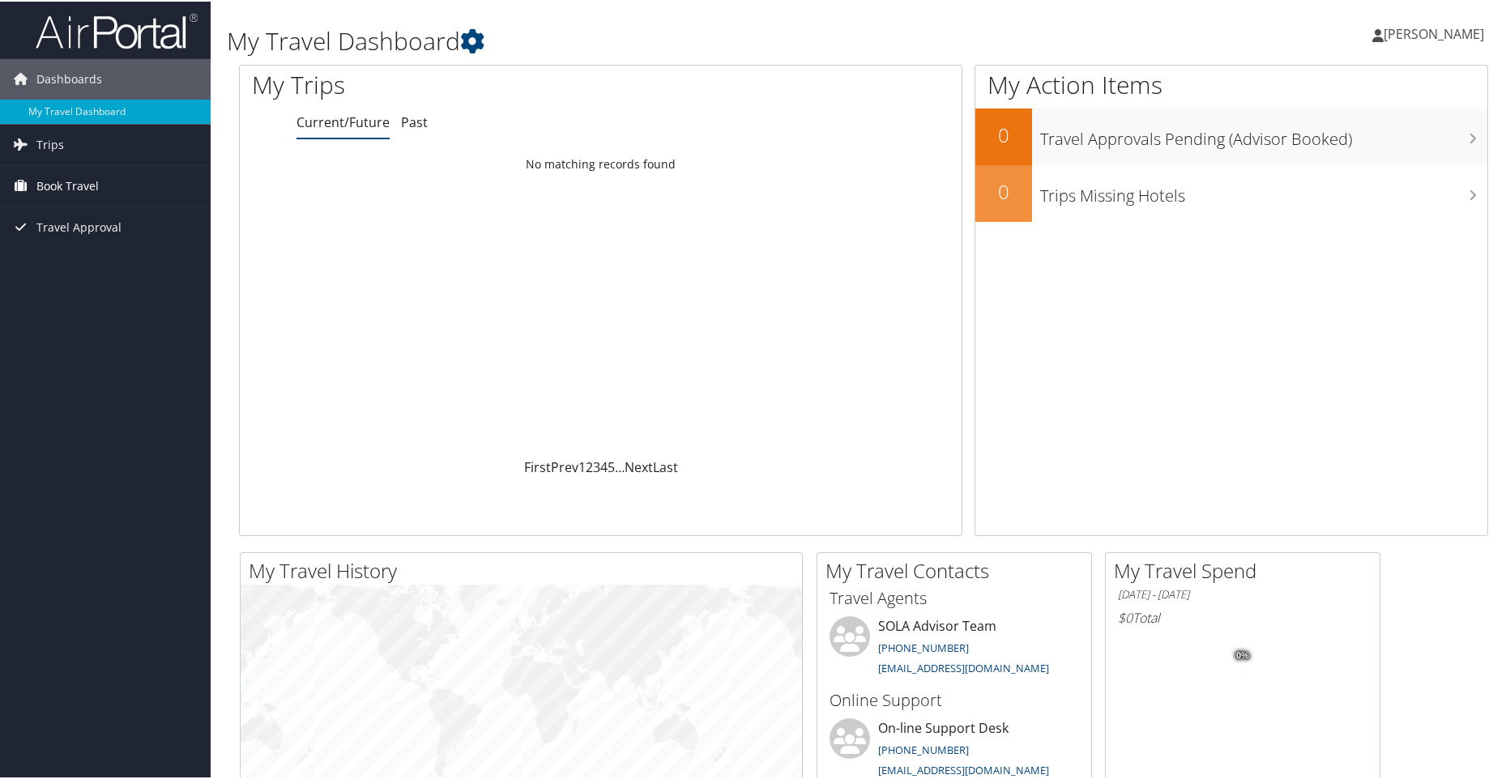
click at [47, 184] on span "Book Travel" at bounding box center [67, 184] width 62 height 40
click at [76, 265] on link "Book/Manage Online Trips" at bounding box center [105, 265] width 211 height 24
